Goal: Task Accomplishment & Management: Manage account settings

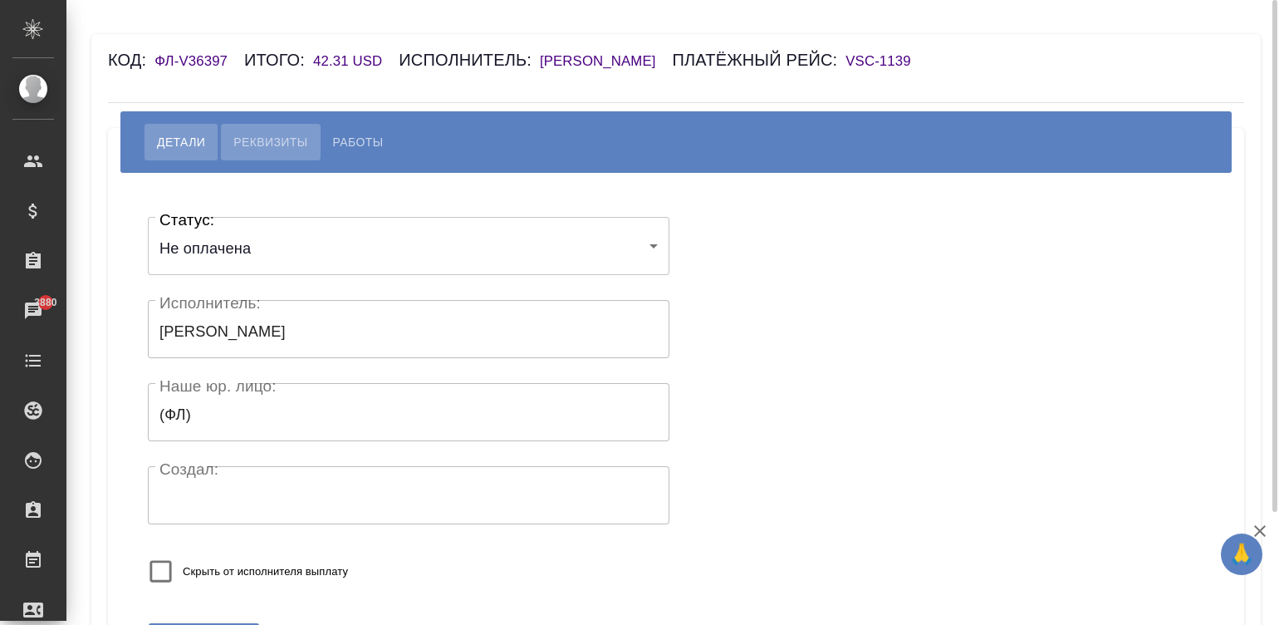
click at [267, 137] on span "Реквизиты" at bounding box center [270, 142] width 74 height 20
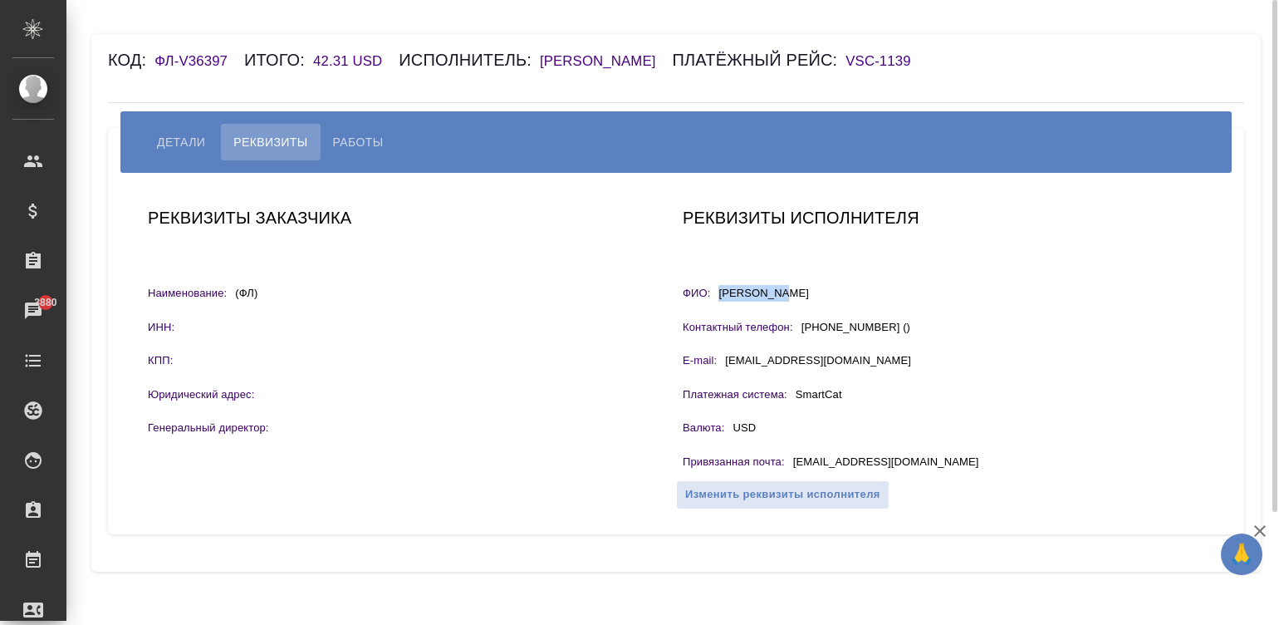
drag, startPoint x: 789, startPoint y: 282, endPoint x: 723, endPoint y: 293, distance: 67.3
click at [723, 293] on div "Реквизиты исполнителя ФИО: Wang Raisa Контактный телефон: +8613552263674 () E-m…" at bounding box center [943, 353] width 535 height 311
copy p "Wang Raisa"
drag, startPoint x: 896, startPoint y: 459, endPoint x: 794, endPoint y: 465, distance: 102.4
click at [794, 465] on div "Привязанная почта : raisavan@163.com" at bounding box center [944, 464] width 522 height 21
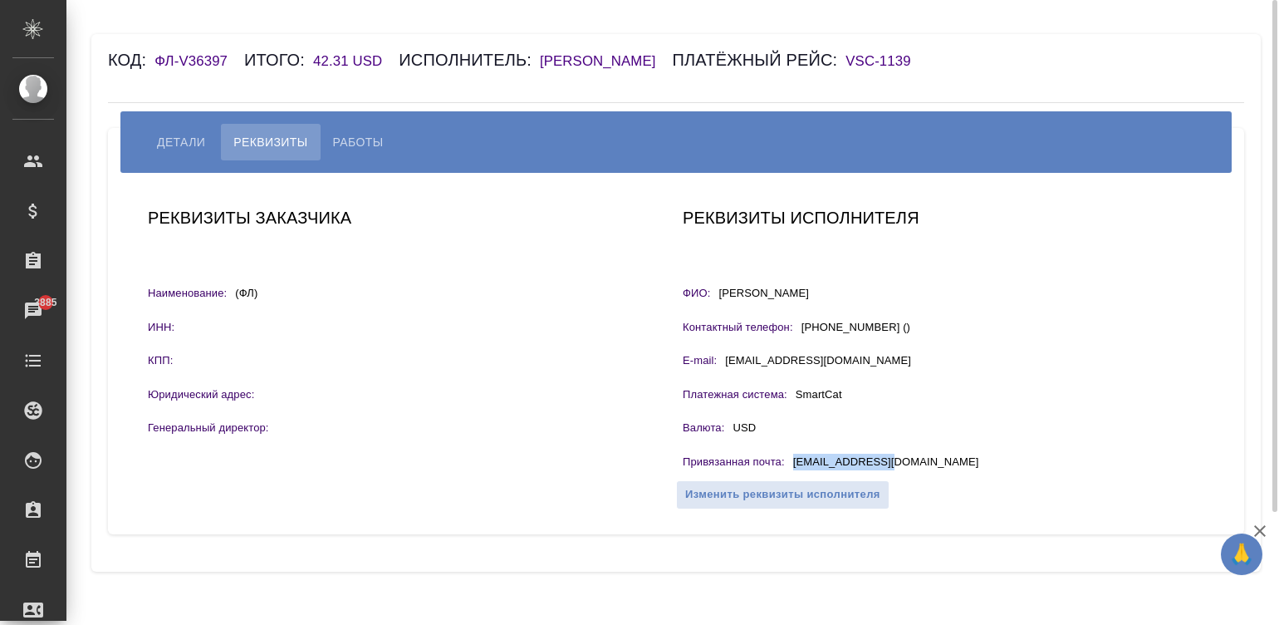
copy p "raisavan@163.com"
click at [345, 139] on span "Работы" at bounding box center [358, 142] width 51 height 20
select select "10"
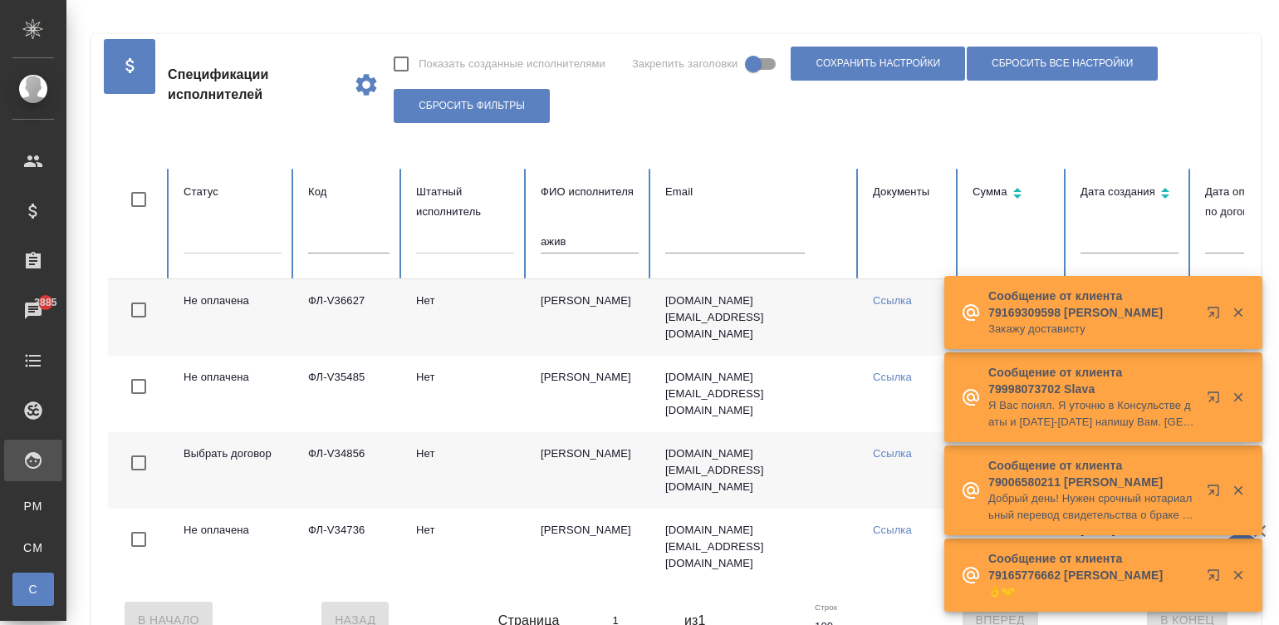
scroll to position [0, 144]
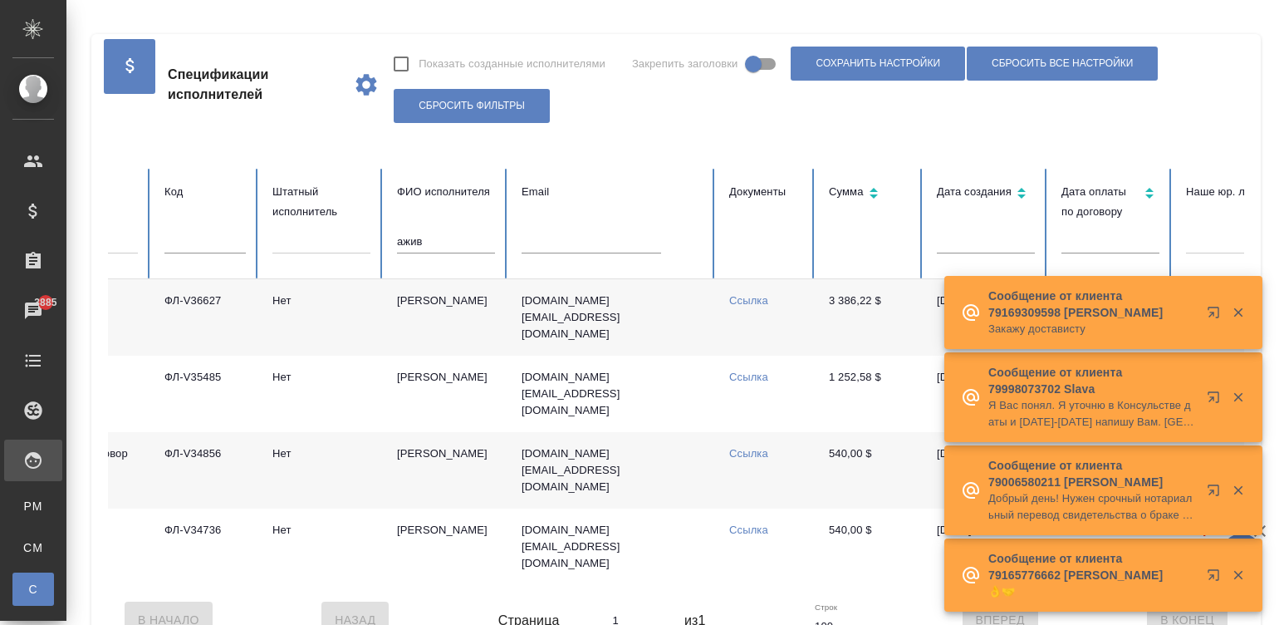
click at [480, 311] on td "Ажив Туяна" at bounding box center [446, 317] width 125 height 76
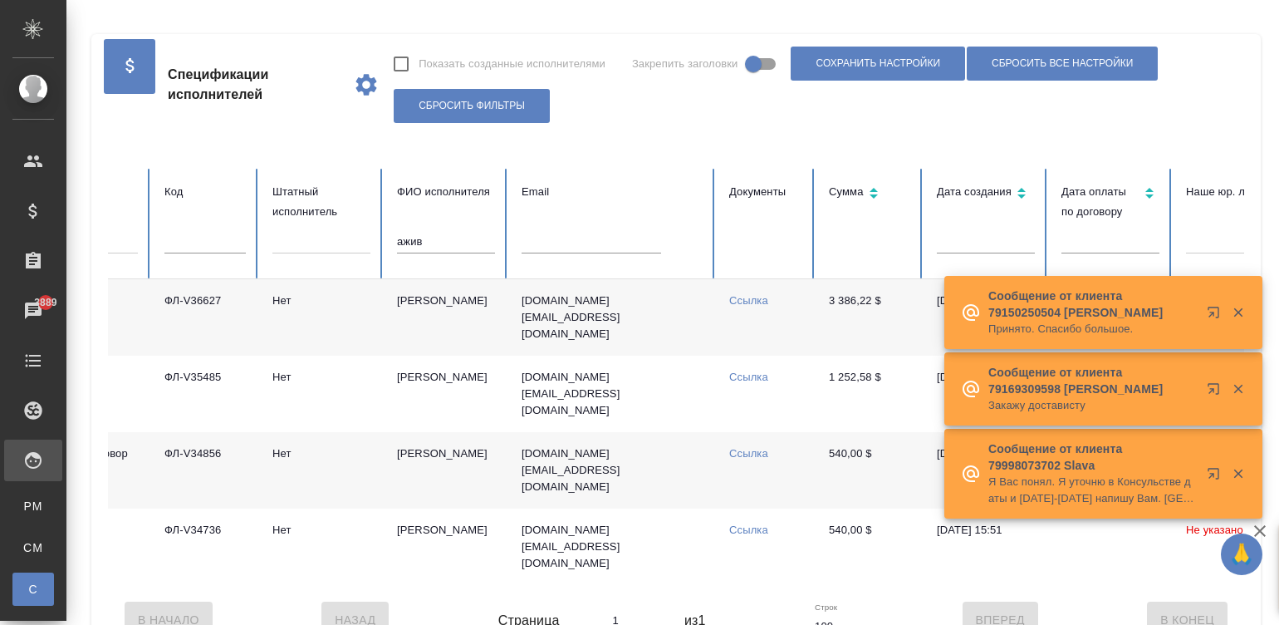
click at [441, 240] on input "ажив" at bounding box center [446, 241] width 98 height 23
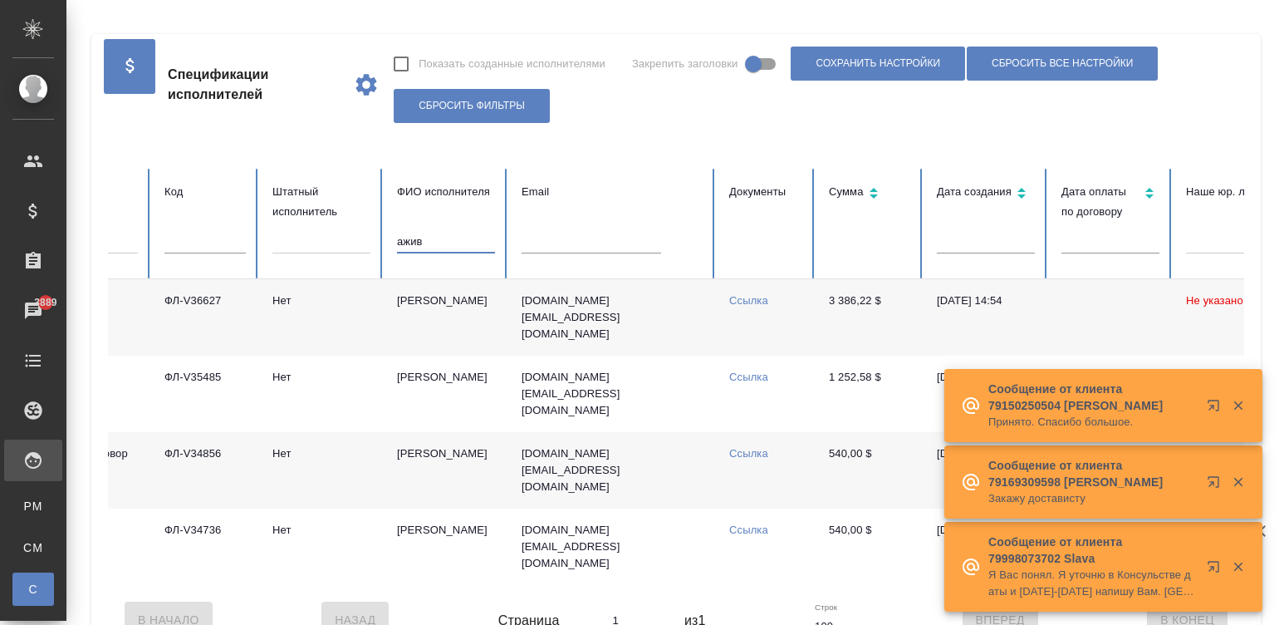
click at [441, 240] on input "ажив" at bounding box center [446, 241] width 98 height 23
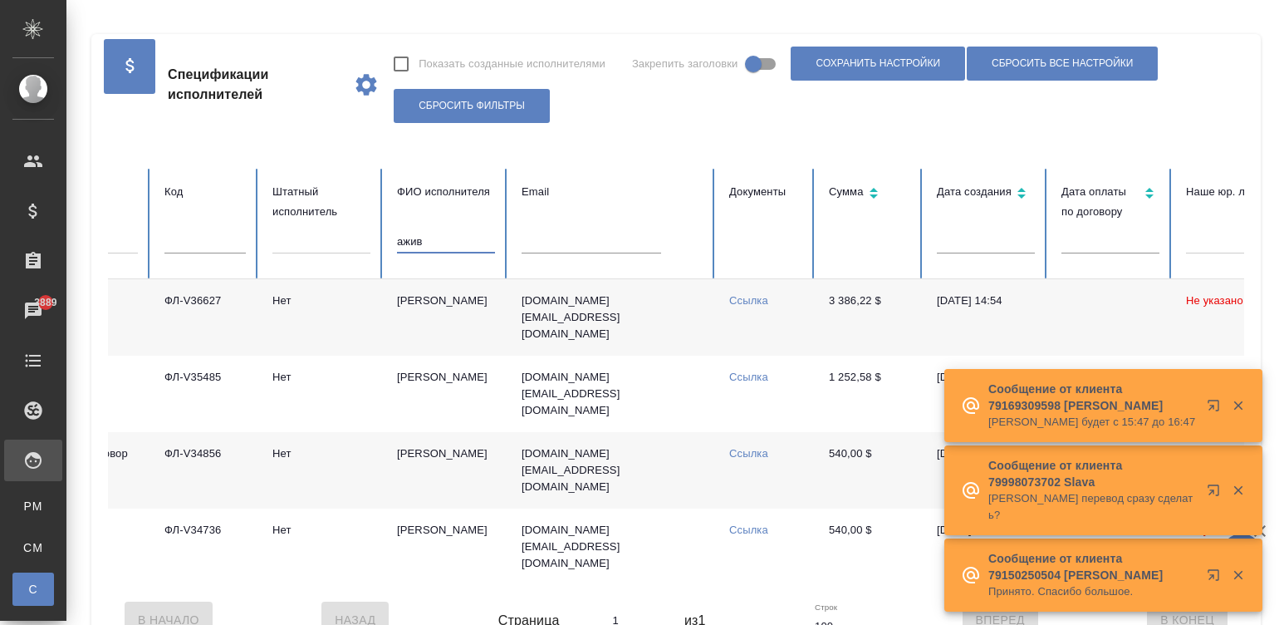
type input "Б"
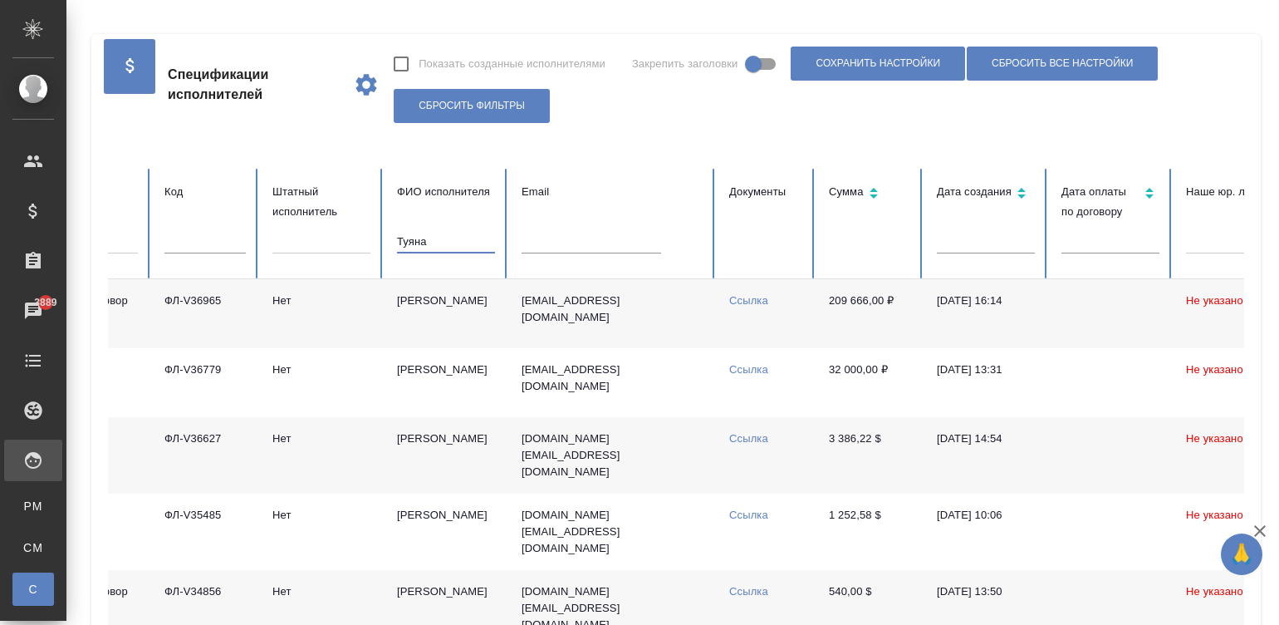
type input "Туяна"
click at [374, 316] on td "Нет" at bounding box center [321, 313] width 125 height 69
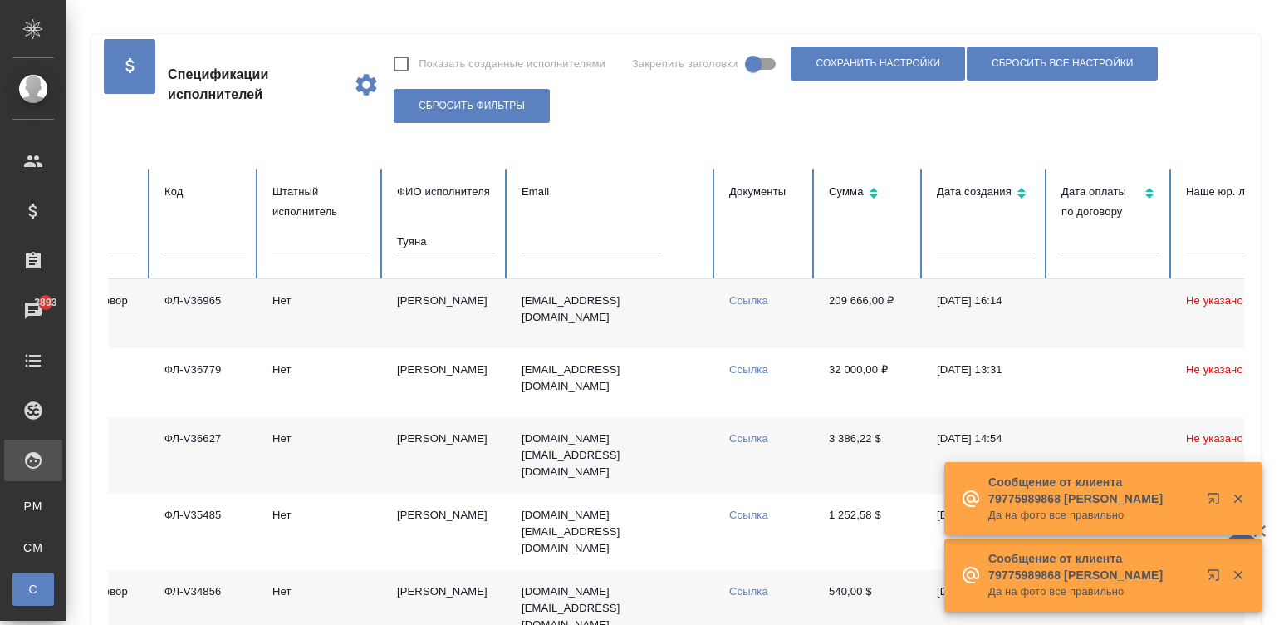
click at [440, 305] on td "[PERSON_NAME]" at bounding box center [446, 313] width 125 height 69
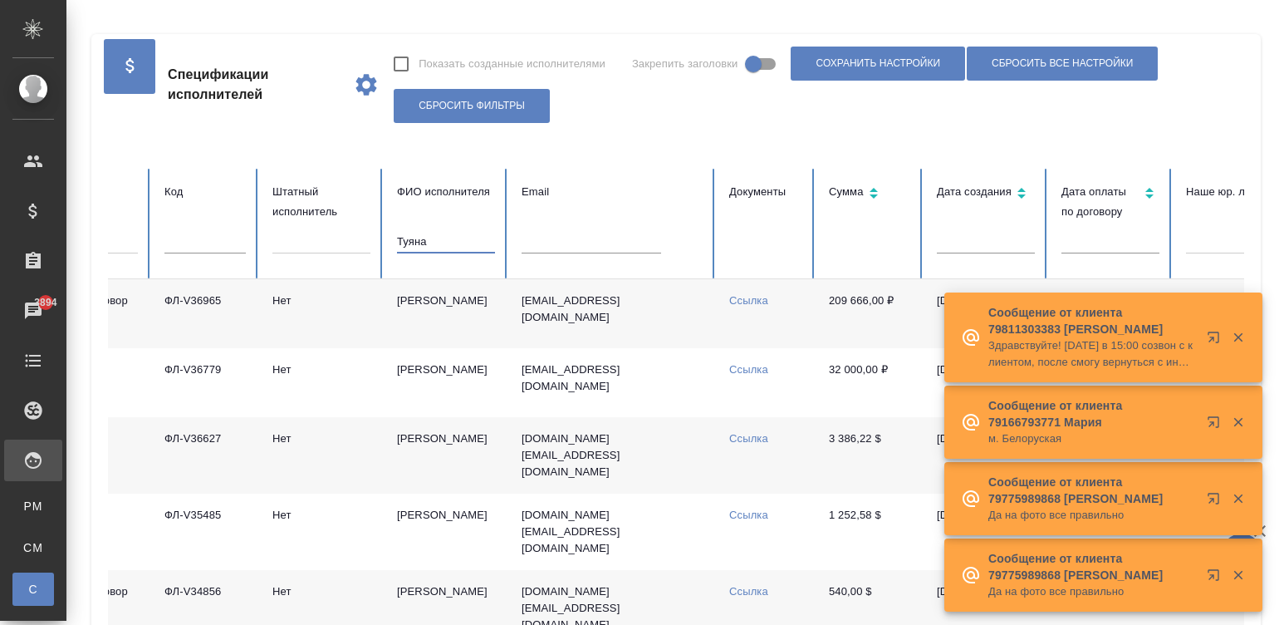
click at [428, 231] on input "Туяна" at bounding box center [446, 241] width 98 height 23
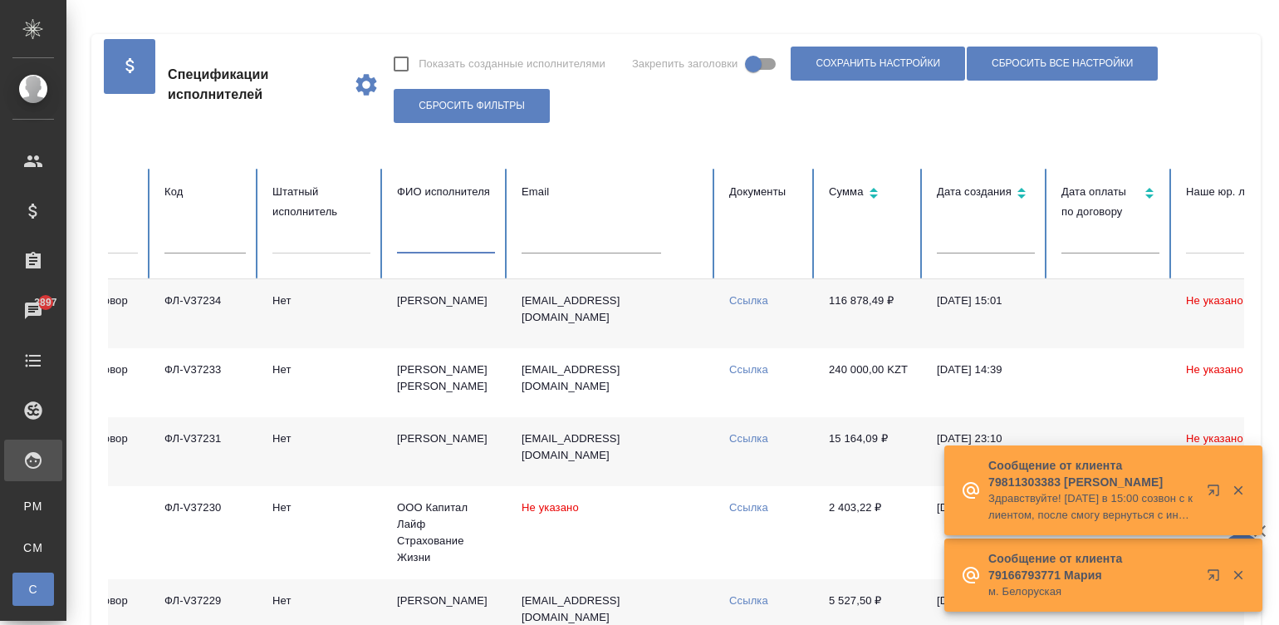
click at [646, 335] on td "olgaskl73@gmail.com" at bounding box center [612, 313] width 208 height 69
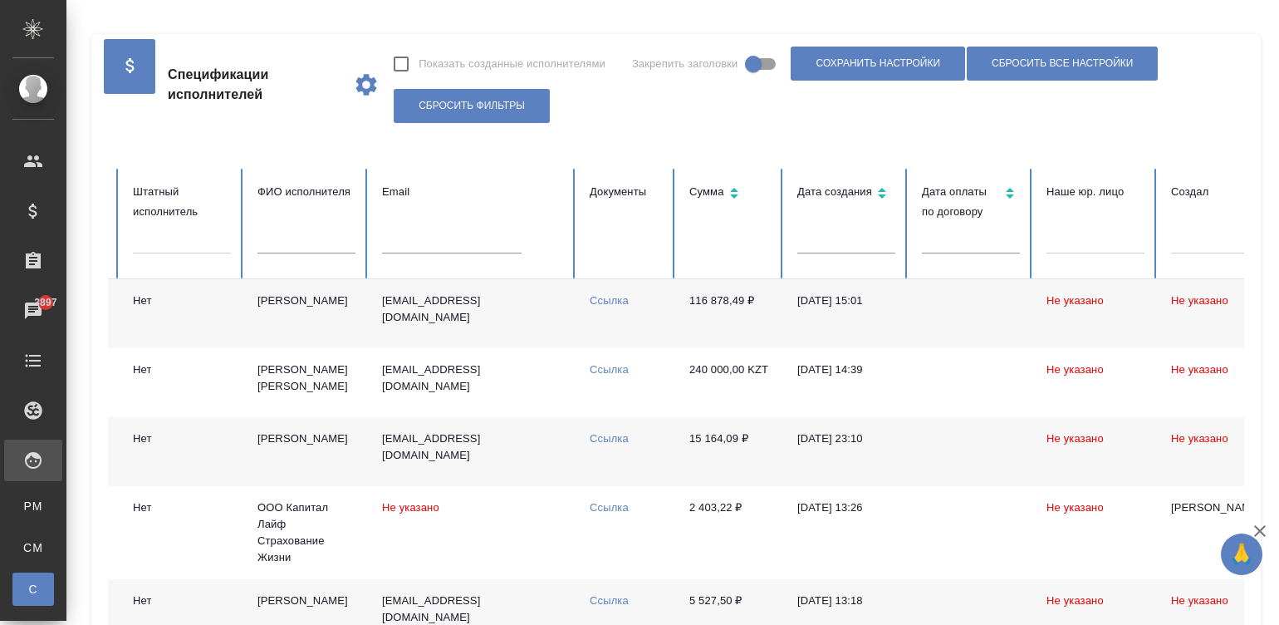
scroll to position [0, 642]
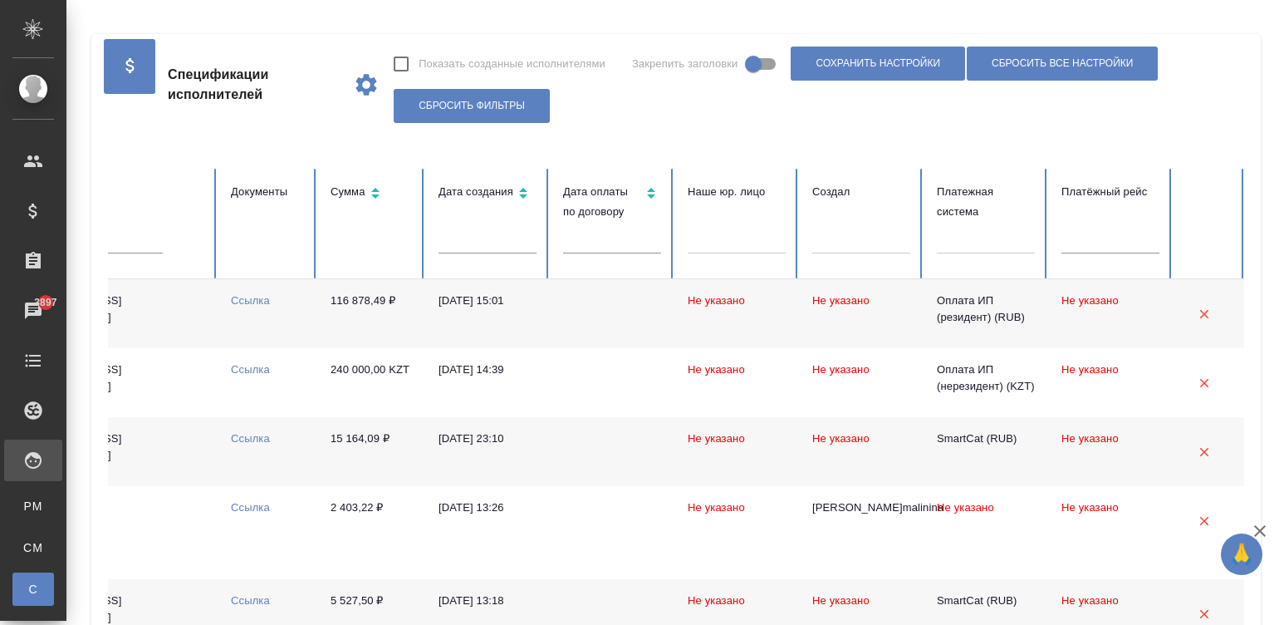
click at [998, 238] on div at bounding box center [986, 237] width 98 height 24
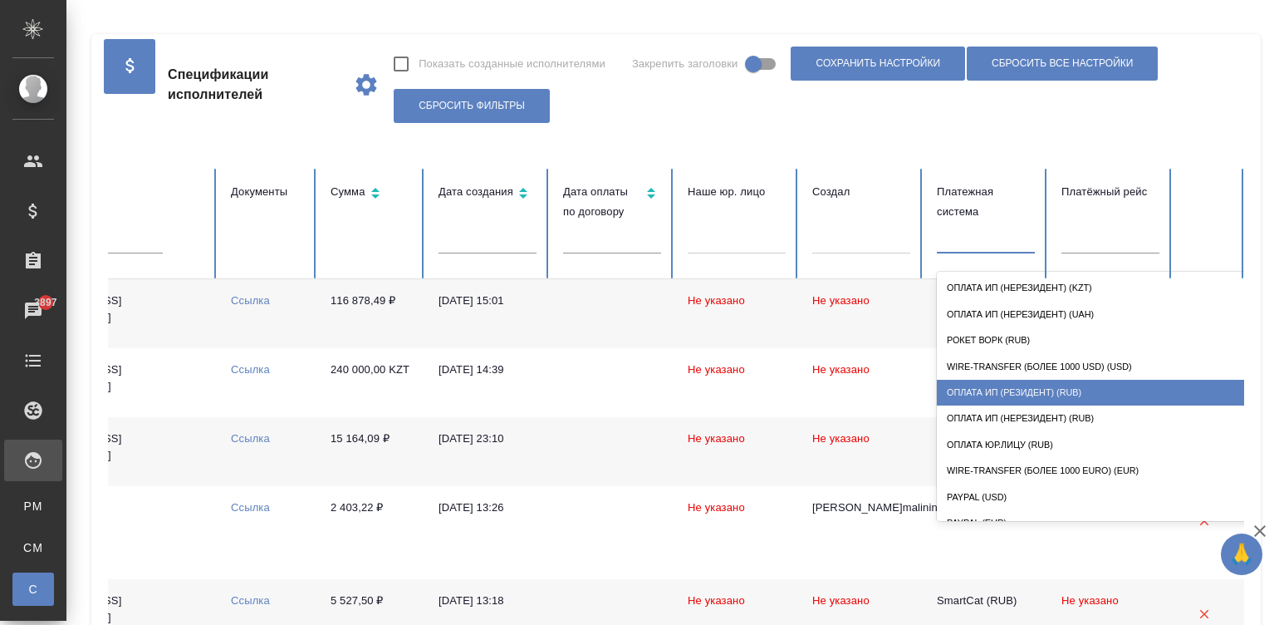
click at [1063, 385] on div "Оплата ИП (резидент) (RUB)" at bounding box center [1103, 393] width 332 height 26
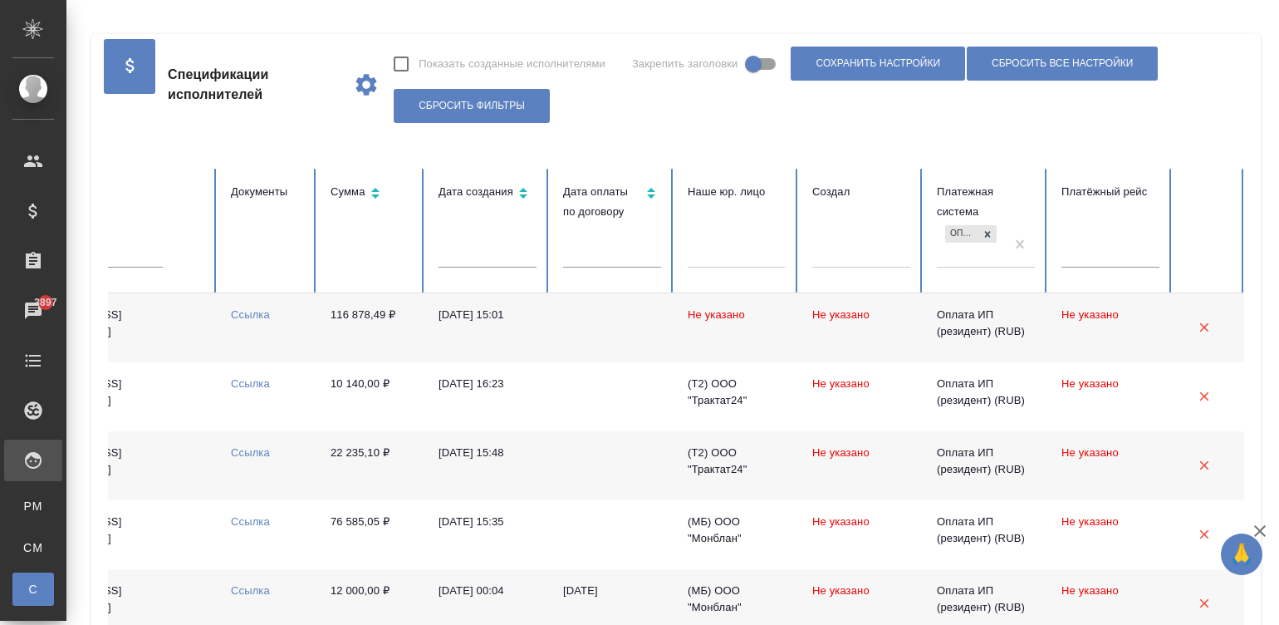
click at [562, 337] on td at bounding box center [612, 327] width 125 height 69
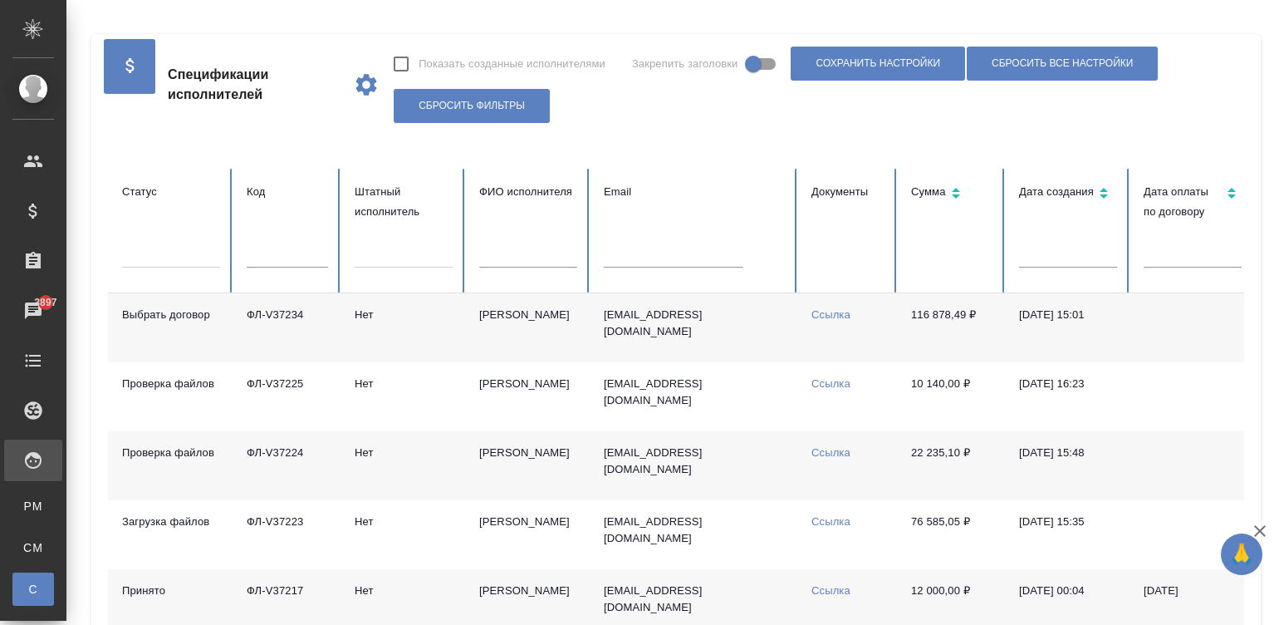
scroll to position [0, 0]
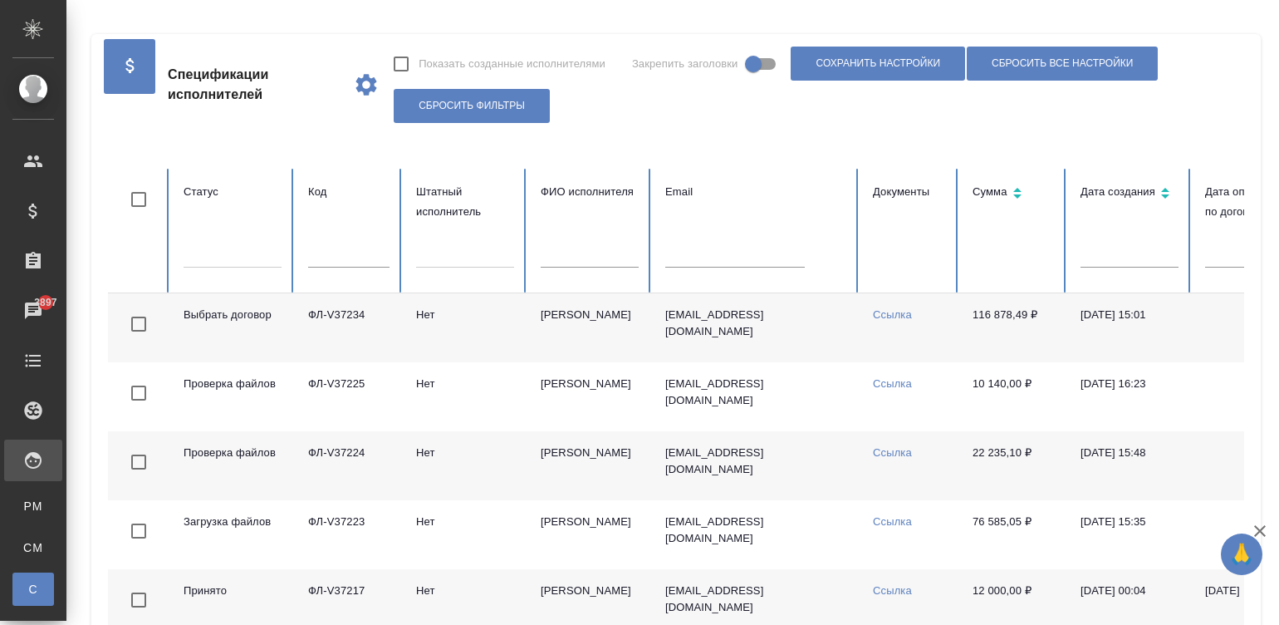
click at [562, 337] on td "Скляренко Ольга Николаевна" at bounding box center [589, 327] width 125 height 69
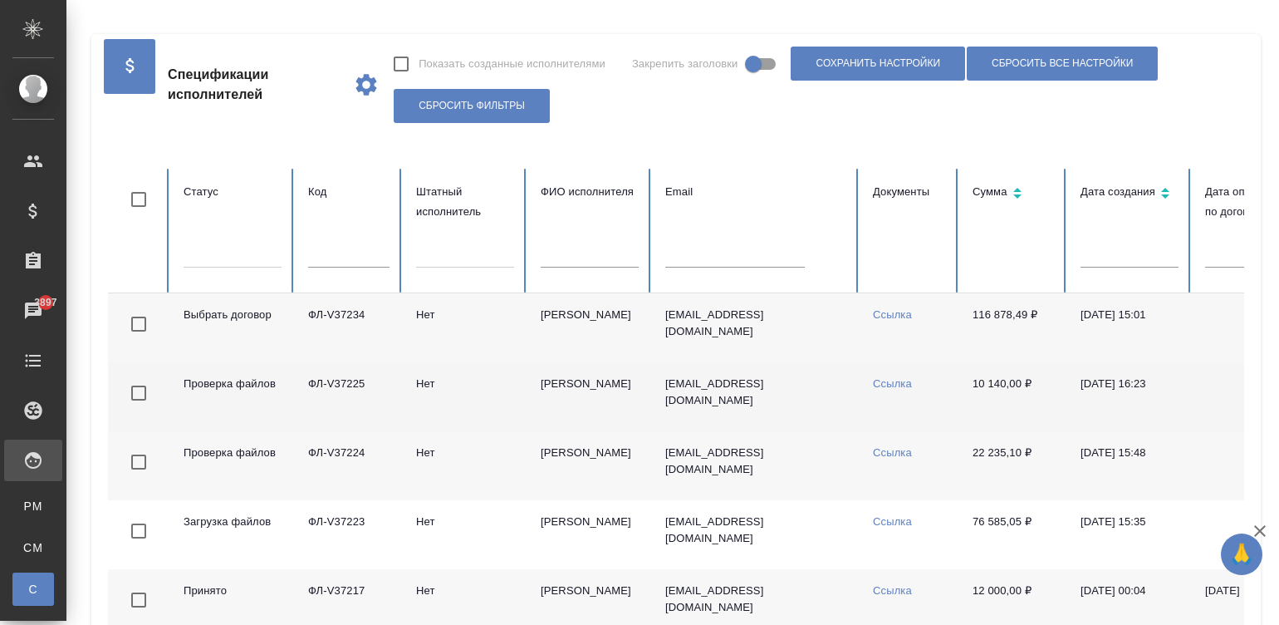
click at [462, 393] on td "Нет" at bounding box center [465, 396] width 125 height 69
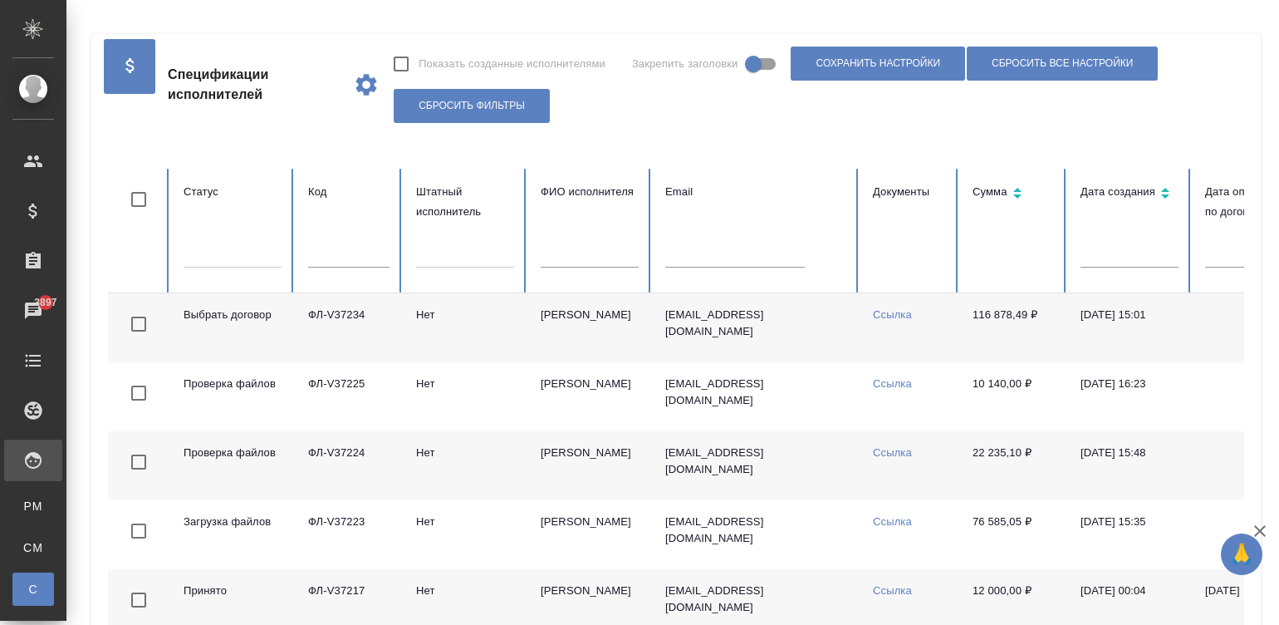
click at [420, 476] on td "Нет" at bounding box center [465, 465] width 125 height 69
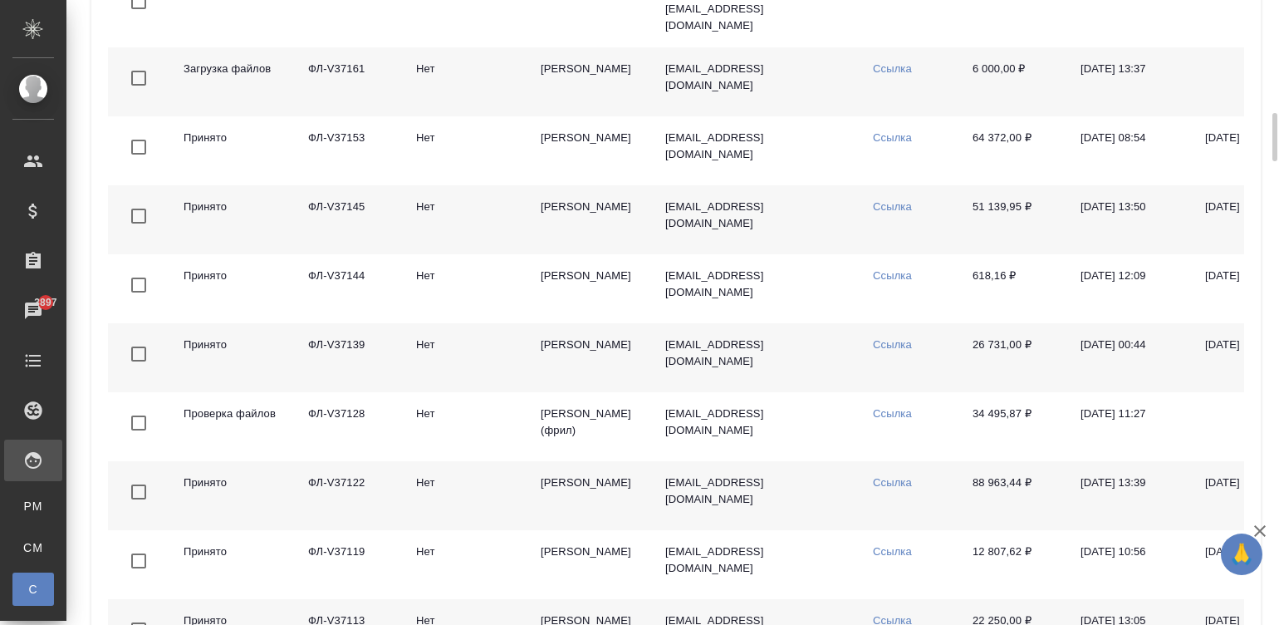
scroll to position [1494, 0]
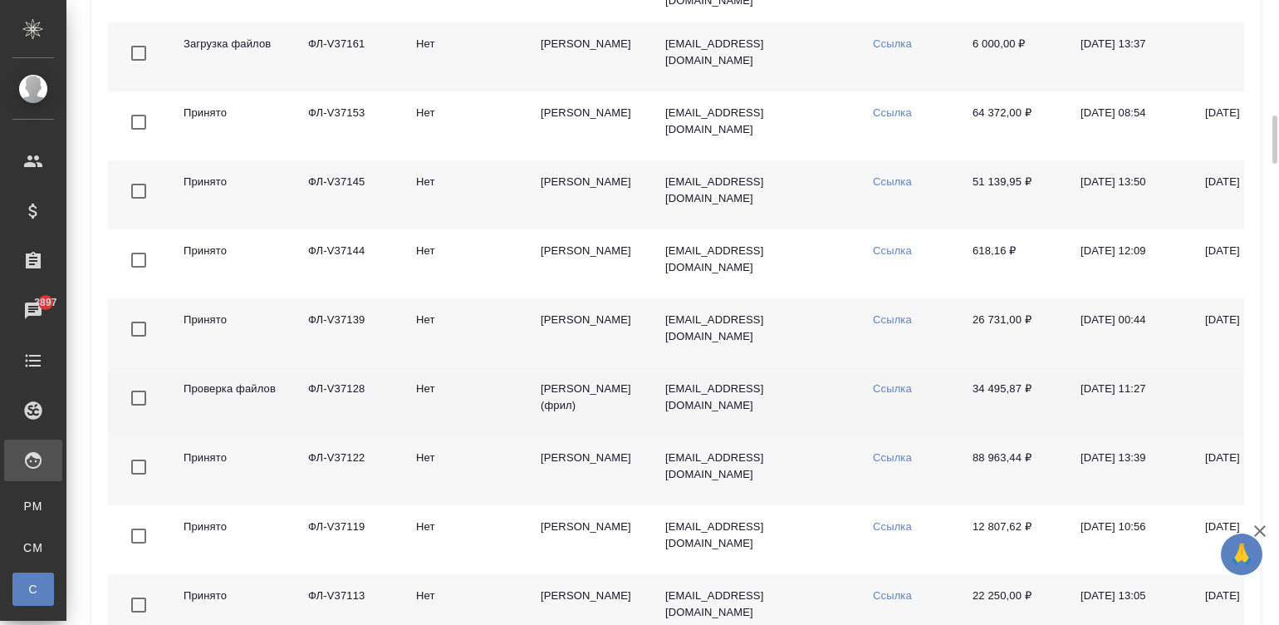
click at [479, 385] on td "Нет" at bounding box center [465, 401] width 125 height 69
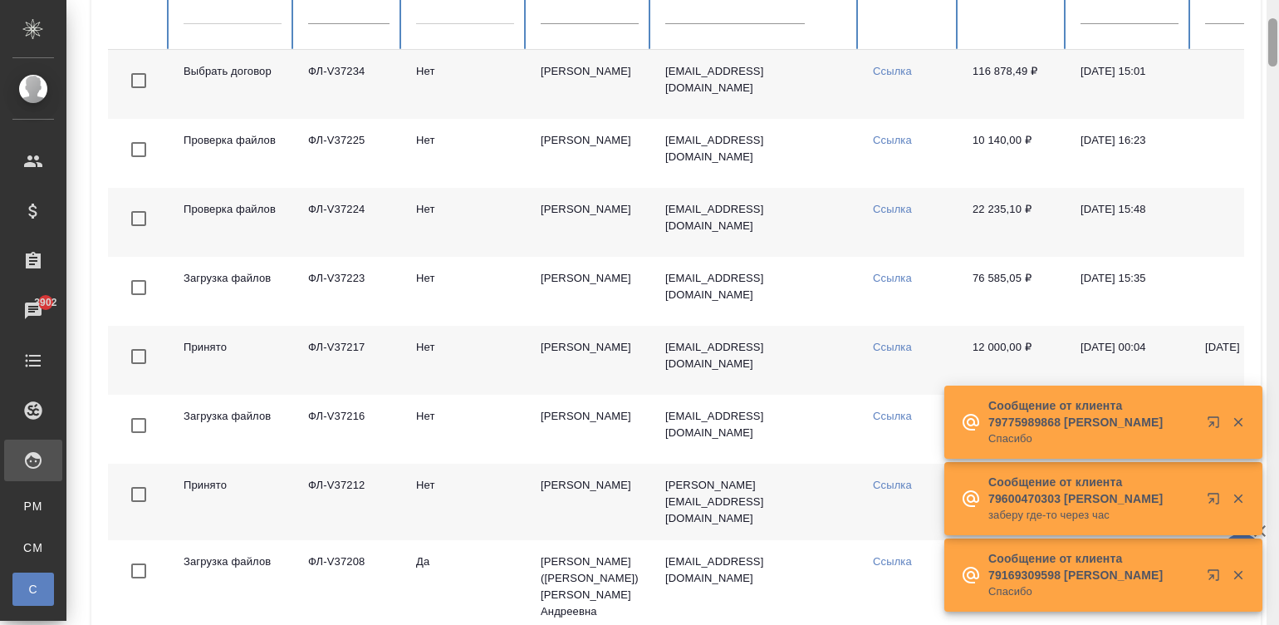
click at [1268, 18] on div at bounding box center [1273, 312] width 12 height 625
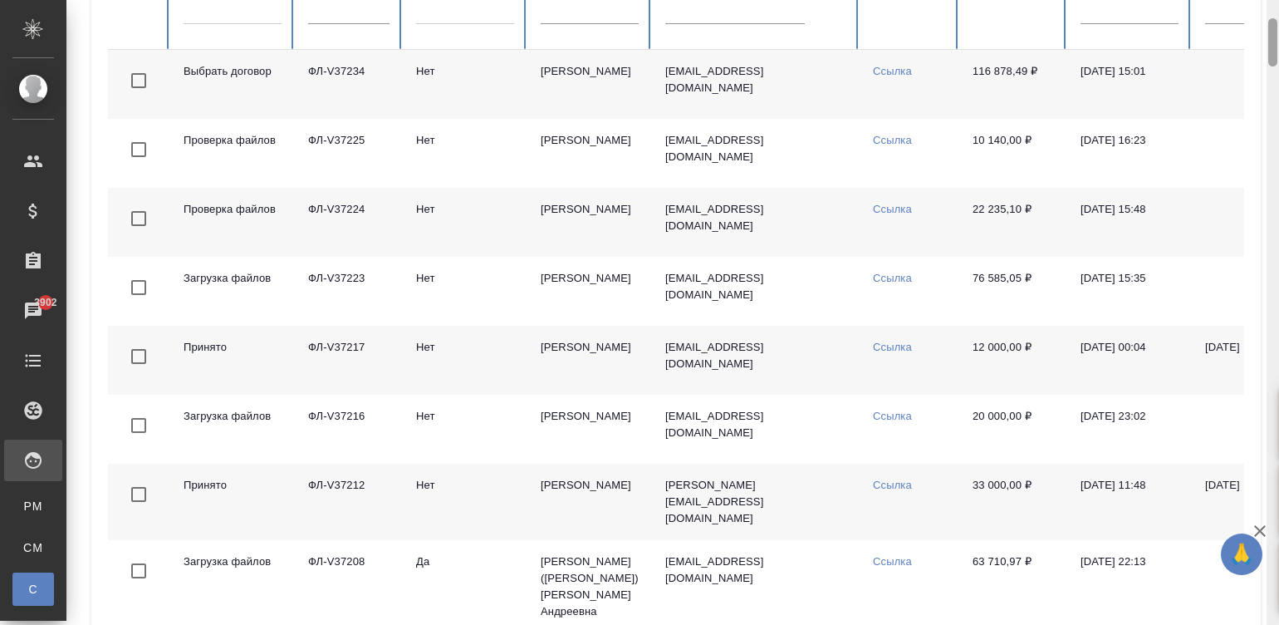
click at [1268, 18] on div at bounding box center [1273, 312] width 12 height 625
click at [782, 91] on td "olgaskl73@gmail.com" at bounding box center [756, 84] width 208 height 69
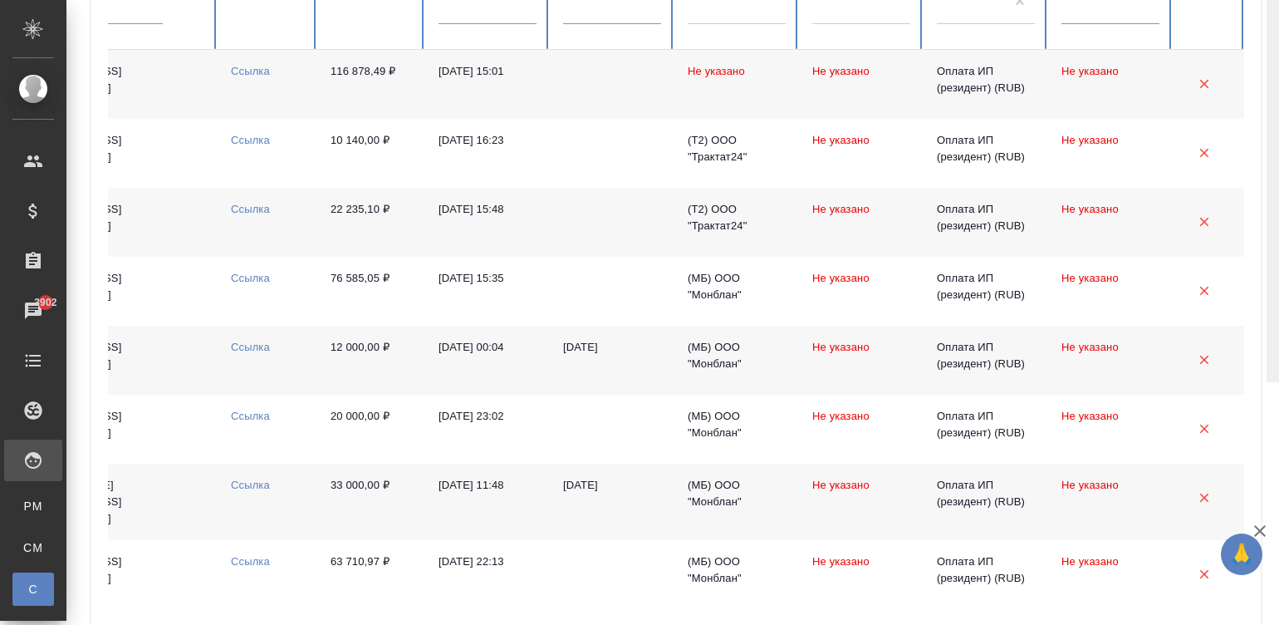
scroll to position [0, 0]
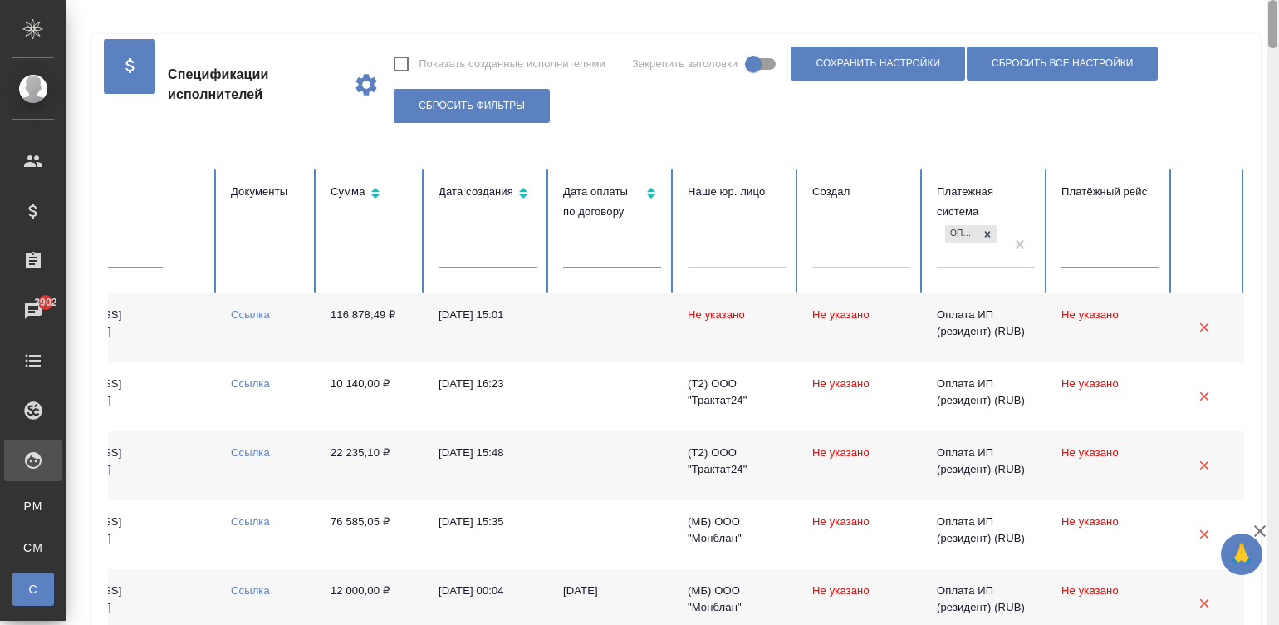
click at [1273, 8] on div at bounding box center [1273, 312] width 12 height 625
click at [602, 325] on td at bounding box center [612, 327] width 125 height 69
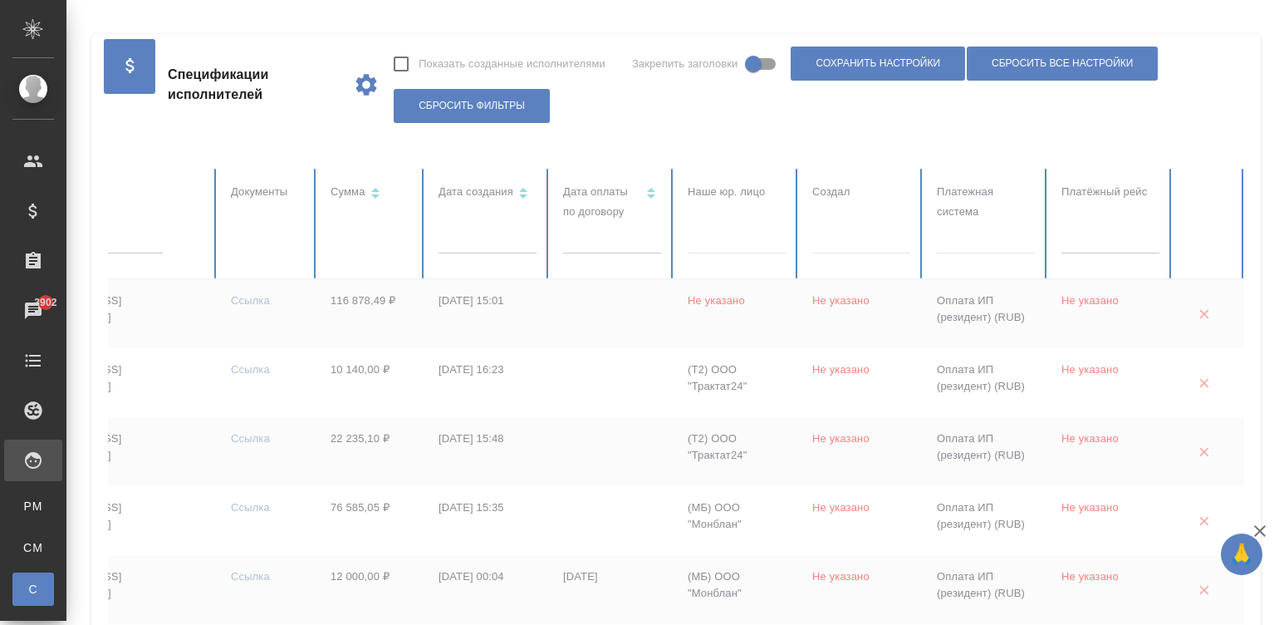
click at [163, 247] on input "text" at bounding box center [93, 241] width 140 height 23
click at [163, 238] on input "text" at bounding box center [93, 241] width 140 height 23
click at [317, 241] on th "Документы" at bounding box center [268, 224] width 100 height 110
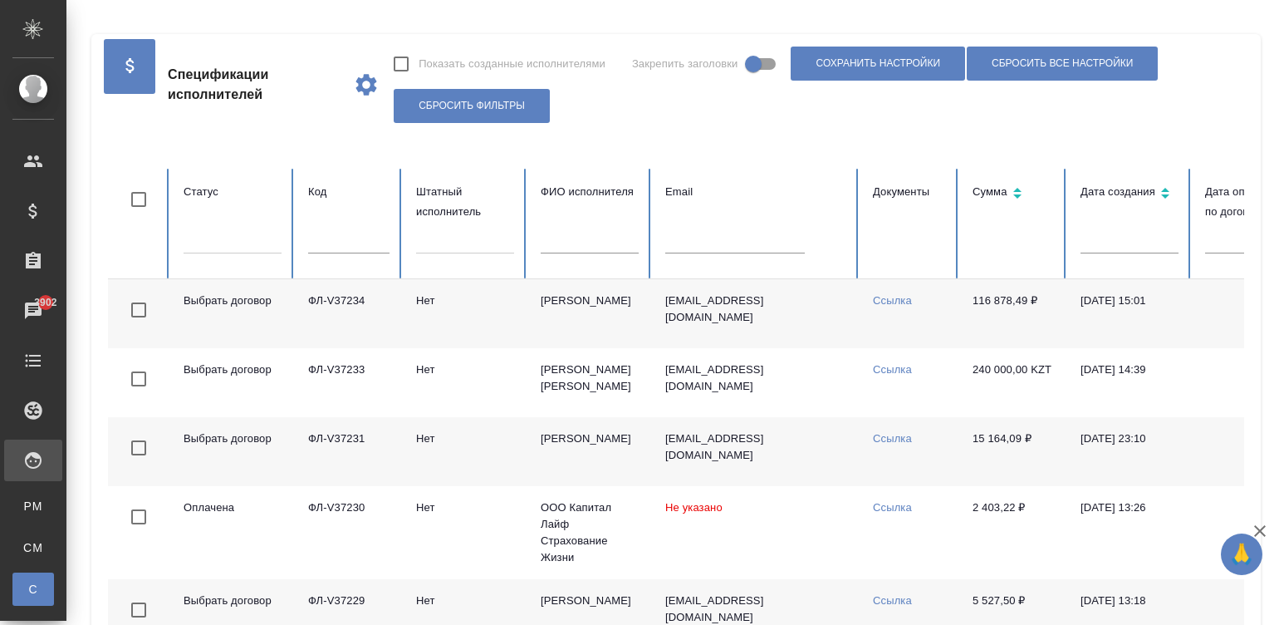
click at [719, 246] on input "text" at bounding box center [735, 241] width 140 height 23
paste input "fanfin666@mail.ru"
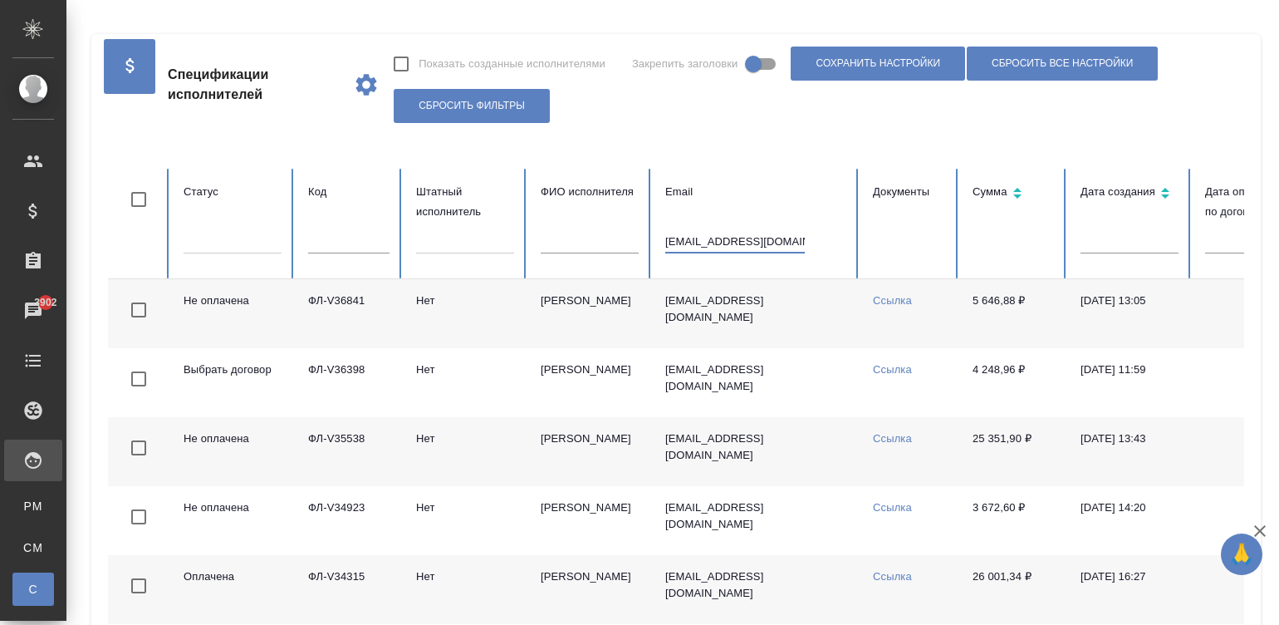
type input "fanfin666@mail.ru"
click at [925, 331] on td "Ссылка" at bounding box center [910, 313] width 100 height 69
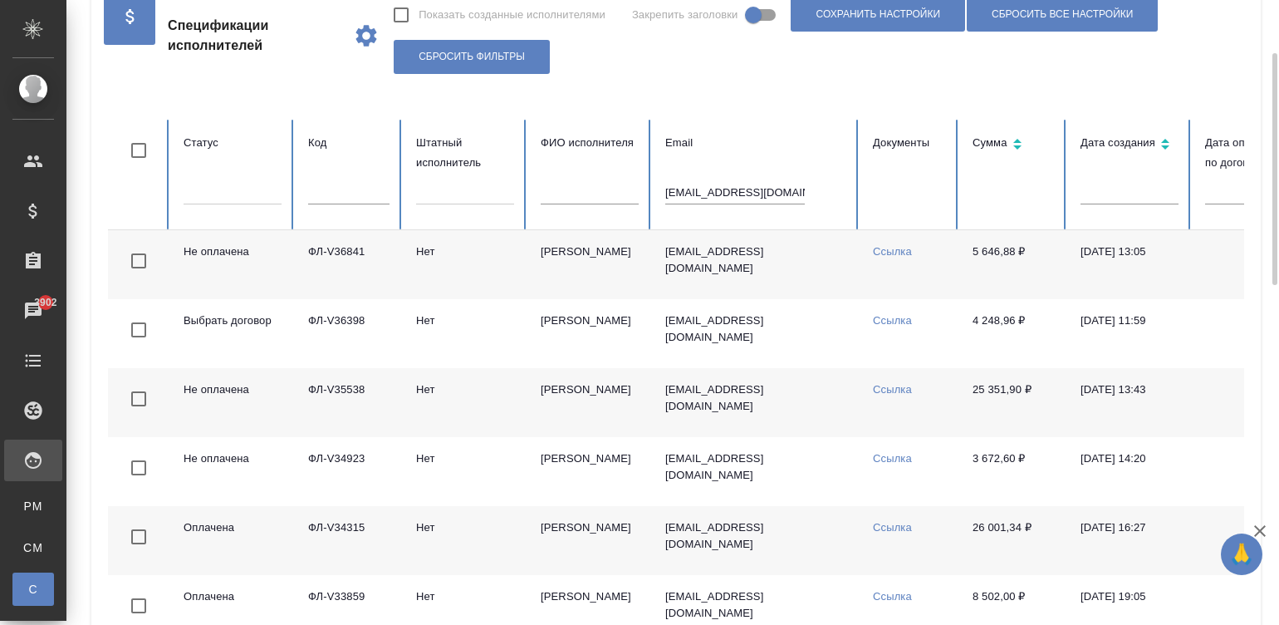
scroll to position [75, 0]
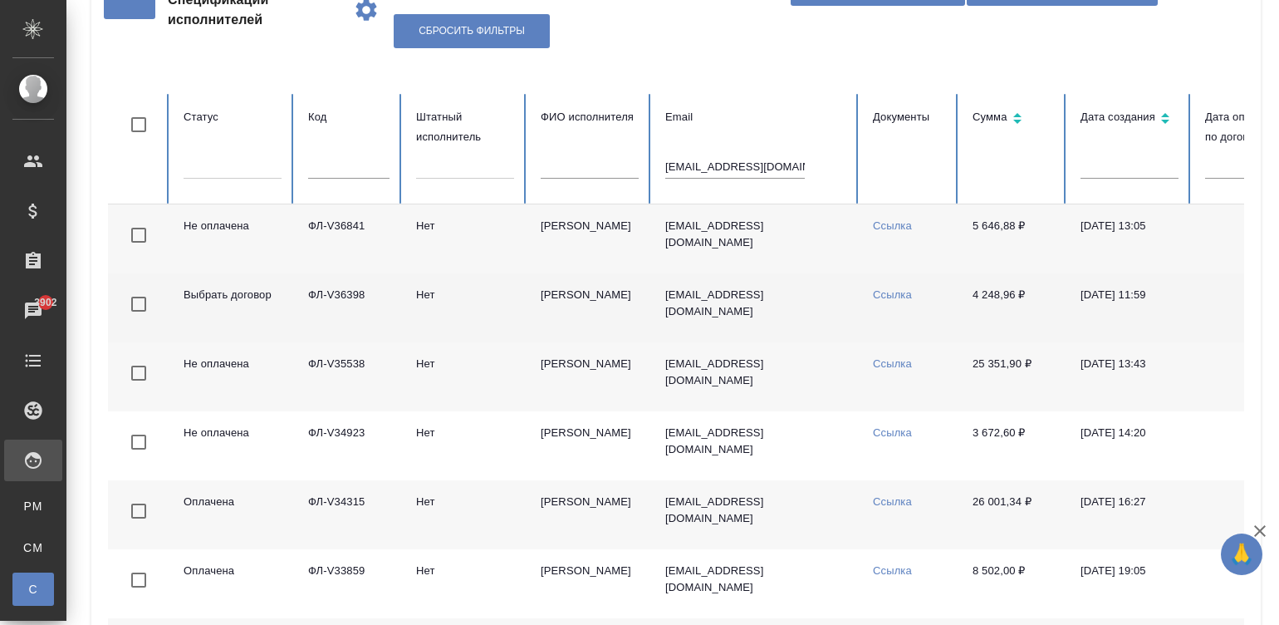
click at [978, 322] on td "4 248,96 ₽" at bounding box center [1013, 307] width 108 height 69
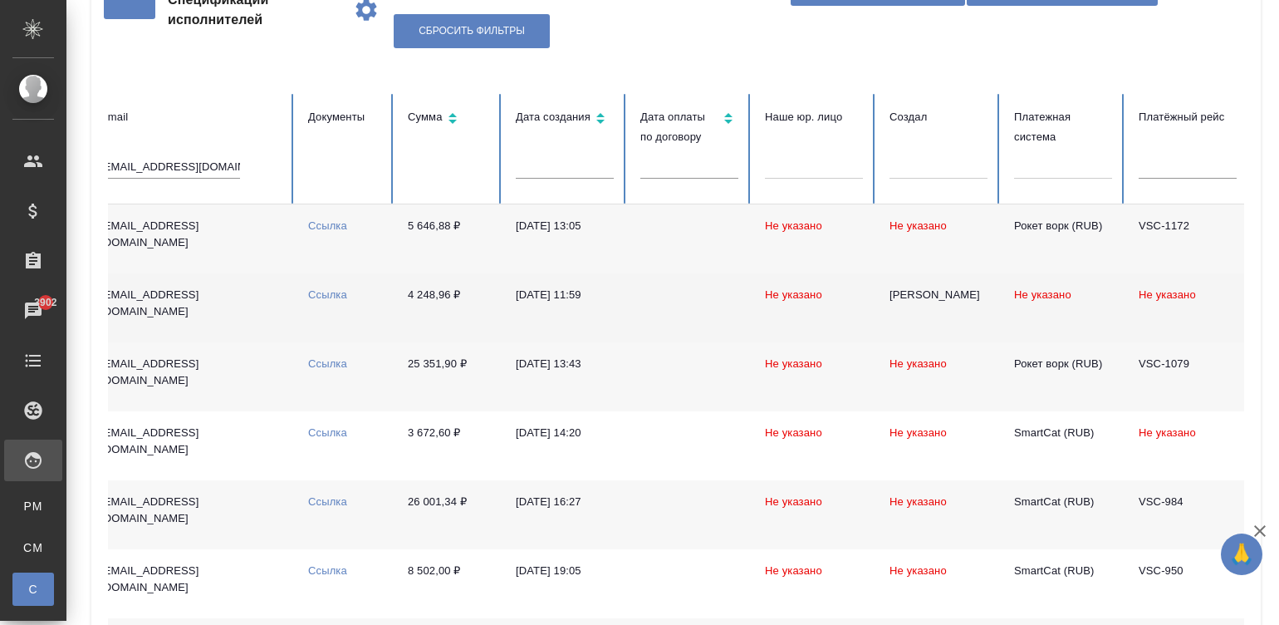
scroll to position [0, 642]
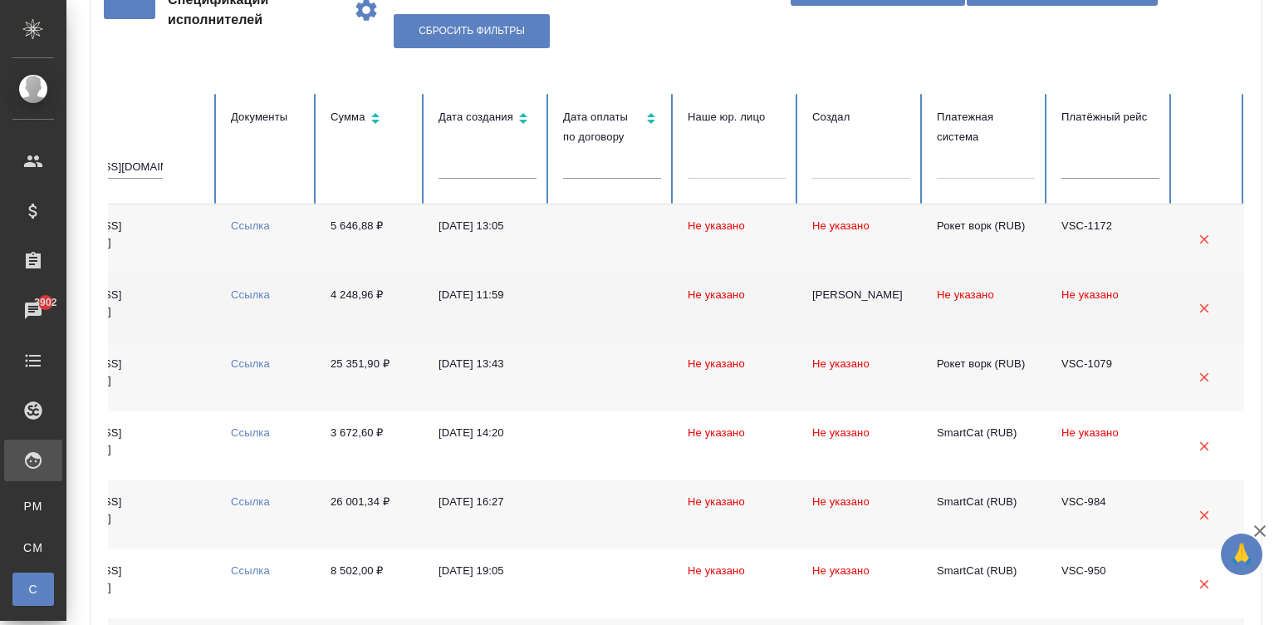
click at [576, 297] on td at bounding box center [612, 307] width 125 height 69
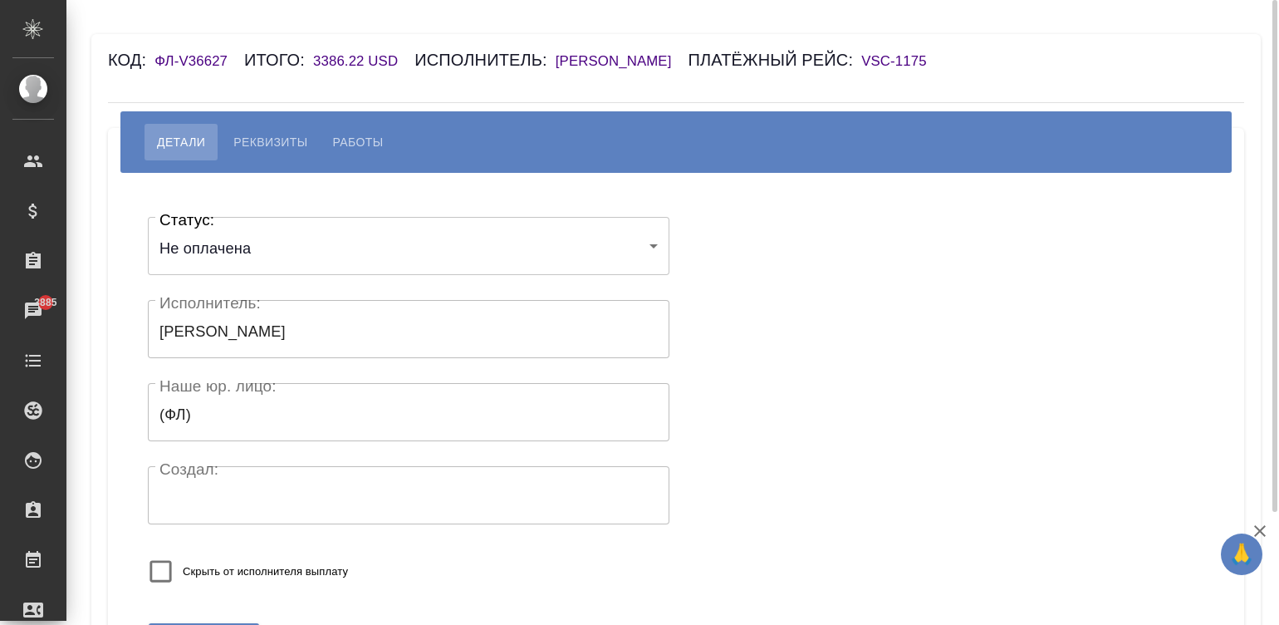
click at [352, 140] on span "Работы" at bounding box center [358, 142] width 51 height 20
select select "10"
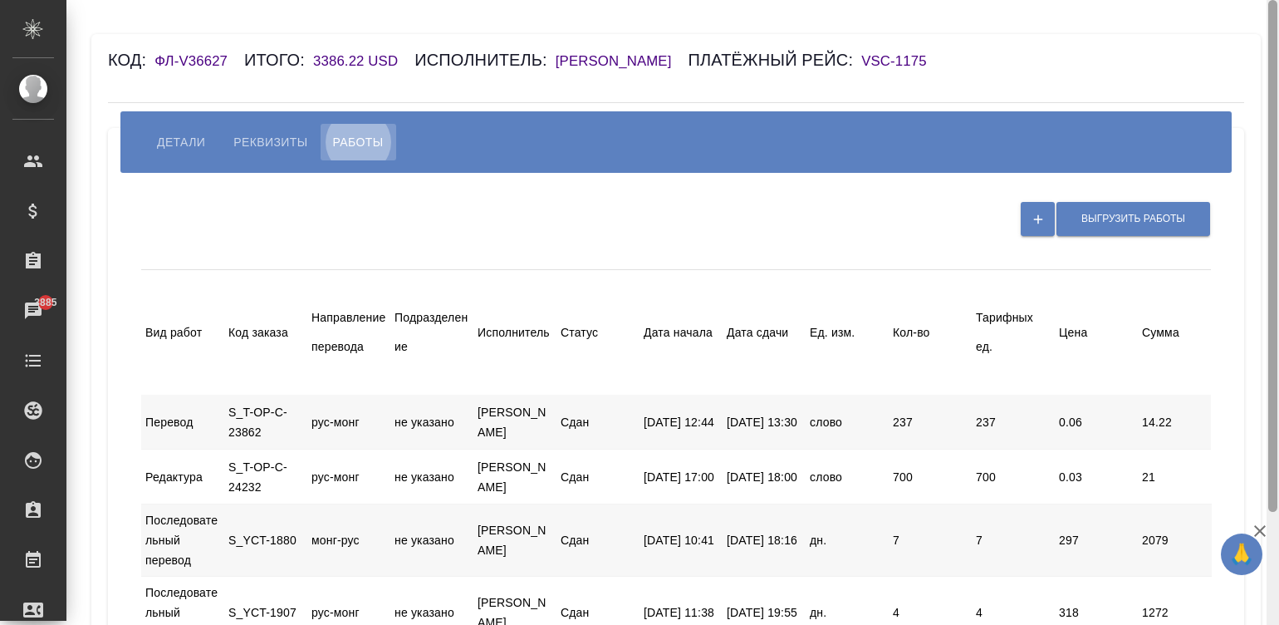
scroll to position [410, 0]
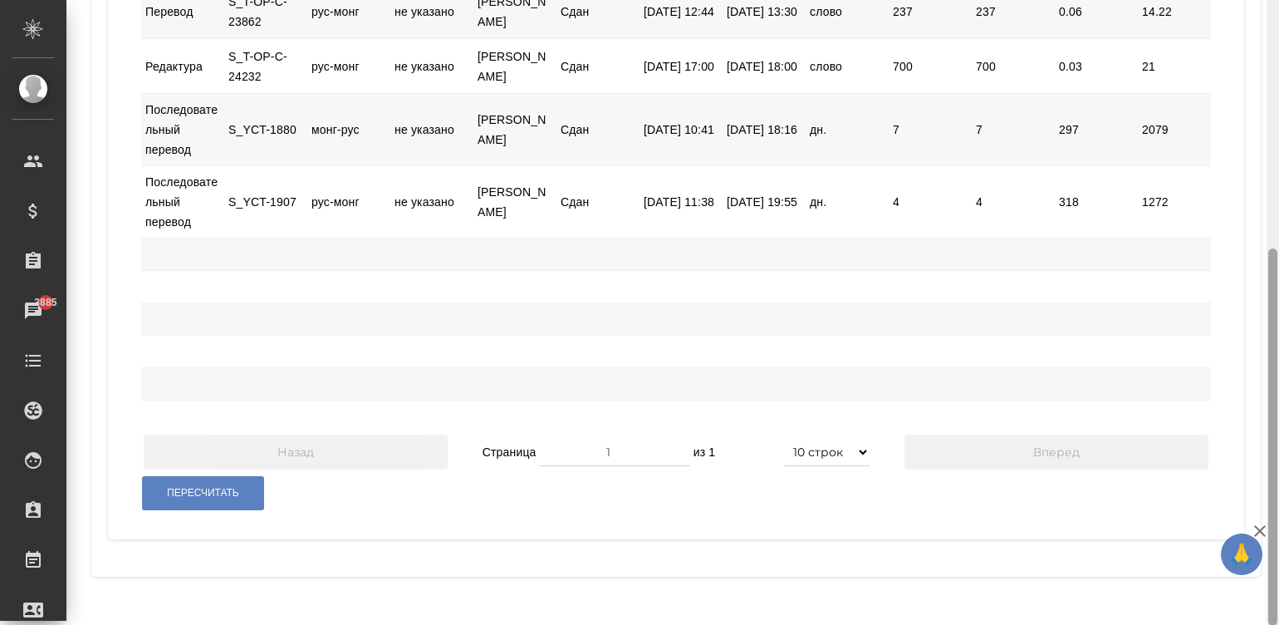
click at [1272, 593] on div at bounding box center [1273, 312] width 12 height 625
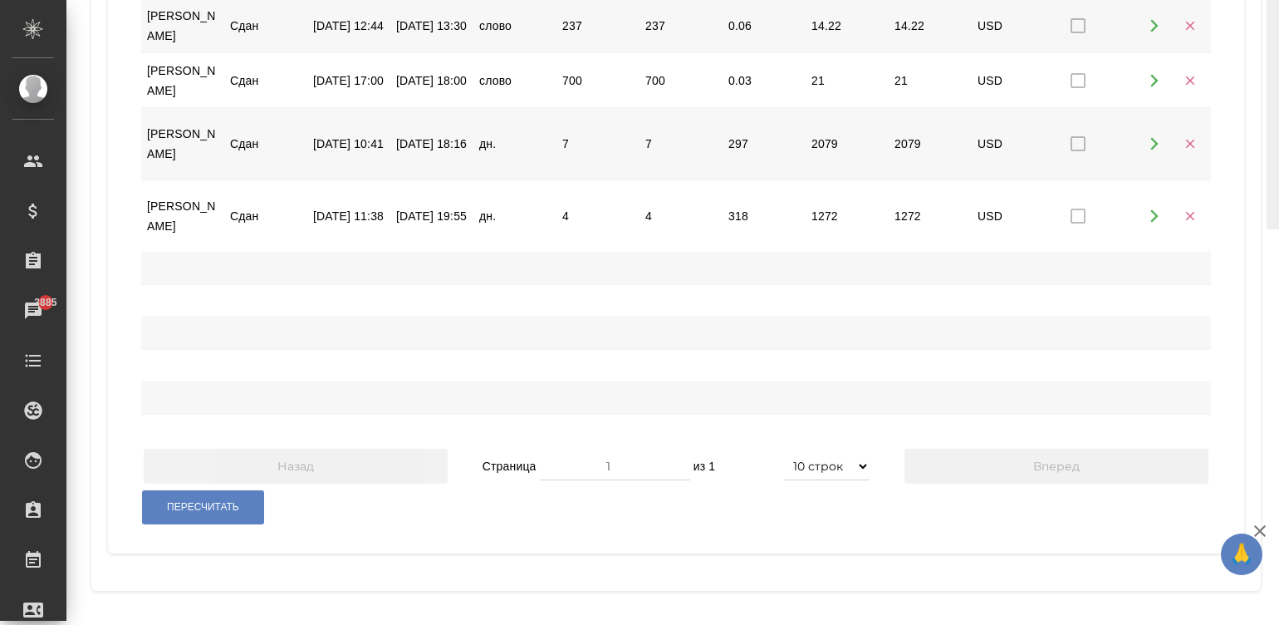
scroll to position [0, 0]
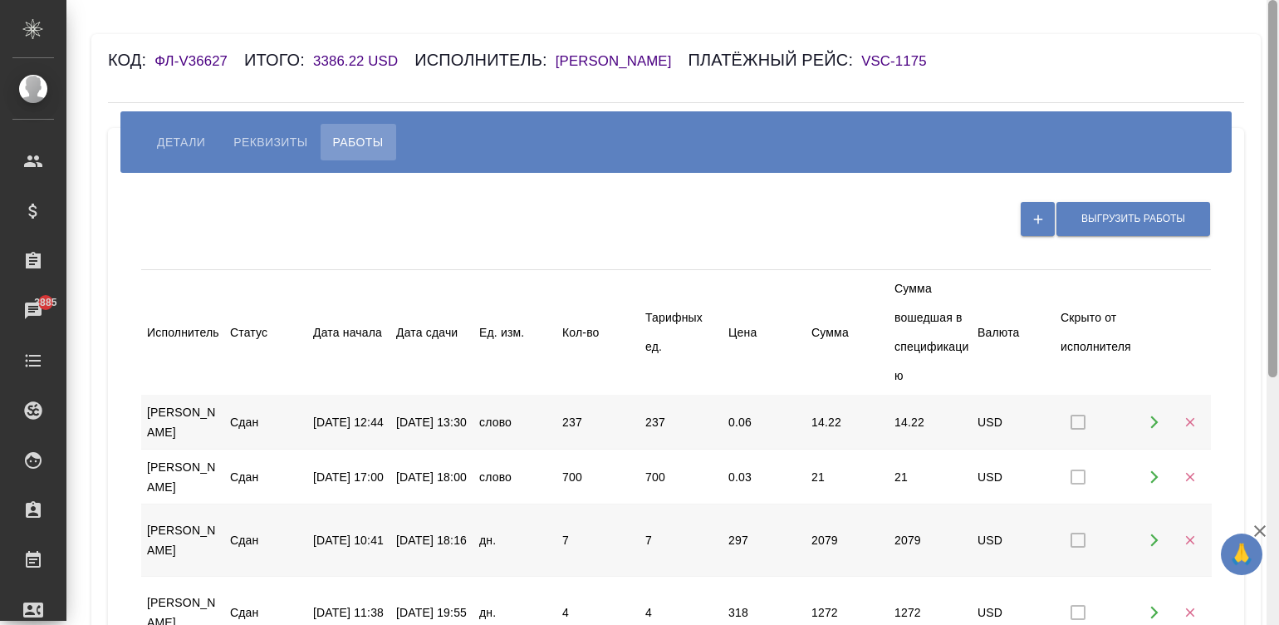
click at [1267, 21] on div at bounding box center [1273, 312] width 12 height 625
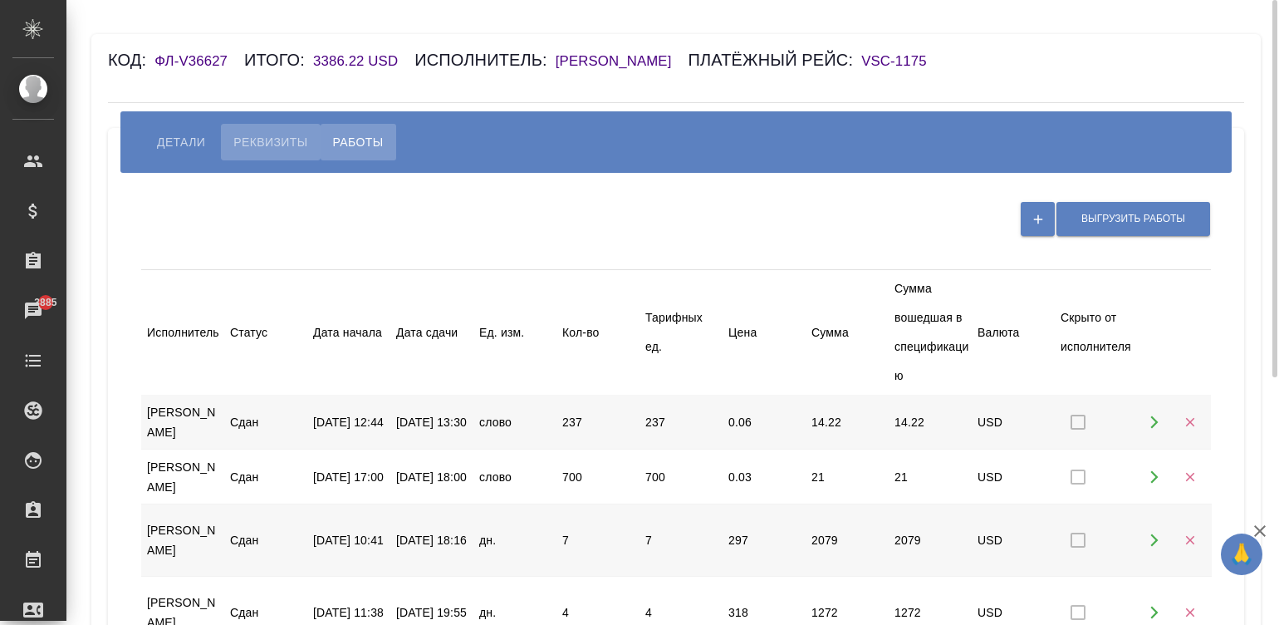
click at [270, 137] on span "Реквизиты" at bounding box center [270, 142] width 74 height 20
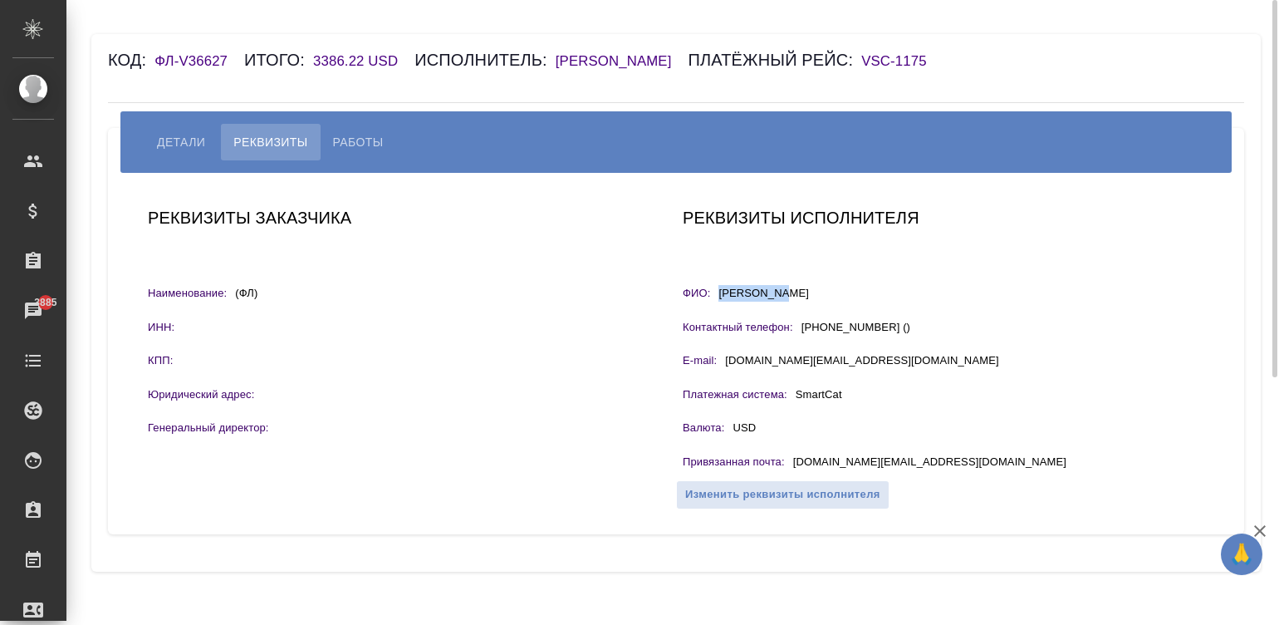
drag, startPoint x: 792, startPoint y: 284, endPoint x: 721, endPoint y: 297, distance: 71.8
click at [721, 297] on div "ФИО: Ажив Туяна" at bounding box center [944, 295] width 522 height 21
copy p "Ажив Туяна"
drag, startPoint x: 936, startPoint y: 458, endPoint x: 792, endPoint y: 464, distance: 143.9
click at [792, 464] on div "Привязанная почта : enkhtuya.lawyer@gmail.com" at bounding box center [944, 464] width 522 height 21
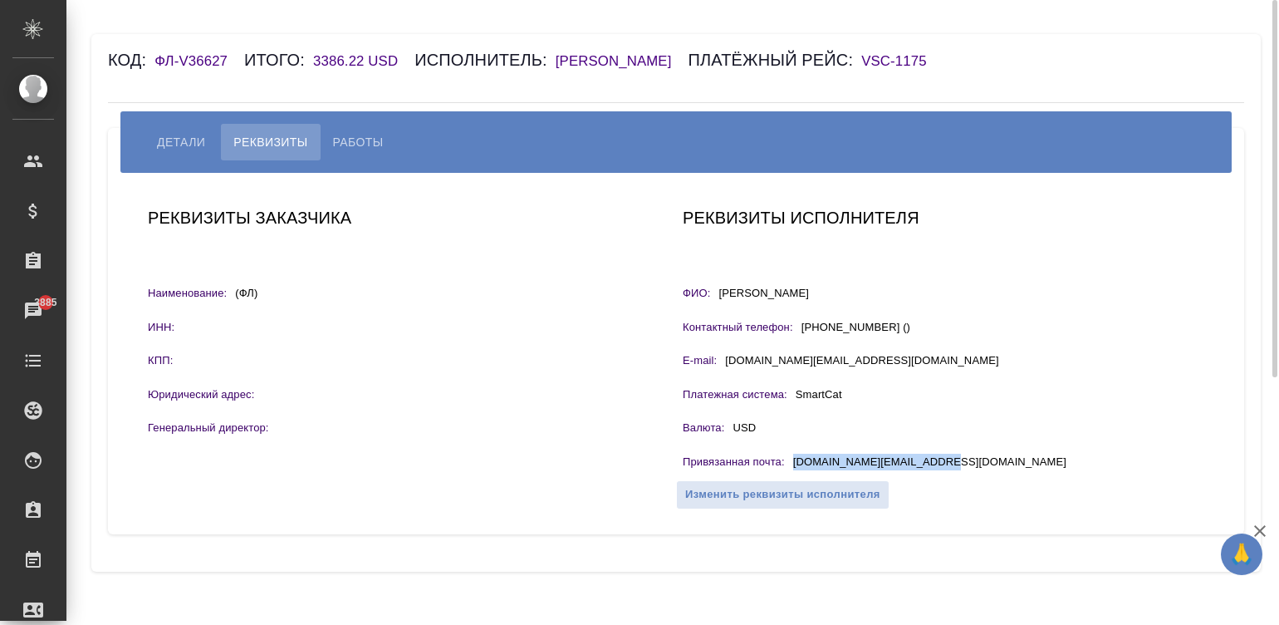
copy p "enkhtuya.lawyer@gmail.com"
click at [327, 140] on button "Работы" at bounding box center [359, 142] width 76 height 37
select select "10"
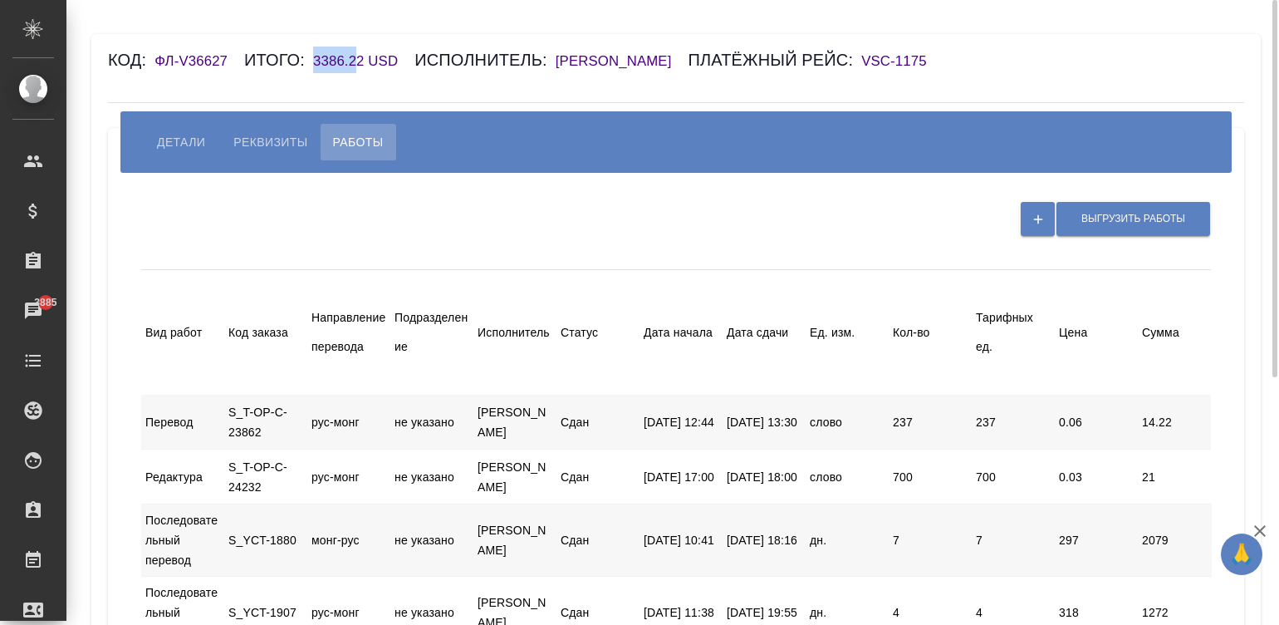
drag, startPoint x: 308, startPoint y: 60, endPoint x: 360, endPoint y: 60, distance: 51.5
click at [360, 60] on div "Код: ФЛ-V36627 Итого: 3386.22 USD Исполнитель: Ажив Туяна Платёжный рейс: VSC-1…" at bounding box center [581, 60] width 947 height 27
copy h6 "3386.22"
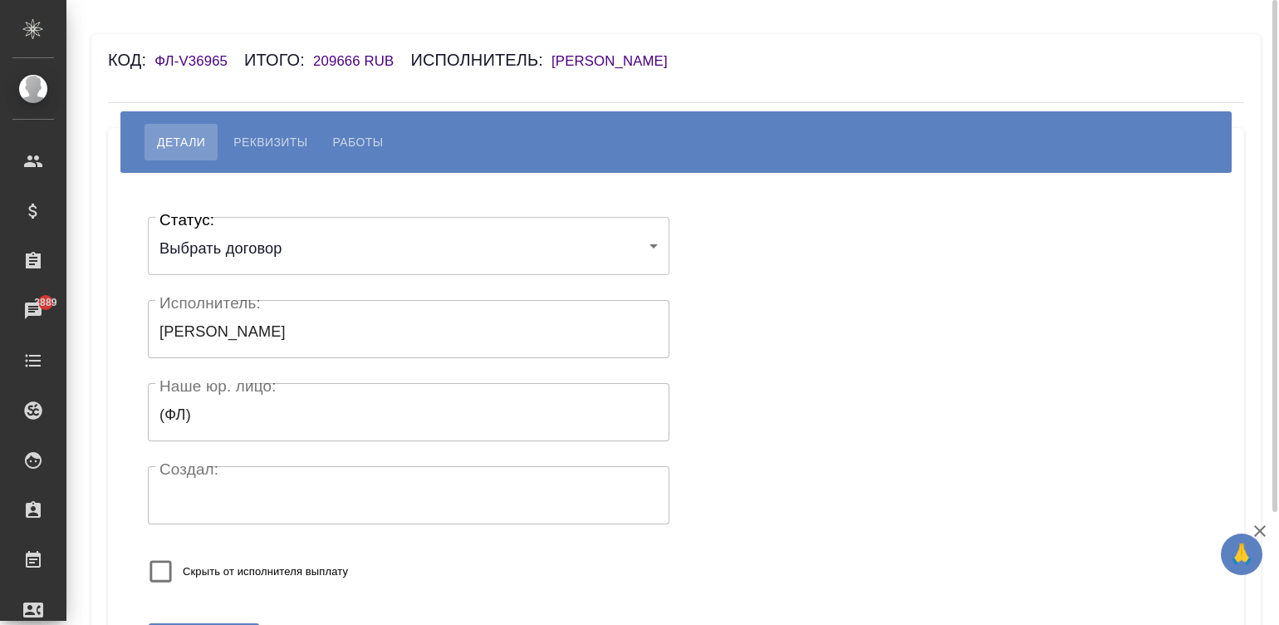
click at [616, 54] on h6 "Бадмаева Туяна Сергеевна" at bounding box center [618, 61] width 133 height 16
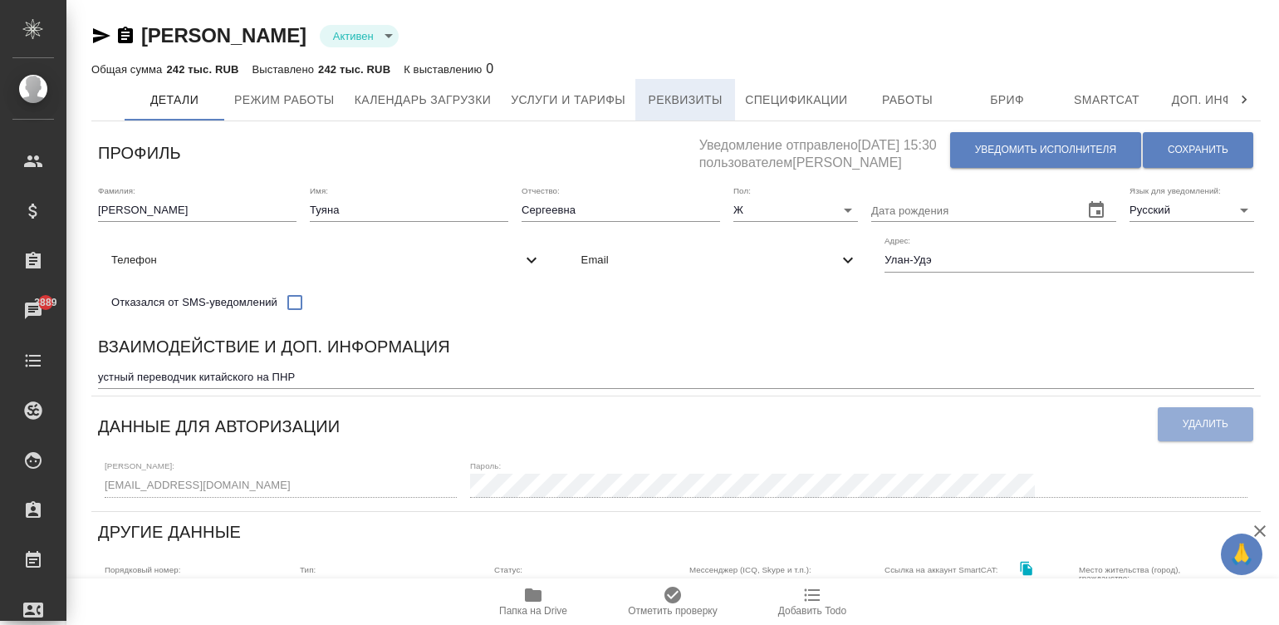
click at [689, 104] on span "Реквизиты" at bounding box center [685, 100] width 80 height 21
select select "10"
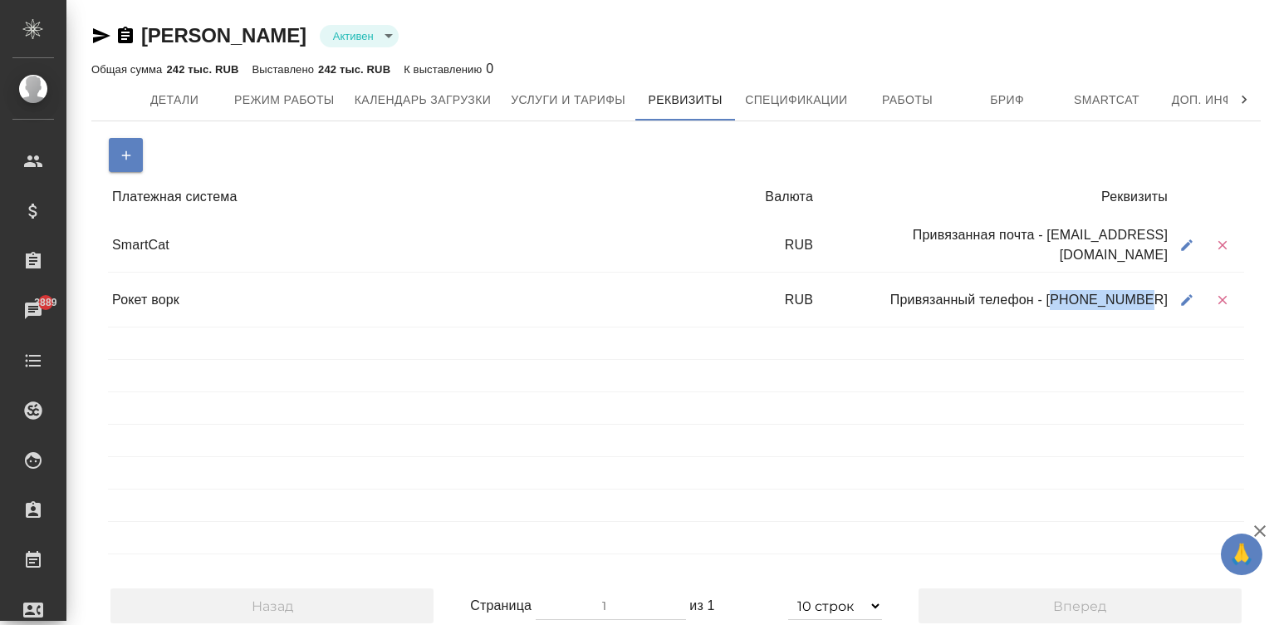
drag, startPoint x: 1164, startPoint y: 304, endPoint x: 1084, endPoint y: 307, distance: 79.8
click at [1084, 307] on div "Привязанный телефон - [PHONE_NUMBER]" at bounding box center [994, 300] width 355 height 32
copy div "79969351670"
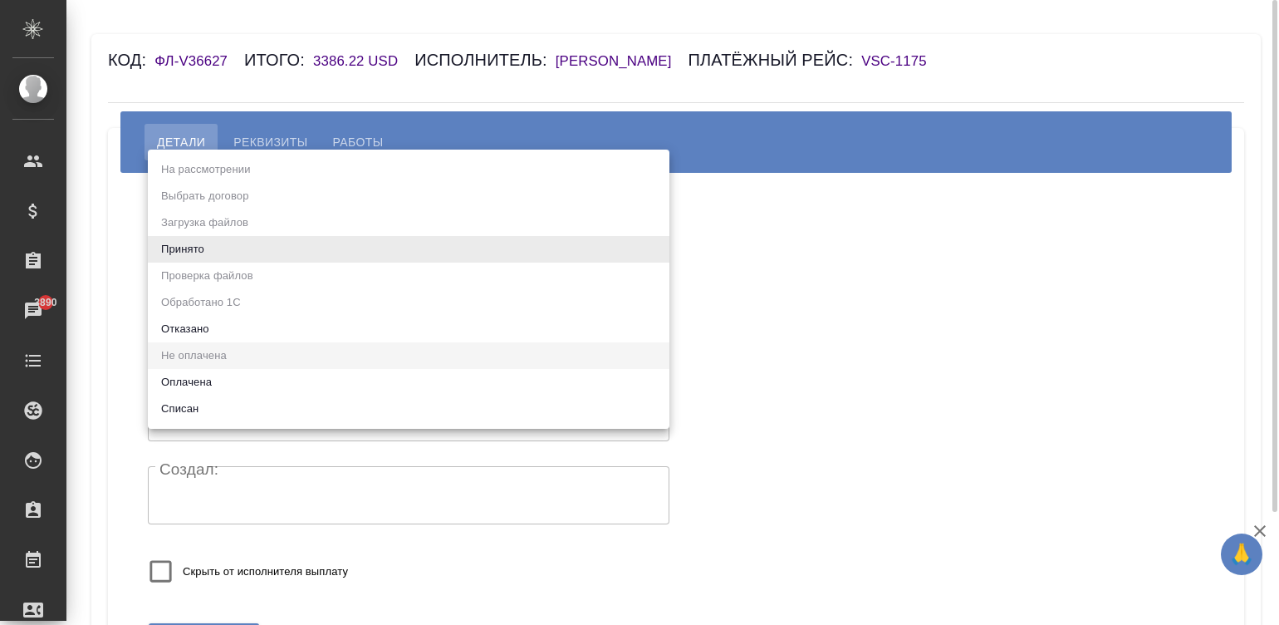
click at [217, 244] on body "🙏 .cls-1 fill:#fff; AWATERA Малинина Мария m.malinina Клиенты Спецификации Зака…" at bounding box center [639, 312] width 1279 height 625
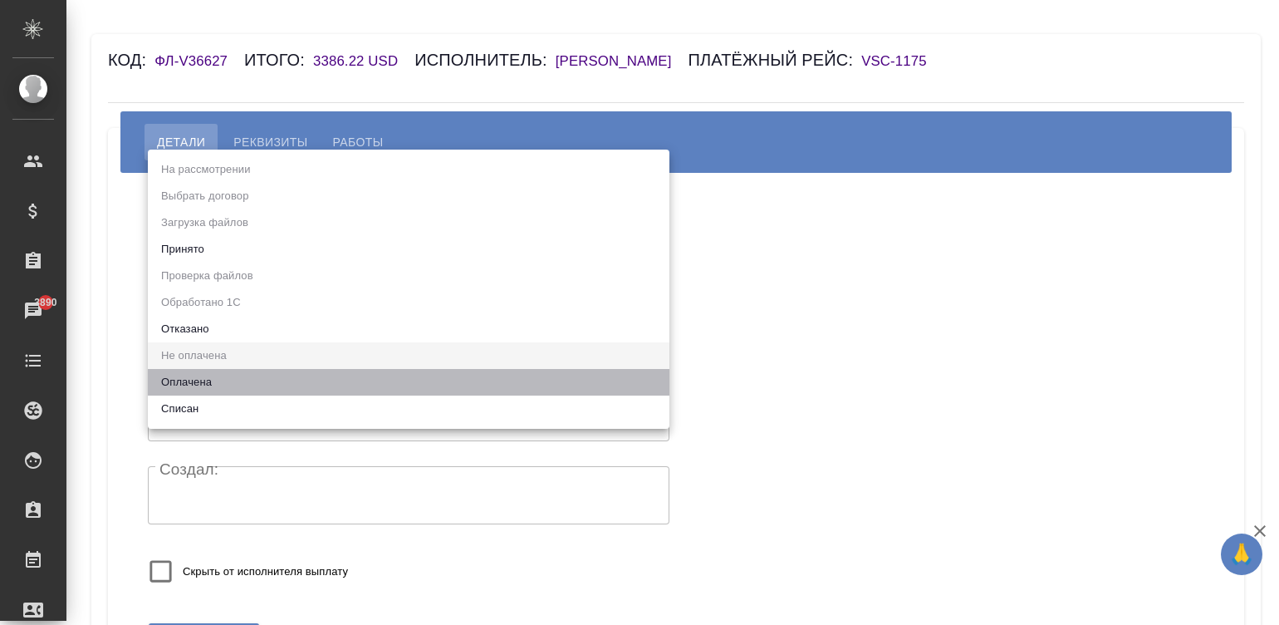
click at [191, 374] on li "Оплачена" at bounding box center [409, 382] width 522 height 27
type input "payed"
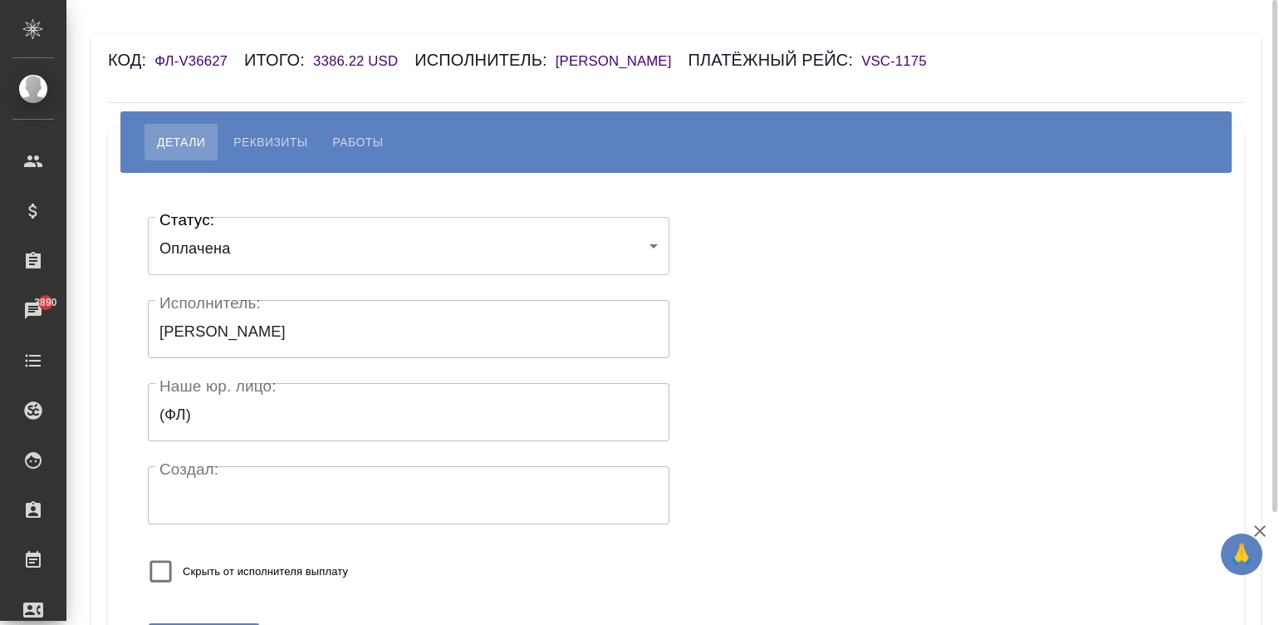
click at [464, 538] on div "Статус: Оплачена payed Статус: Исполнитель: Ажив Туяна Исполнитель: Наше юр. ли…" at bounding box center [409, 404] width 522 height 401
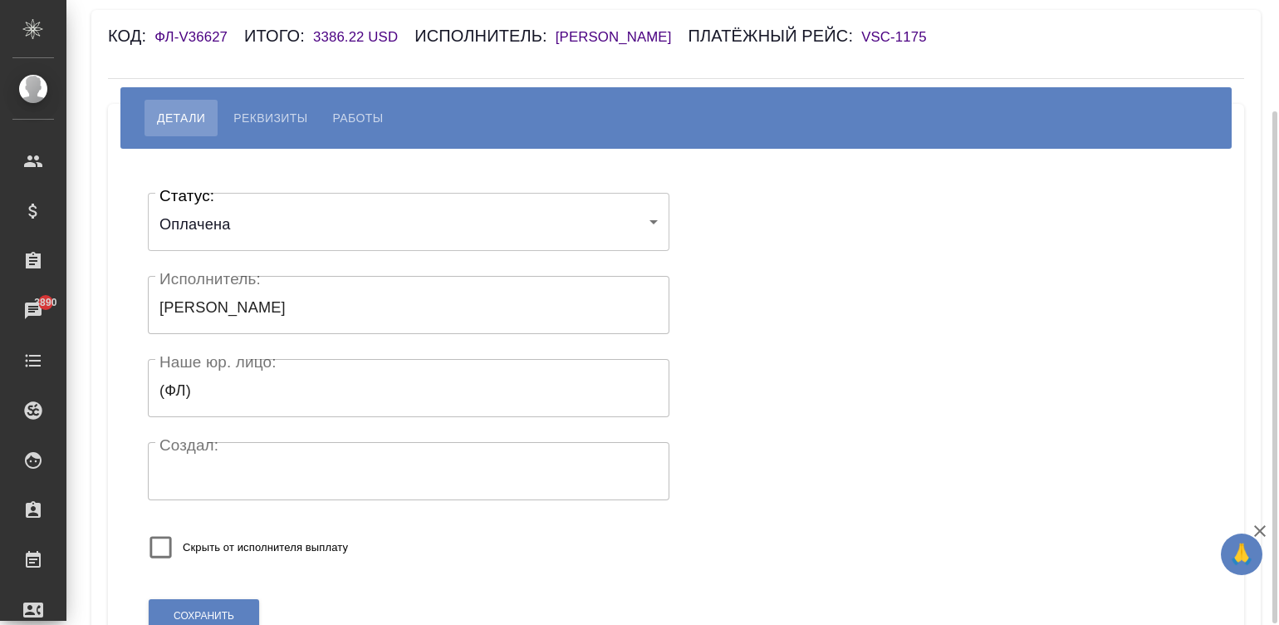
scroll to position [139, 0]
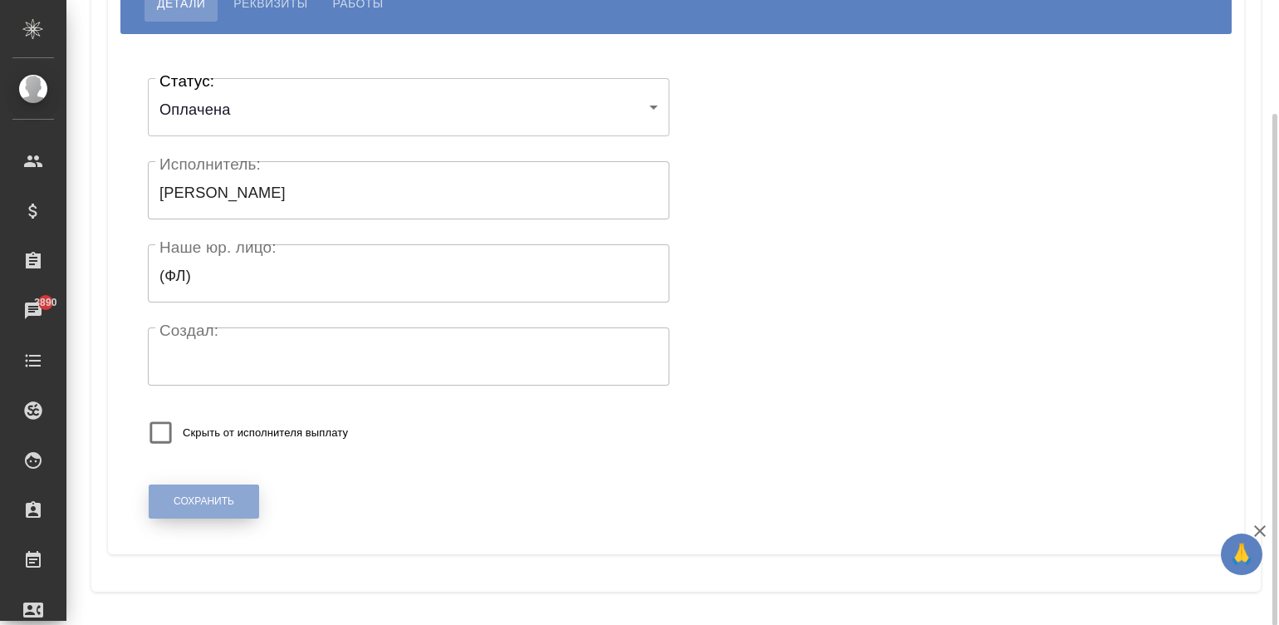
click at [208, 501] on span "Сохранить" at bounding box center [204, 501] width 61 height 14
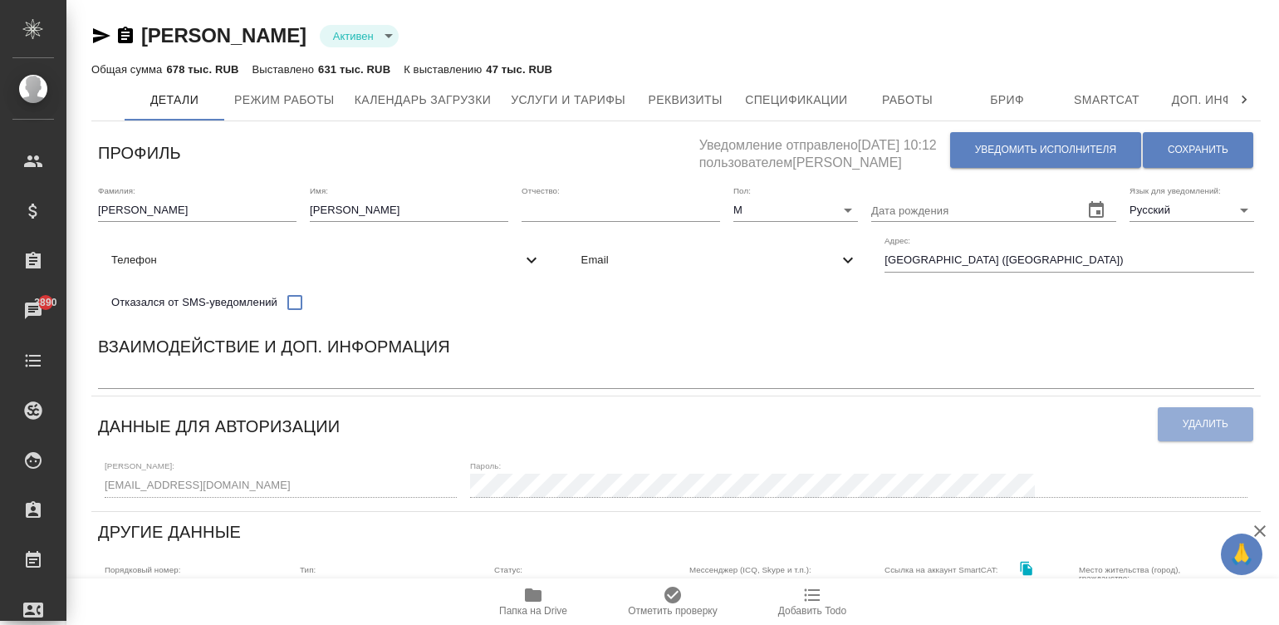
click at [726, 25] on div "Буянов Александр Активен active" at bounding box center [676, 35] width 1170 height 27
click at [779, 102] on span "Спецификации" at bounding box center [796, 100] width 102 height 21
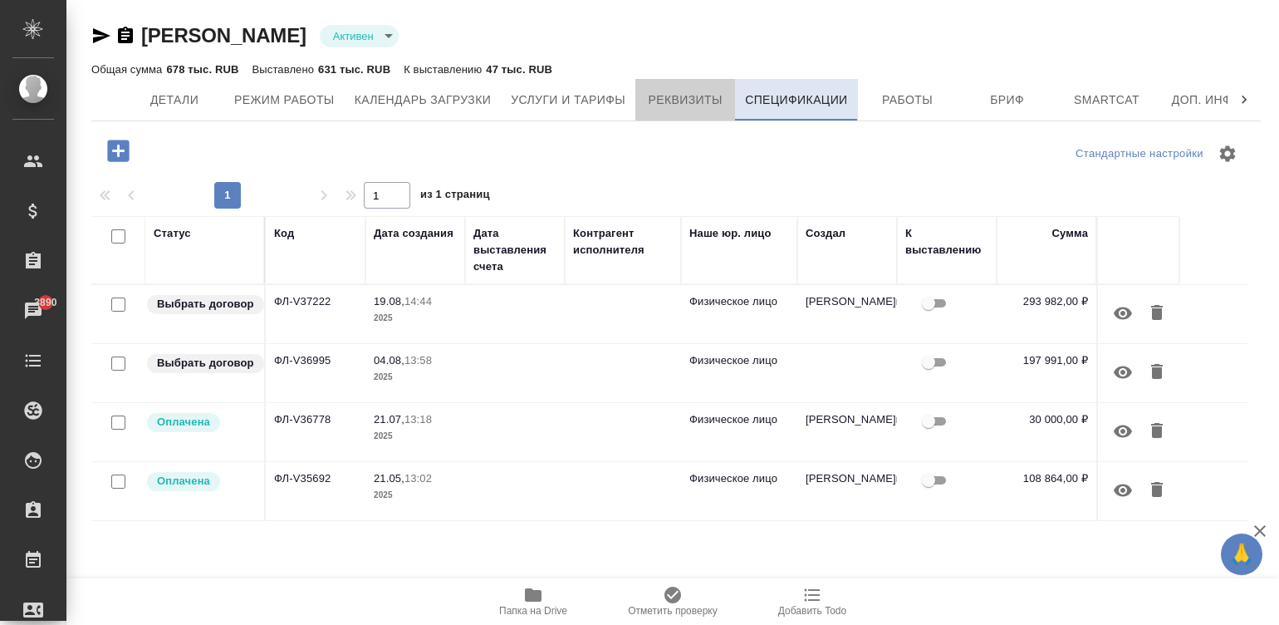
click at [681, 96] on span "Реквизиты" at bounding box center [685, 100] width 80 height 21
select select "10"
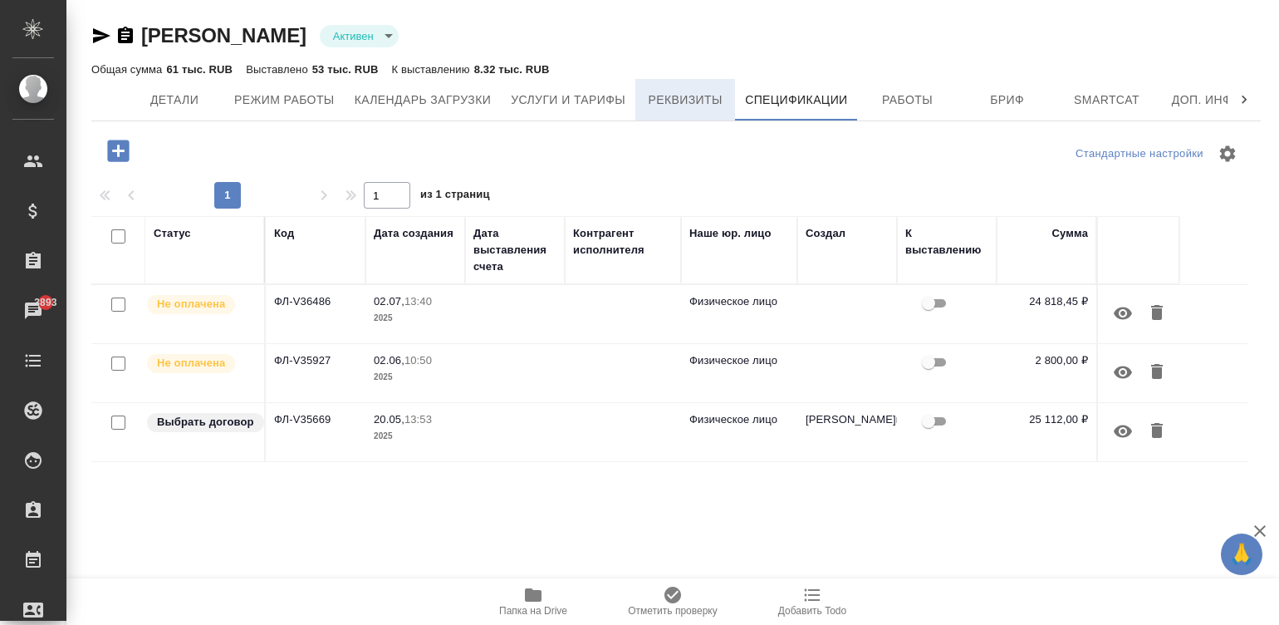
click at [667, 96] on span "Реквизиты" at bounding box center [685, 100] width 80 height 21
select select "10"
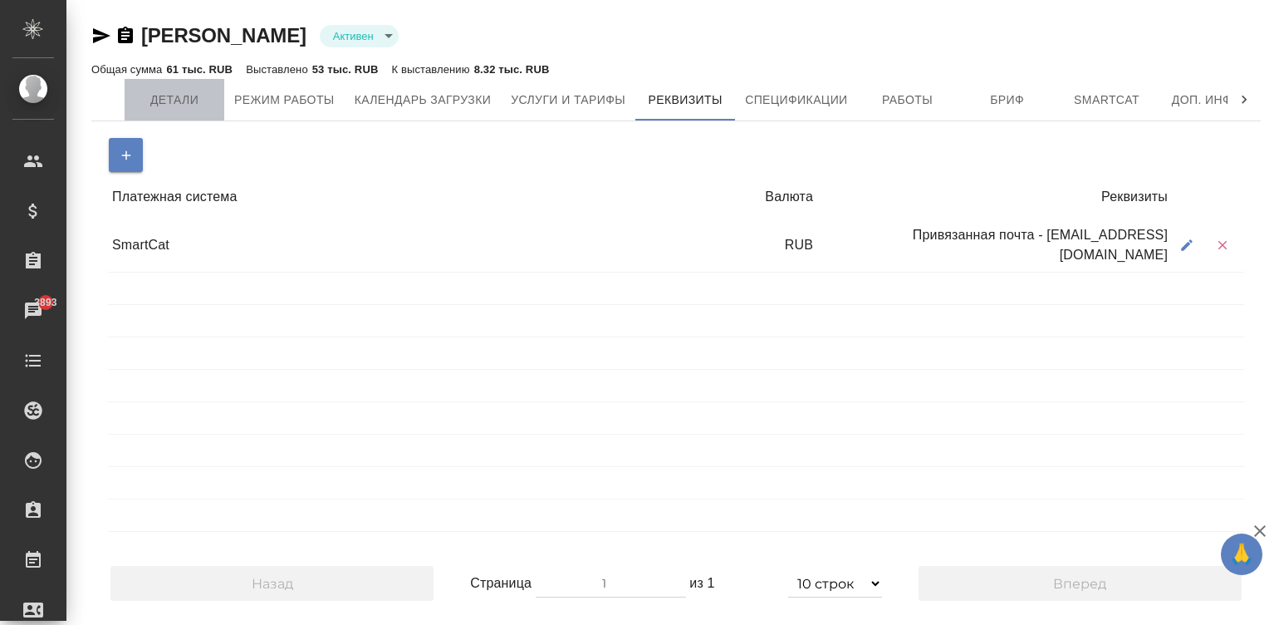
click at [166, 90] on span "Детали" at bounding box center [175, 100] width 80 height 21
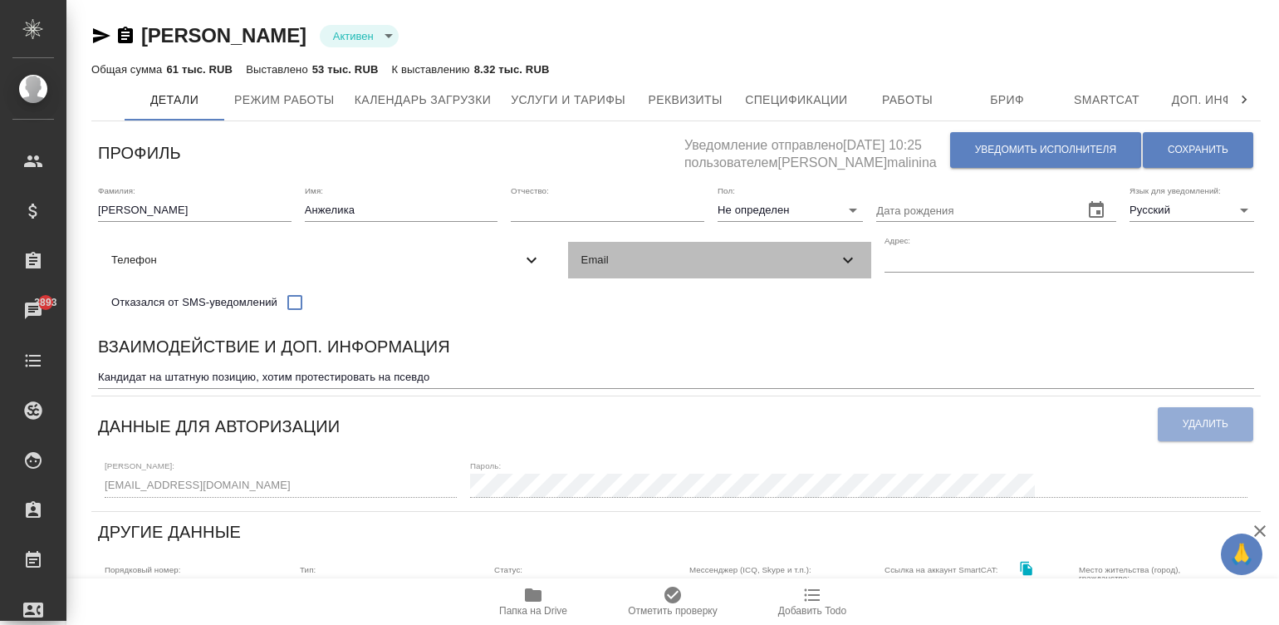
click at [581, 268] on span "Email" at bounding box center [710, 260] width 258 height 17
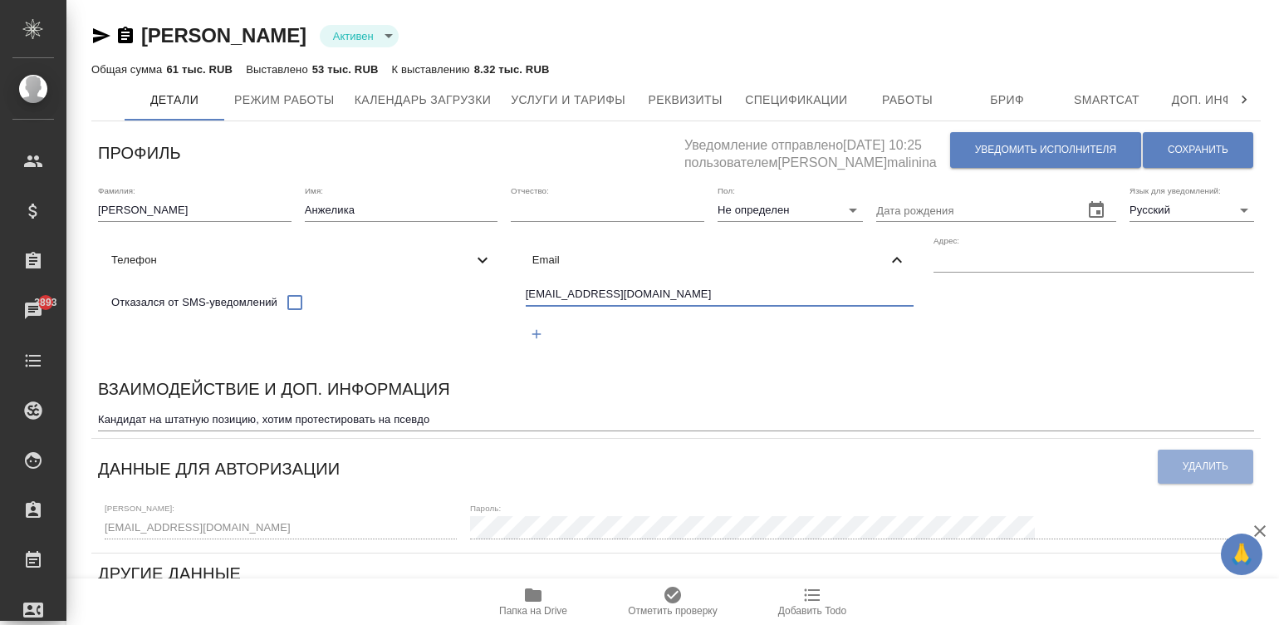
click at [526, 306] on input "likachs@mail.ru" at bounding box center [720, 295] width 389 height 21
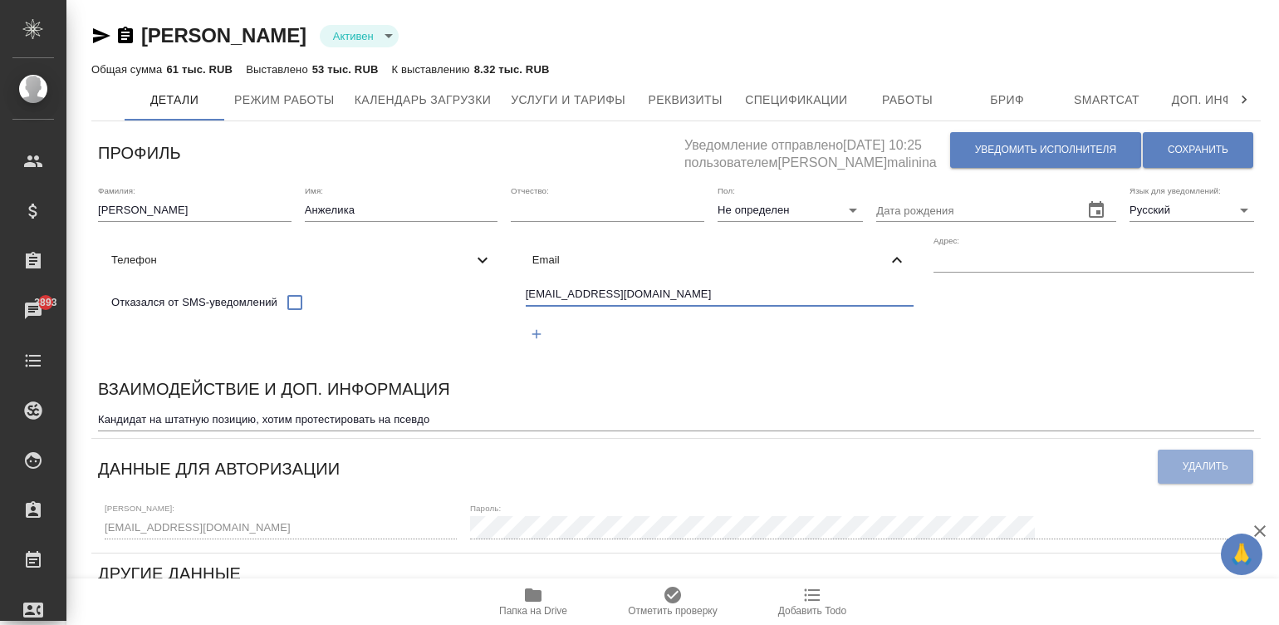
click at [526, 306] on input "likachs@mail.ru" at bounding box center [720, 295] width 389 height 21
click at [714, 369] on div "Фамилия: Симонян Имя: Анжелика Отчество: Пол: Не определен none Дата рождения Я…" at bounding box center [676, 274] width 1170 height 190
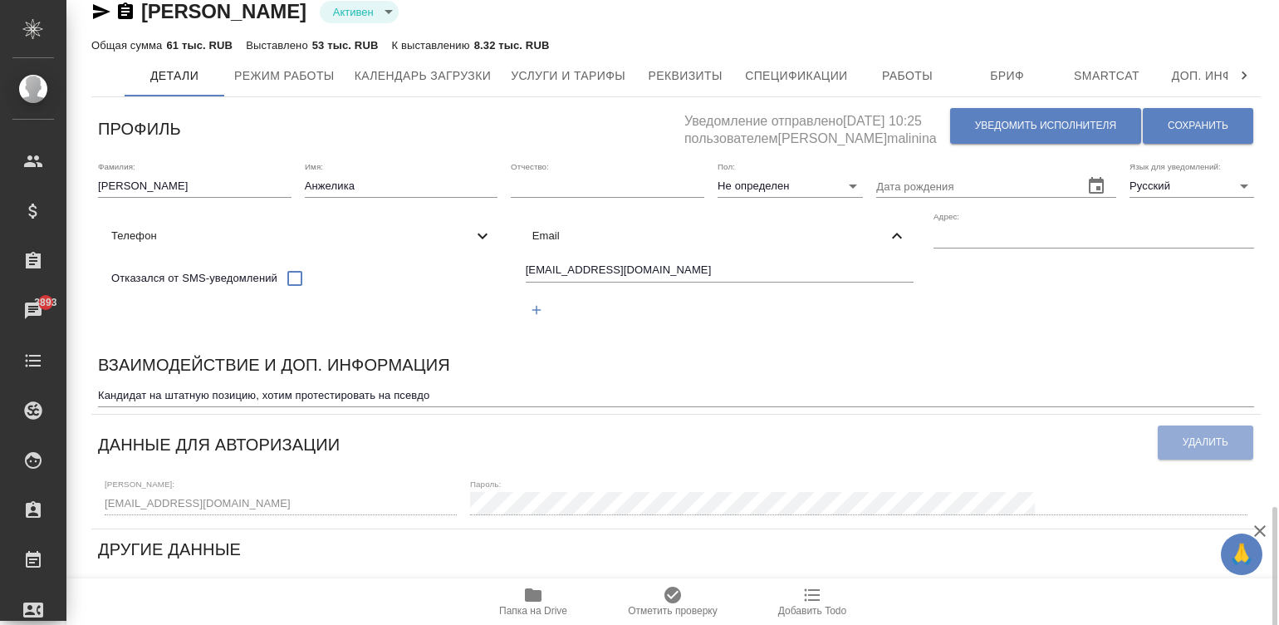
scroll to position [348, 0]
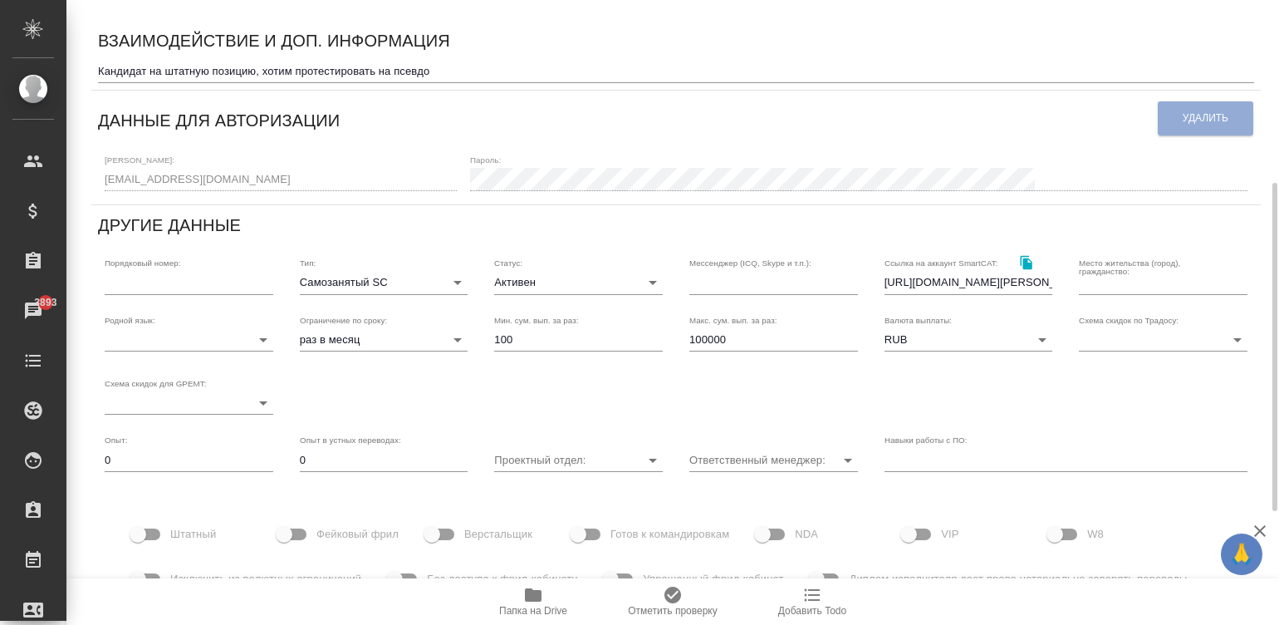
click at [400, 328] on body "🙏 .cls-1 fill:#fff; AWATERA Малинина Мария m.malinina Клиенты Спецификации Зака…" at bounding box center [639, 312] width 1279 height 625
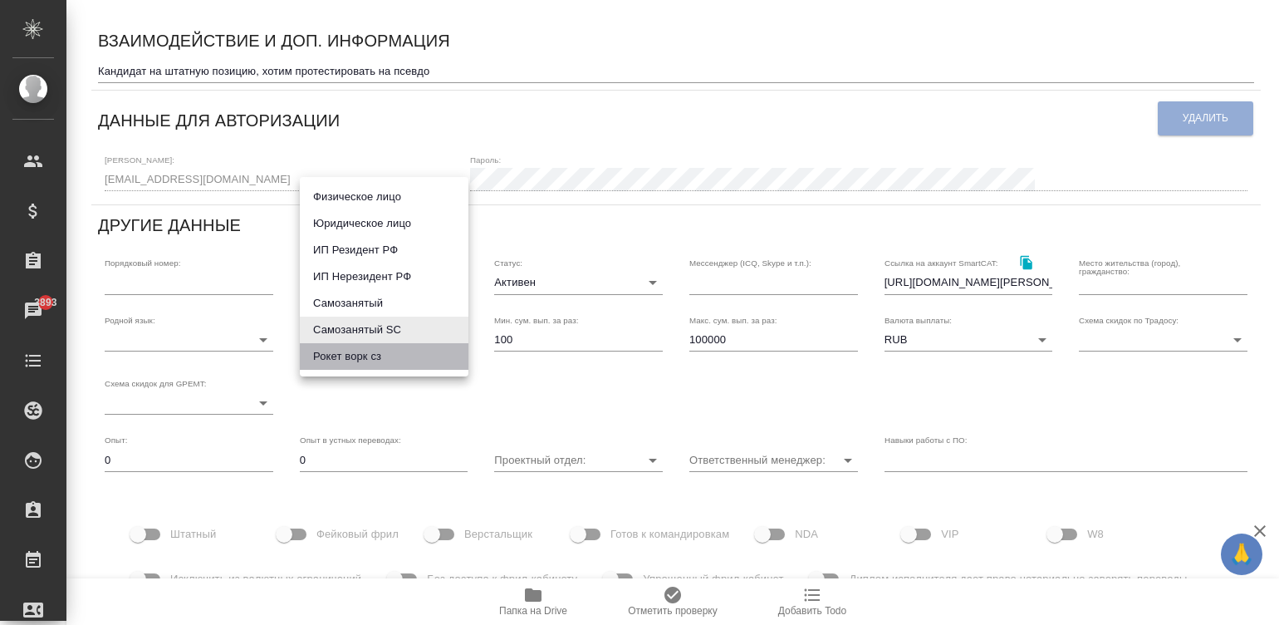
click at [342, 352] on li "Рокет ворк сз" at bounding box center [384, 356] width 169 height 27
type input "rocketWorkSelfEmployed"
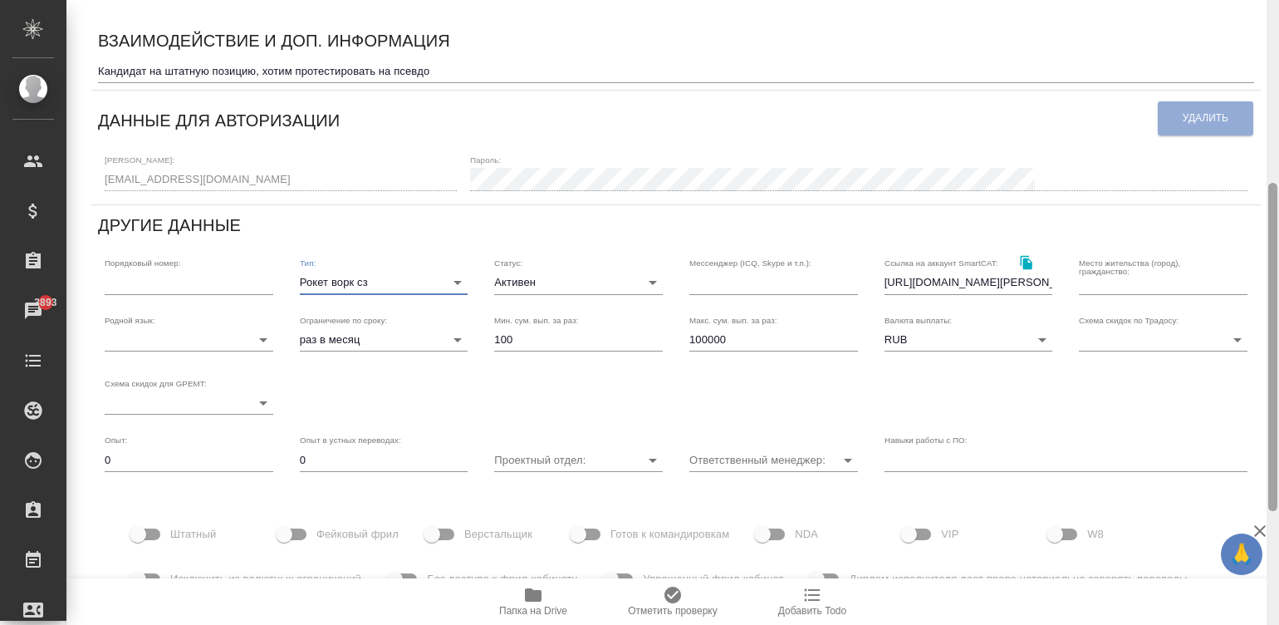
scroll to position [0, 0]
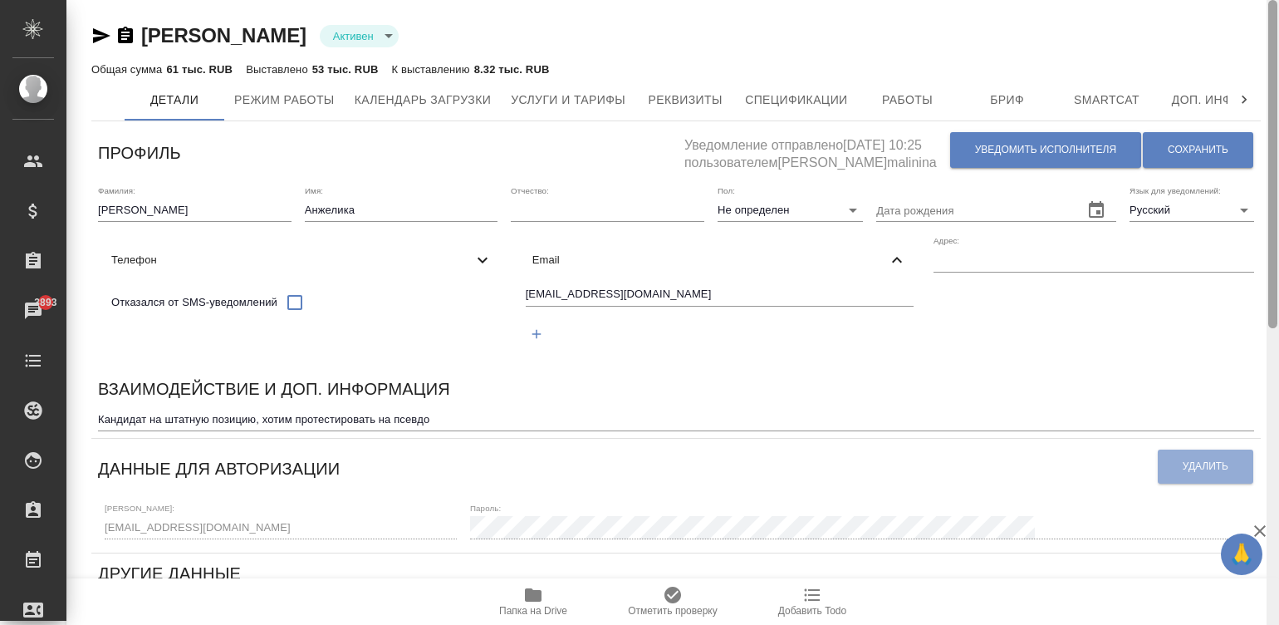
click at [1271, 22] on div at bounding box center [1273, 312] width 12 height 625
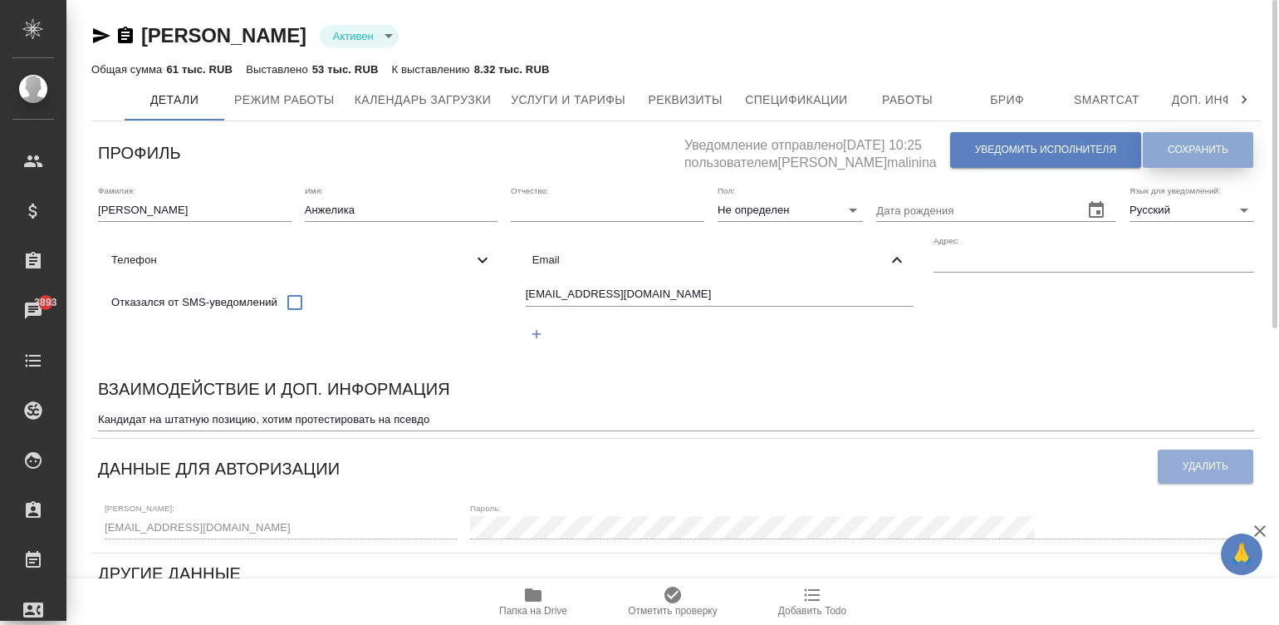
click at [1198, 139] on button "Сохранить" at bounding box center [1198, 150] width 110 height 36
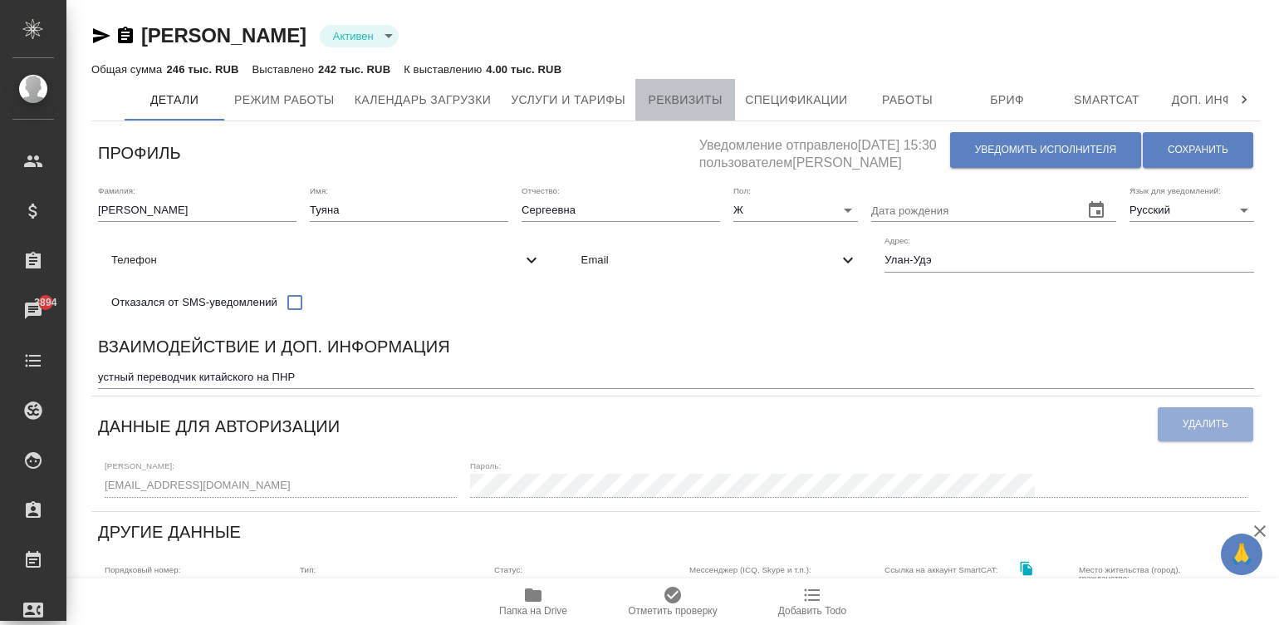
click at [668, 102] on span "Реквизиты" at bounding box center [685, 100] width 80 height 21
select select "10"
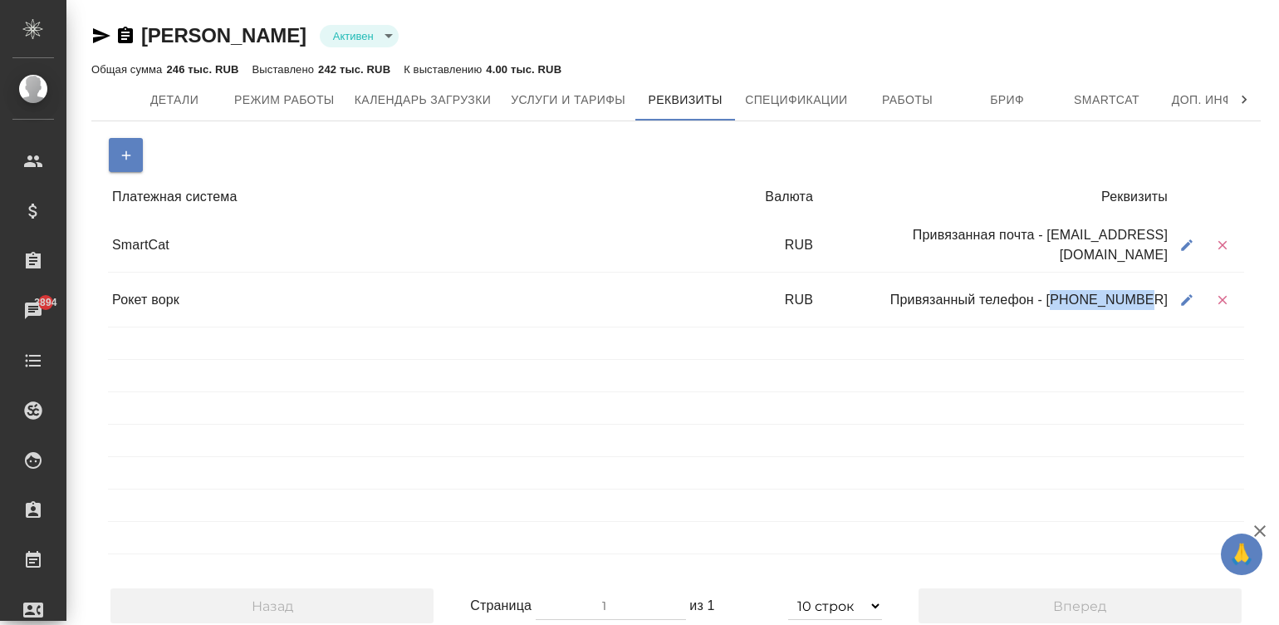
drag, startPoint x: 1166, startPoint y: 297, endPoint x: 1087, endPoint y: 304, distance: 80.0
click at [1087, 304] on div "Привязанный телефон - [PHONE_NUMBER]" at bounding box center [994, 300] width 355 height 32
copy div "79969351670"
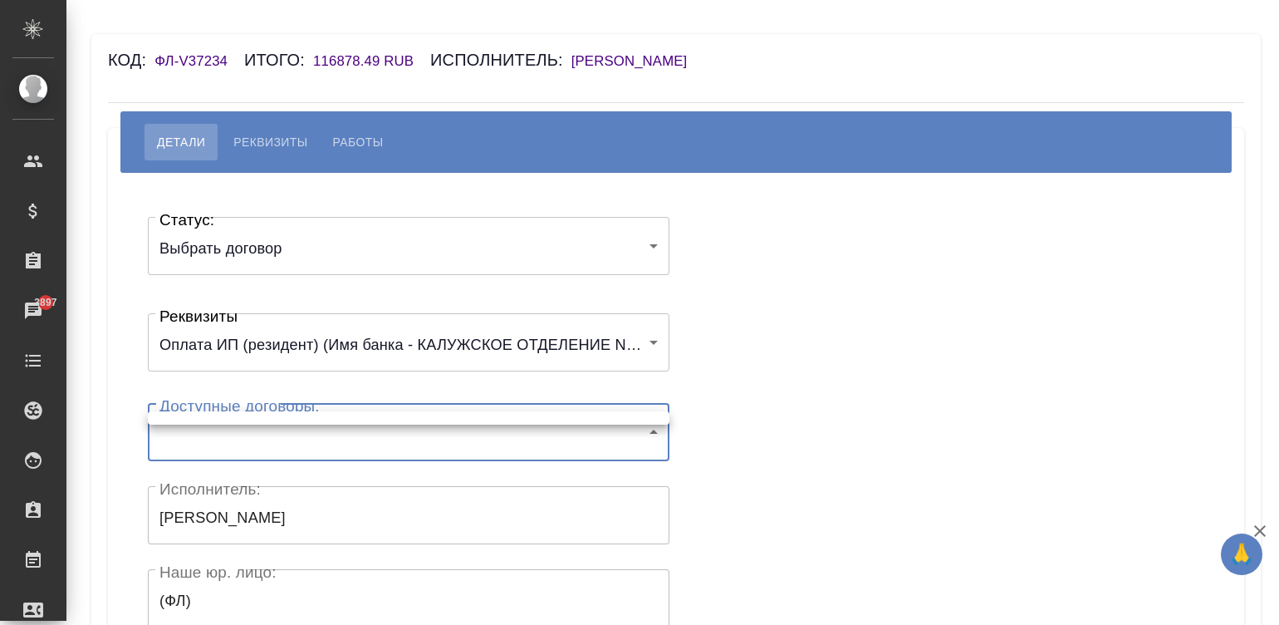
click at [268, 416] on ul at bounding box center [409, 417] width 522 height 13
click at [760, 302] on div at bounding box center [639, 312] width 1279 height 625
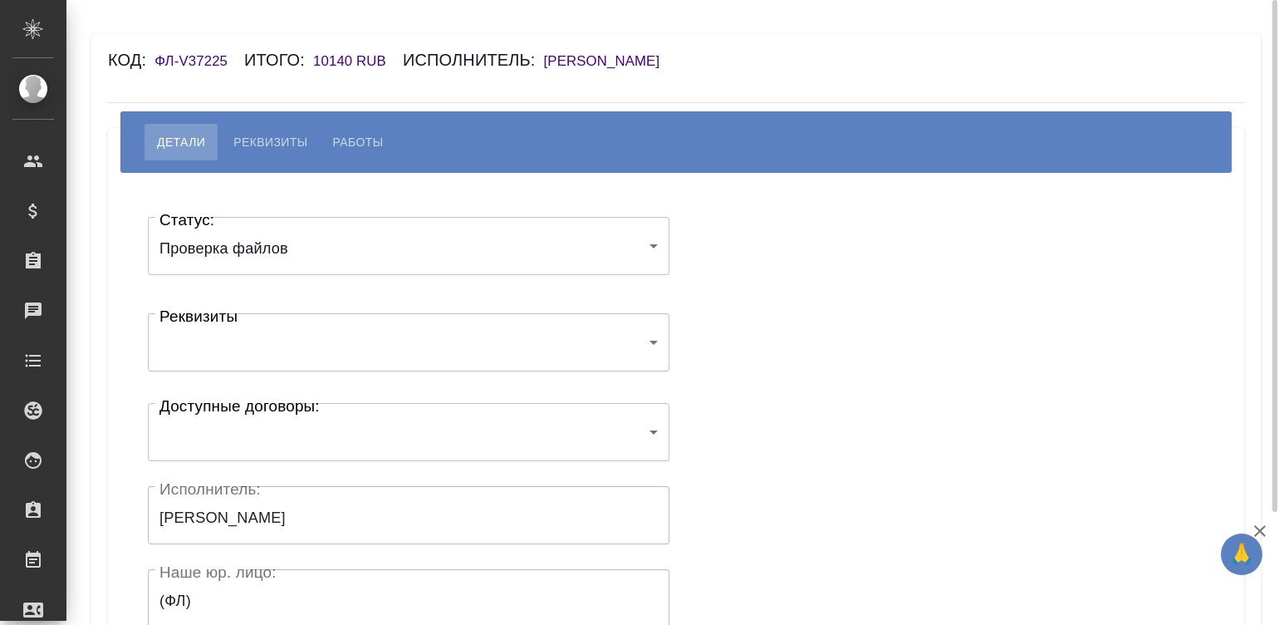
click at [275, 247] on body "🙏 .cls-1 fill:#fff; AWATERA [PERSON_NAME][PERSON_NAME] Спецификации Заказы Чаты…" at bounding box center [639, 312] width 1279 height 625
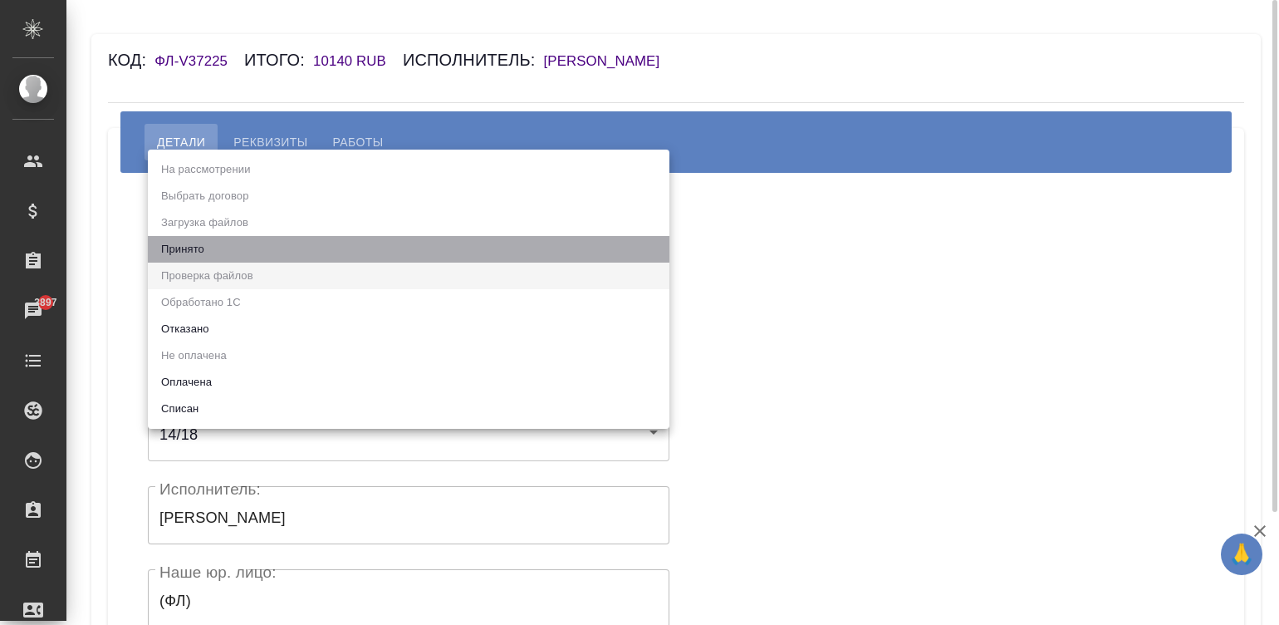
click at [275, 247] on li "Принято" at bounding box center [409, 249] width 522 height 27
type input "accepted"
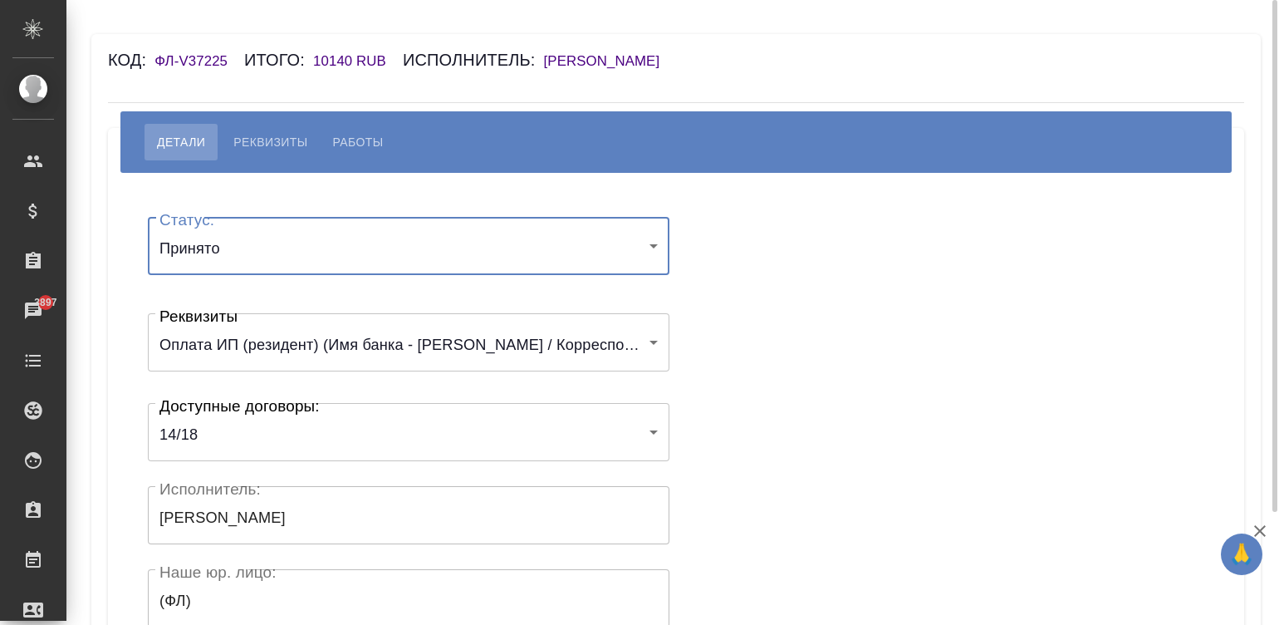
click at [742, 270] on div "Статус: Принято accepted Статус: Реквизиты Оплата ИП (резидент) (Имя банка - ПА…" at bounding box center [676, 498] width 1070 height 601
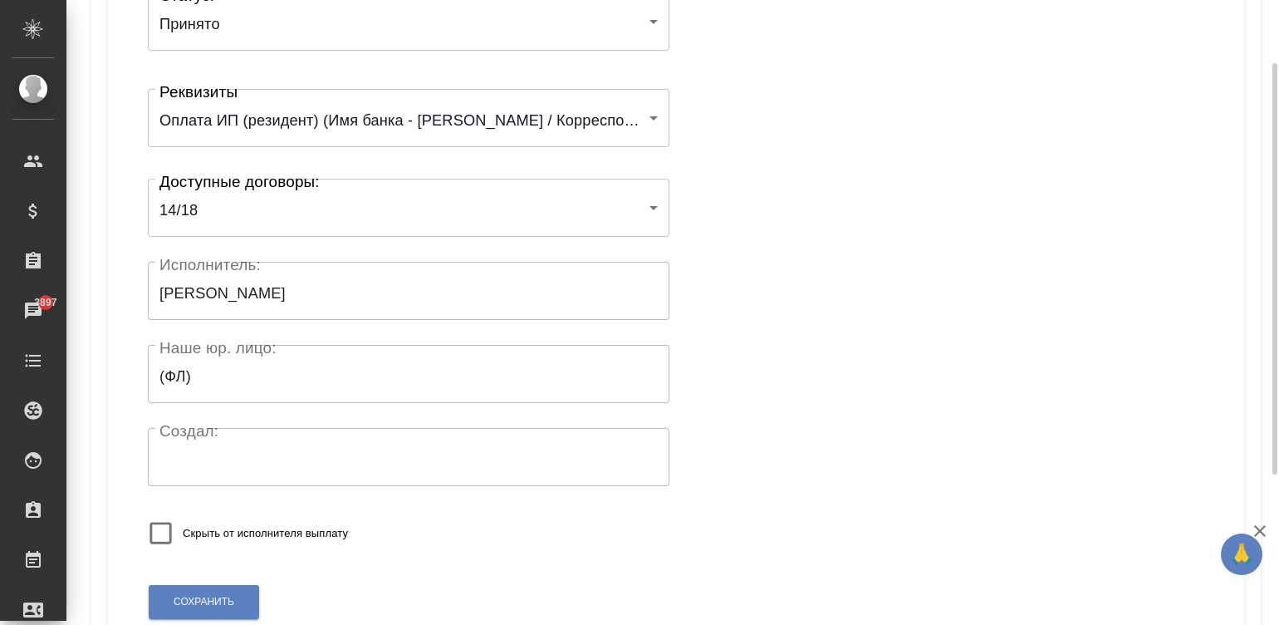
scroll to position [325, 0]
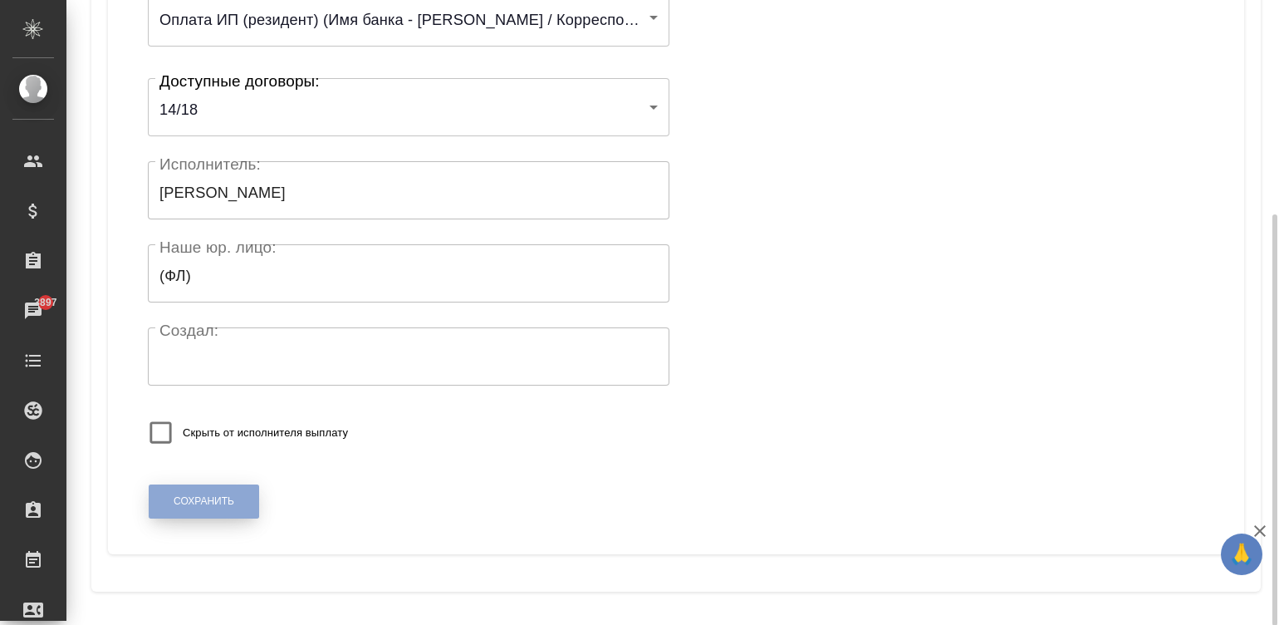
click at [198, 493] on button "Сохранить" at bounding box center [204, 501] width 110 height 34
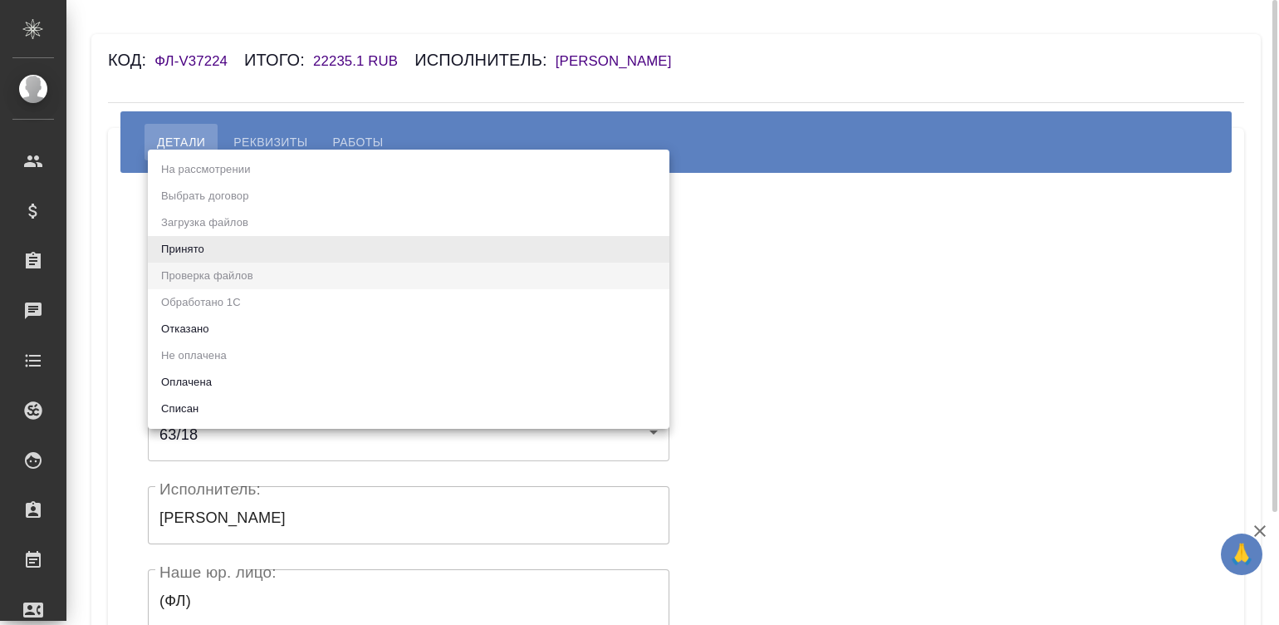
click at [251, 248] on body "🙏 .cls-1 fill:#fff; AWATERA [PERSON_NAME][PERSON_NAME] Спецификации Заказы Чаты…" at bounding box center [639, 312] width 1279 height 625
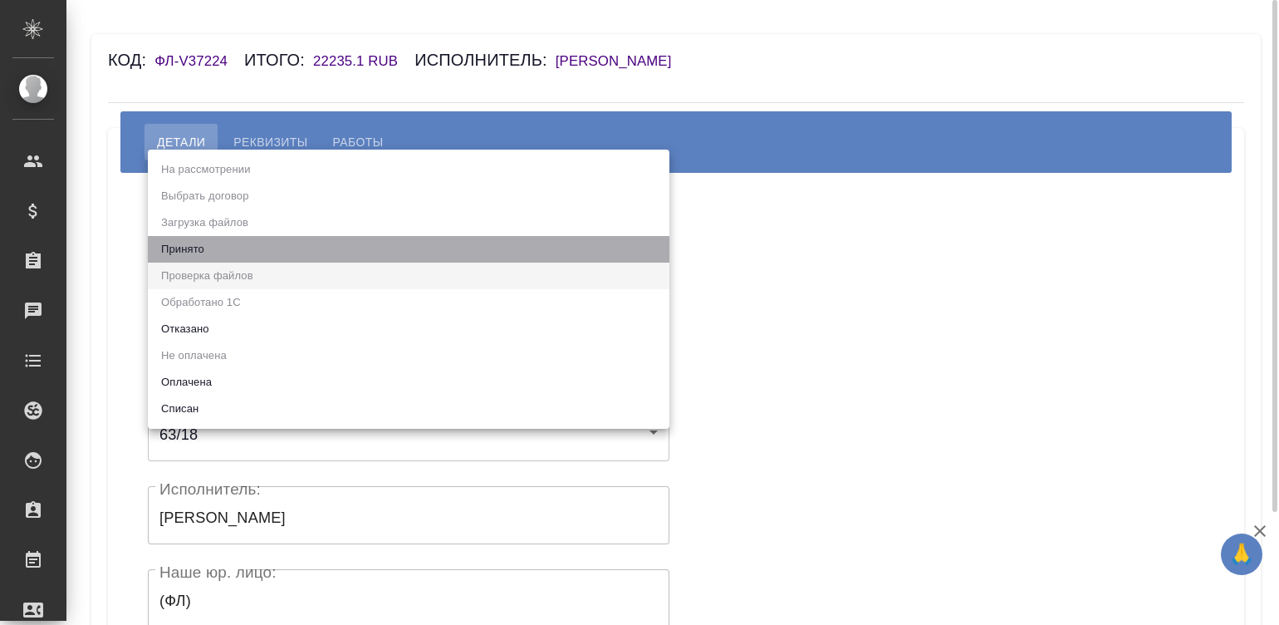
click at [251, 248] on li "Принято" at bounding box center [409, 249] width 522 height 27
type input "accepted"
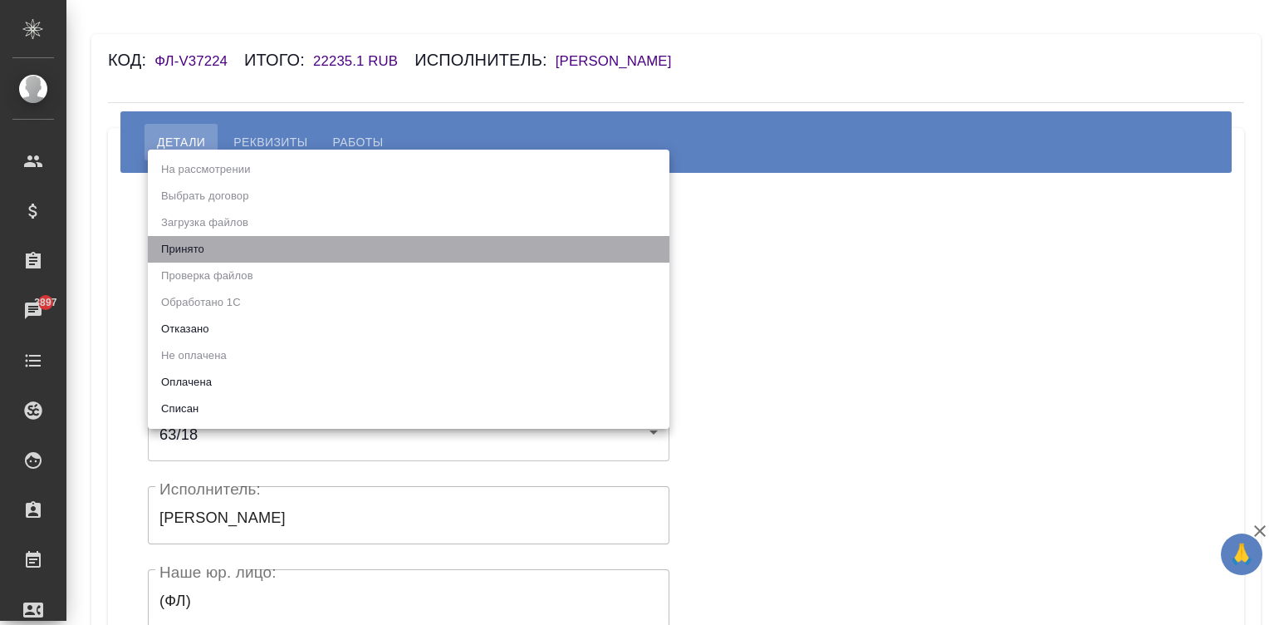
click at [390, 244] on li "Принято" at bounding box center [409, 249] width 522 height 27
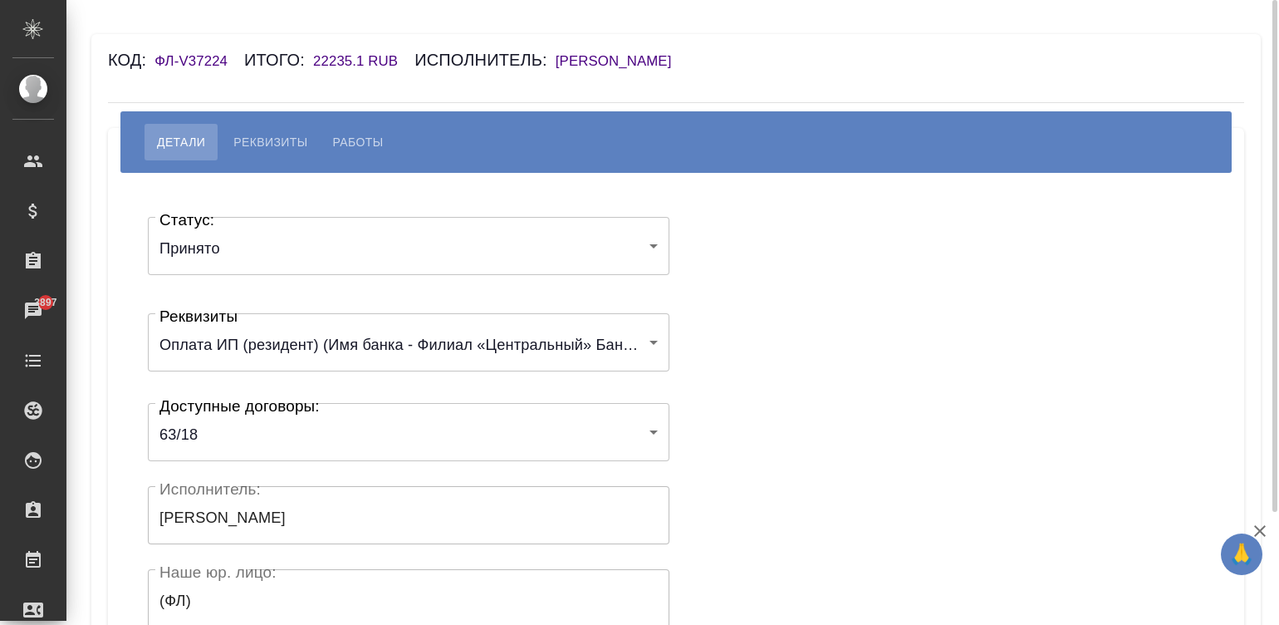
click at [797, 258] on div "Статус: Принято accepted Статус: Реквизиты Оплата ИП (резидент) (Имя банка - Фи…" at bounding box center [676, 498] width 1070 height 601
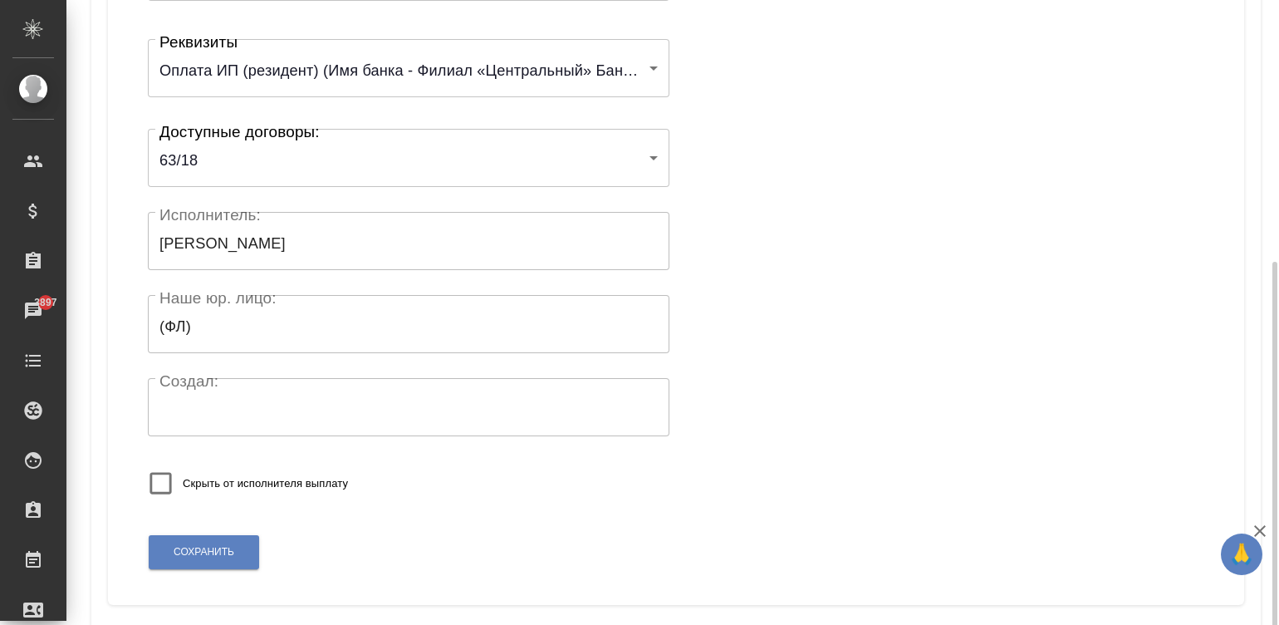
scroll to position [325, 0]
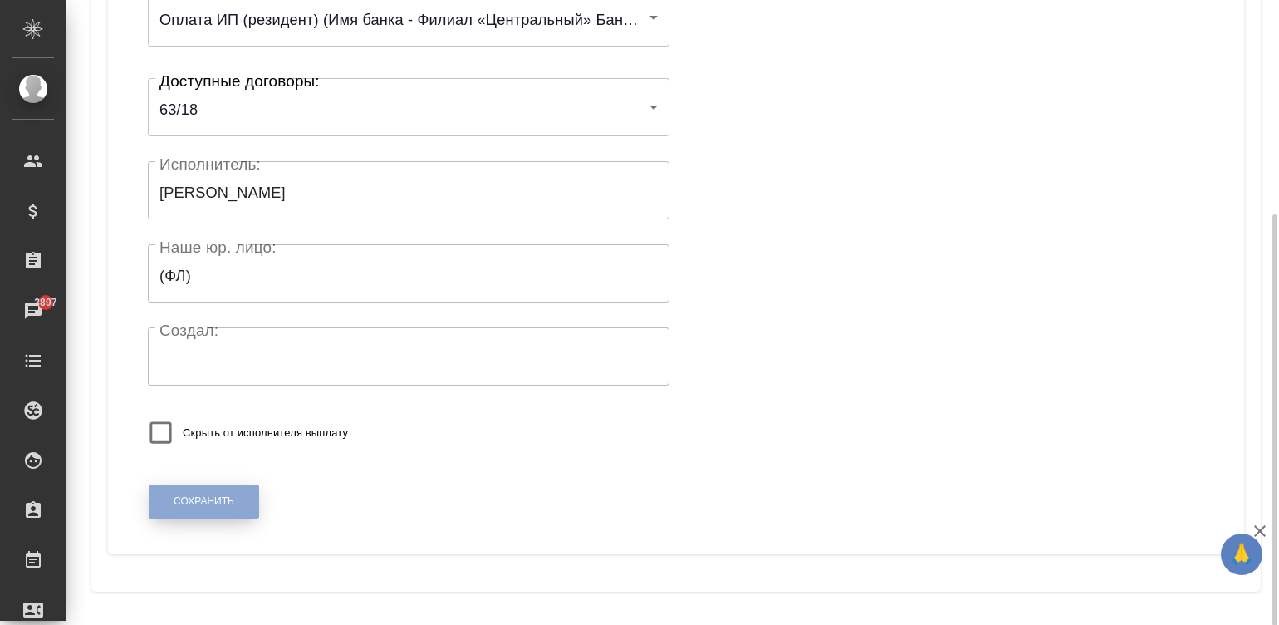
click at [211, 506] on span "Сохранить" at bounding box center [204, 501] width 61 height 14
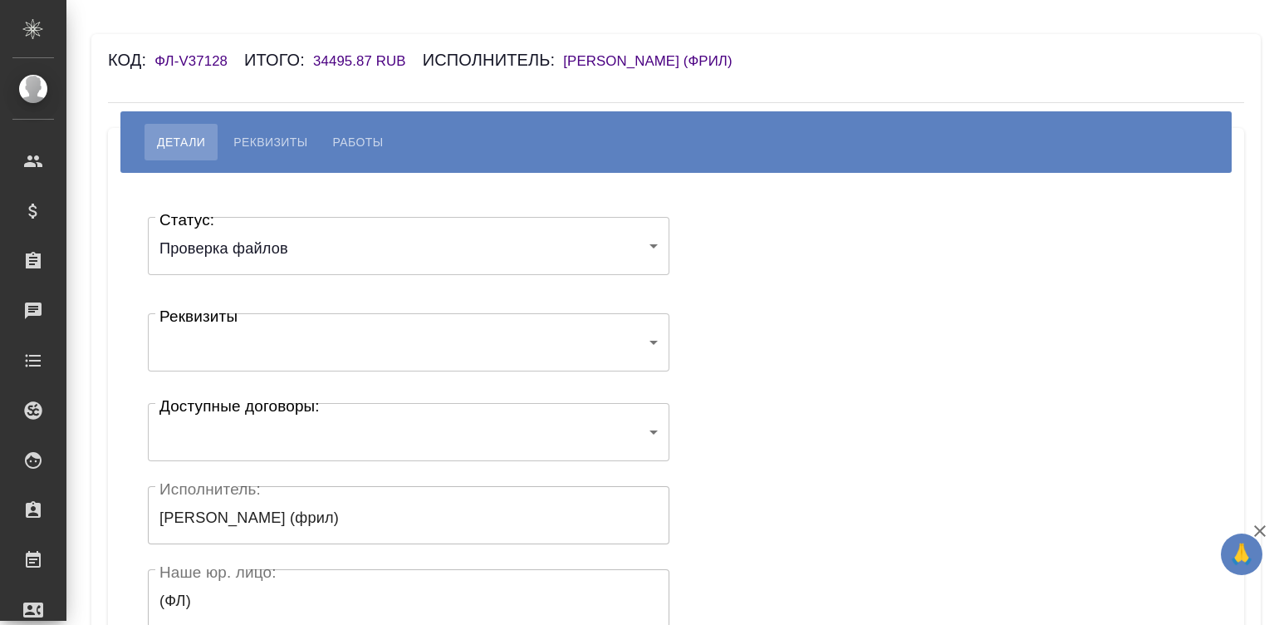
click at [213, 272] on body "🙏 .cls-1 fill:#fff; AWATERA [PERSON_NAME]malinina Клиенты Спецификации Заказы Ч…" at bounding box center [639, 312] width 1279 height 625
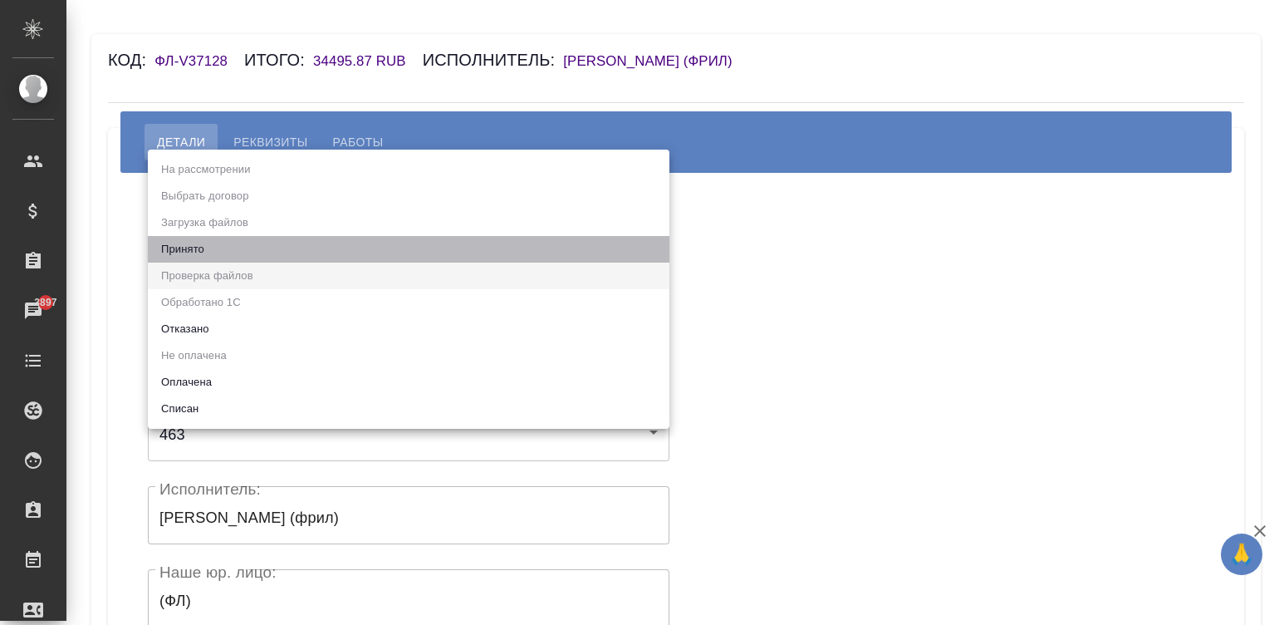
click at [187, 245] on li "Принято" at bounding box center [409, 249] width 522 height 27
type input "accepted"
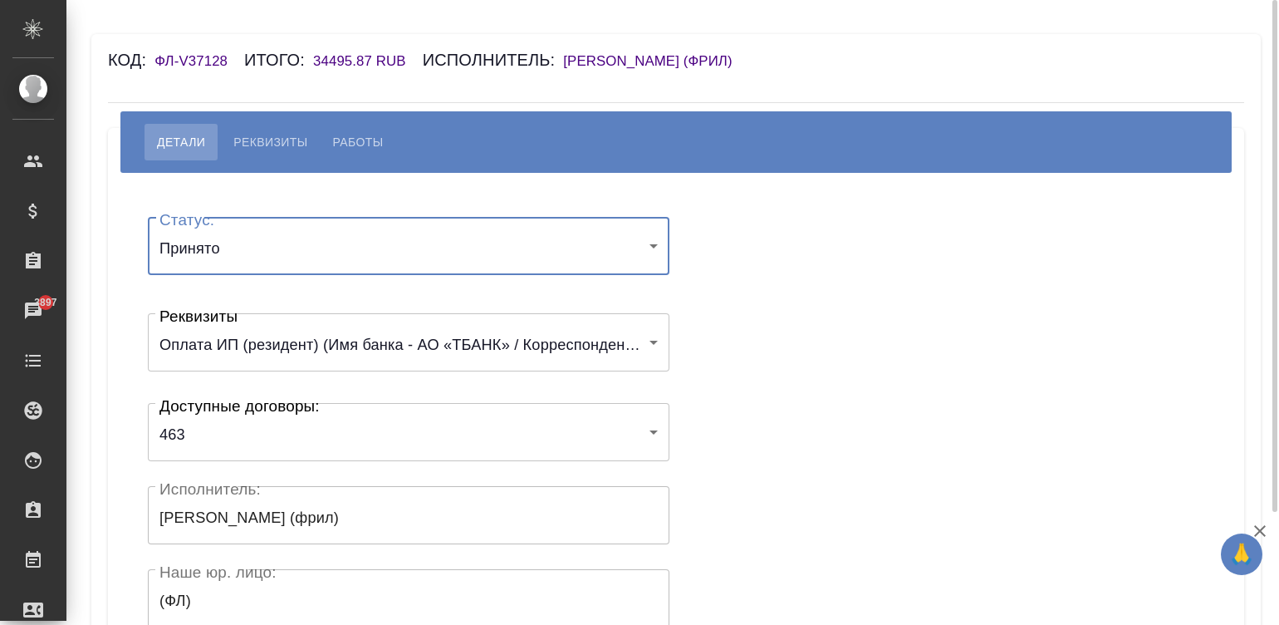
click at [758, 308] on div "Статус: Принято accepted Статус: Реквизиты Оплата ИП (резидент) (Имя банка - АО…" at bounding box center [676, 498] width 1070 height 601
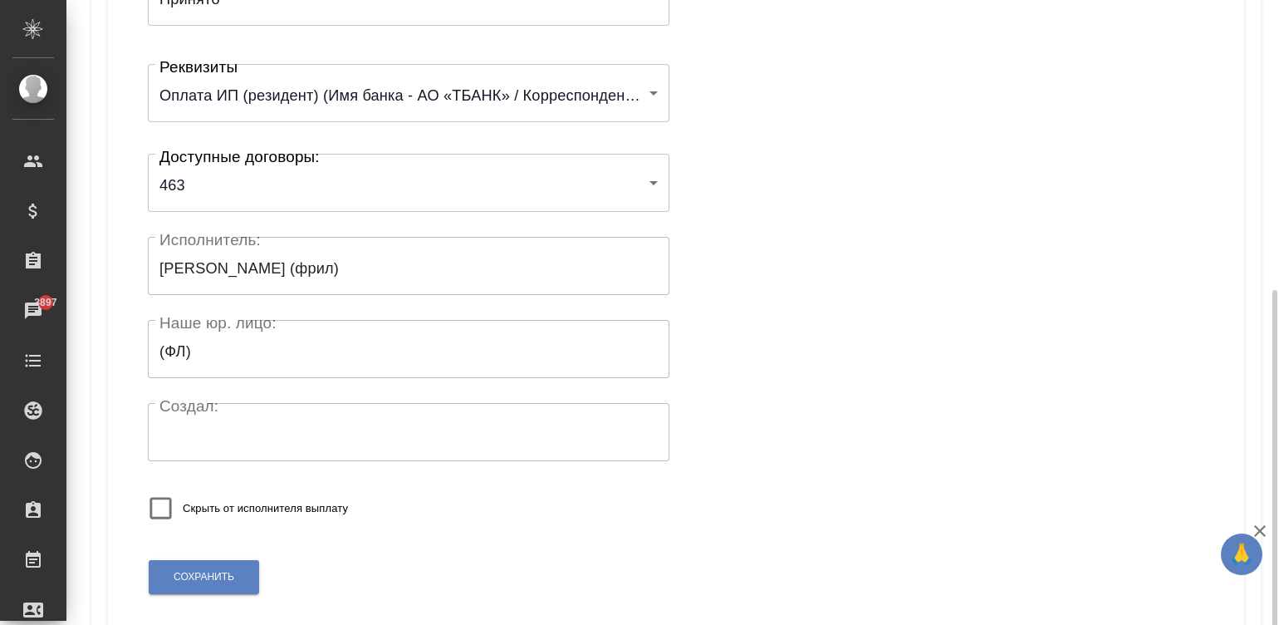
scroll to position [325, 0]
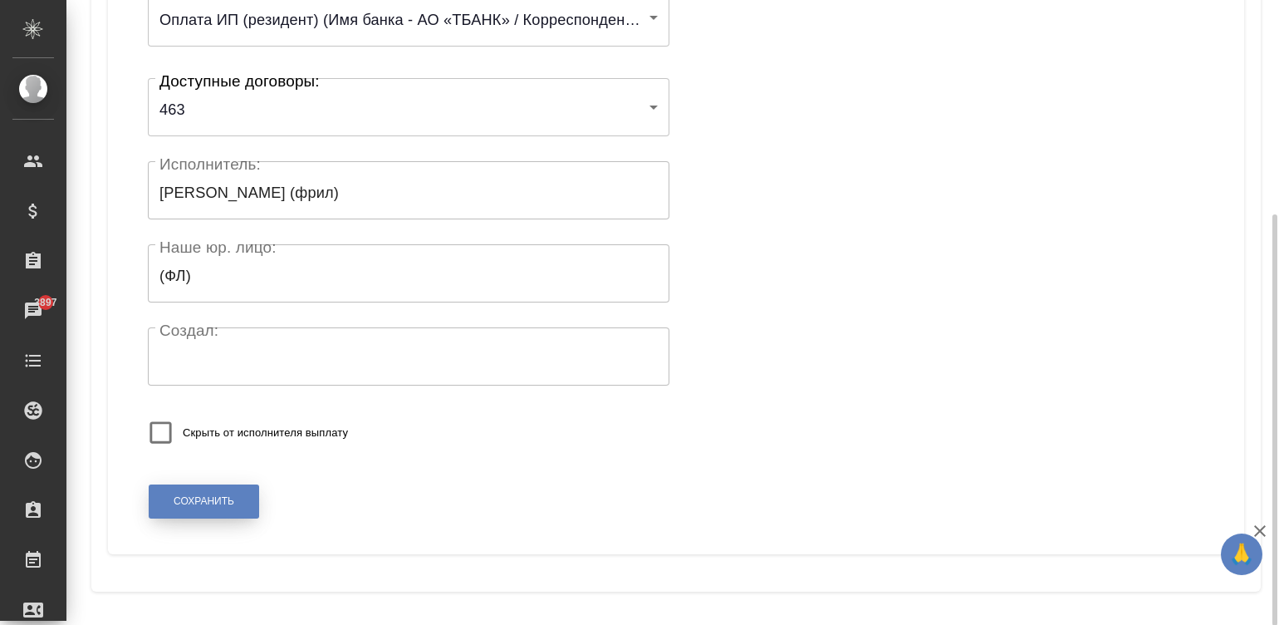
click at [207, 489] on button "Сохранить" at bounding box center [204, 501] width 110 height 34
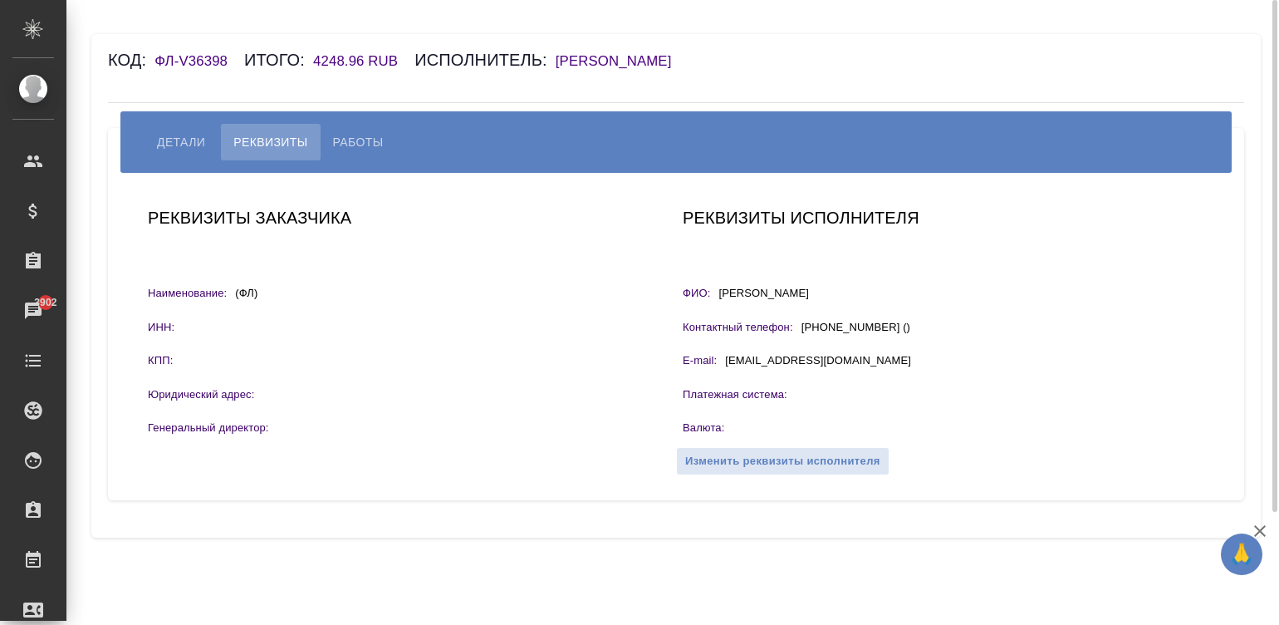
click at [689, 56] on h6 "[PERSON_NAME]" at bounding box center [622, 61] width 133 height 16
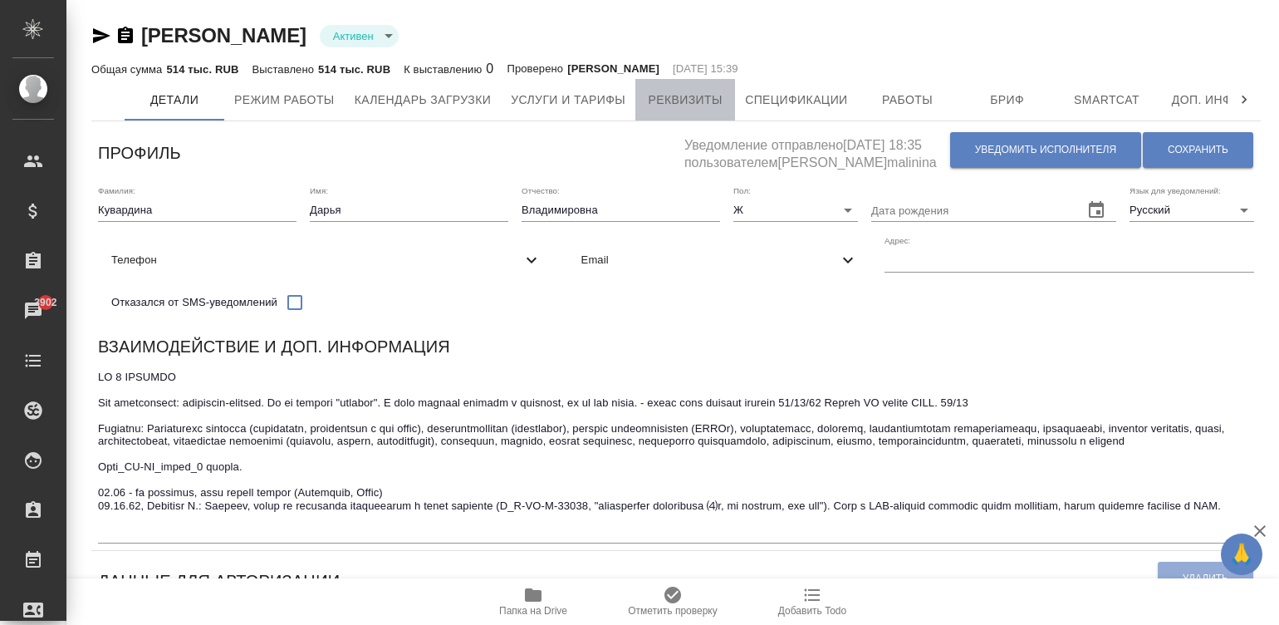
click at [672, 100] on span "Реквизиты" at bounding box center [685, 100] width 80 height 21
select select "10"
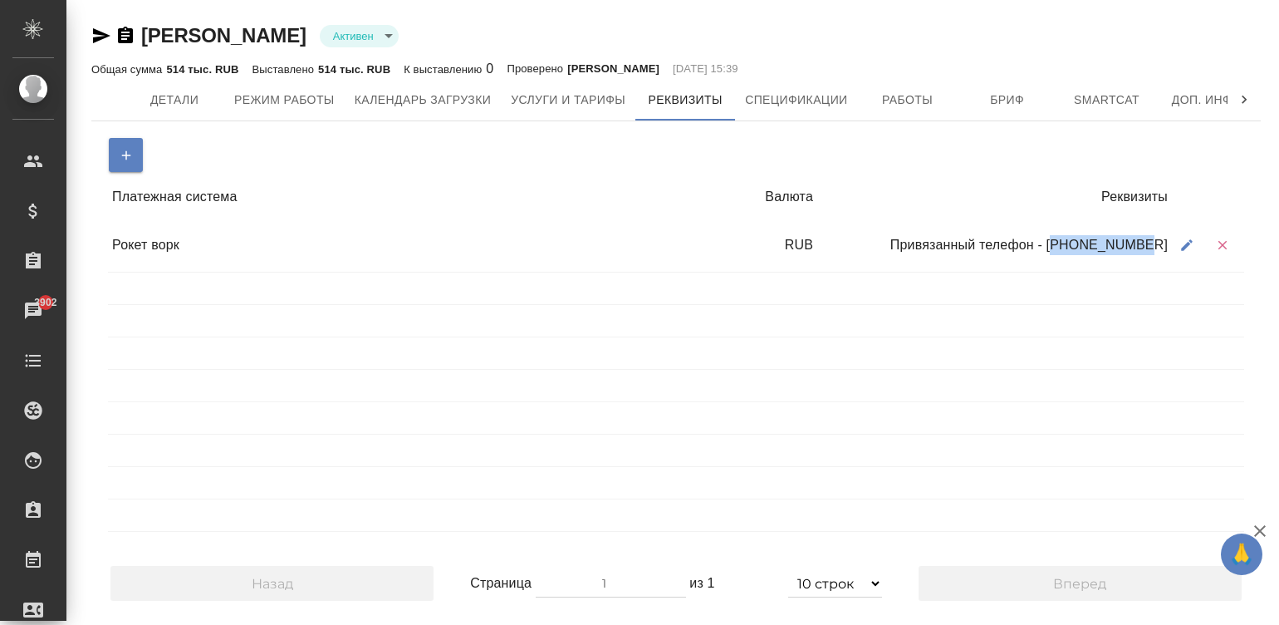
drag, startPoint x: 1165, startPoint y: 242, endPoint x: 1084, endPoint y: 238, distance: 81.5
click at [1084, 238] on div "Привязанный телефон - [PHONE_NUMBER]" at bounding box center [994, 245] width 355 height 32
copy div "79246784518"
